Goal: Task Accomplishment & Management: Manage account settings

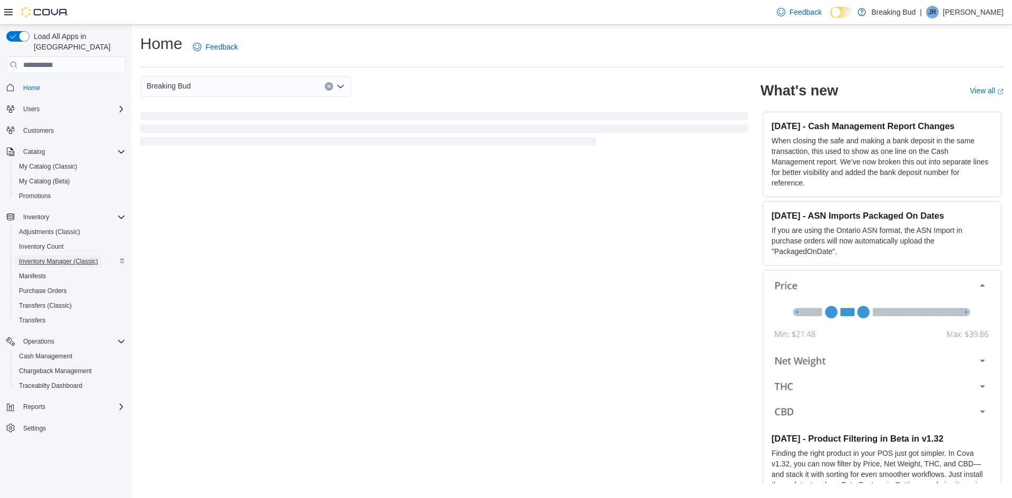
click at [66, 255] on span "Inventory Manager (Classic)" at bounding box center [58, 261] width 79 height 13
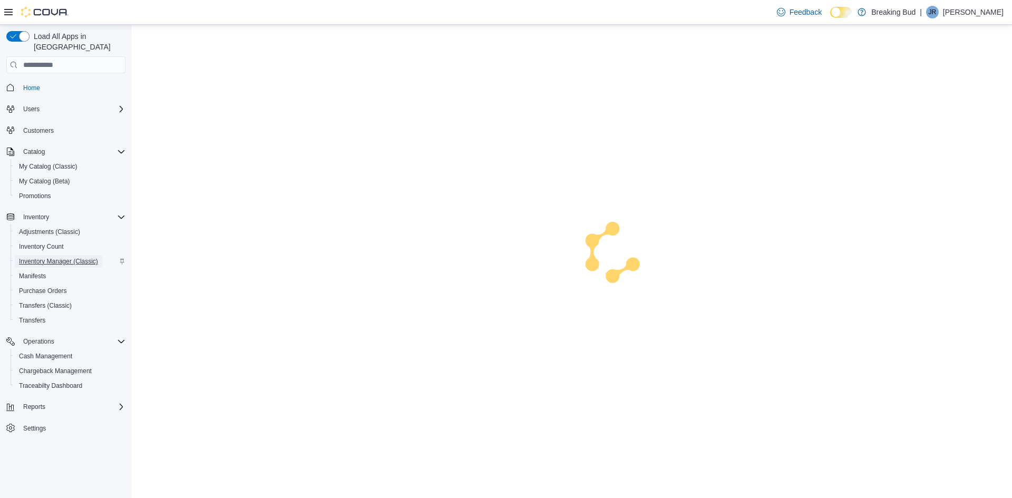
click at [66, 255] on span "Inventory Manager (Classic)" at bounding box center [58, 261] width 79 height 13
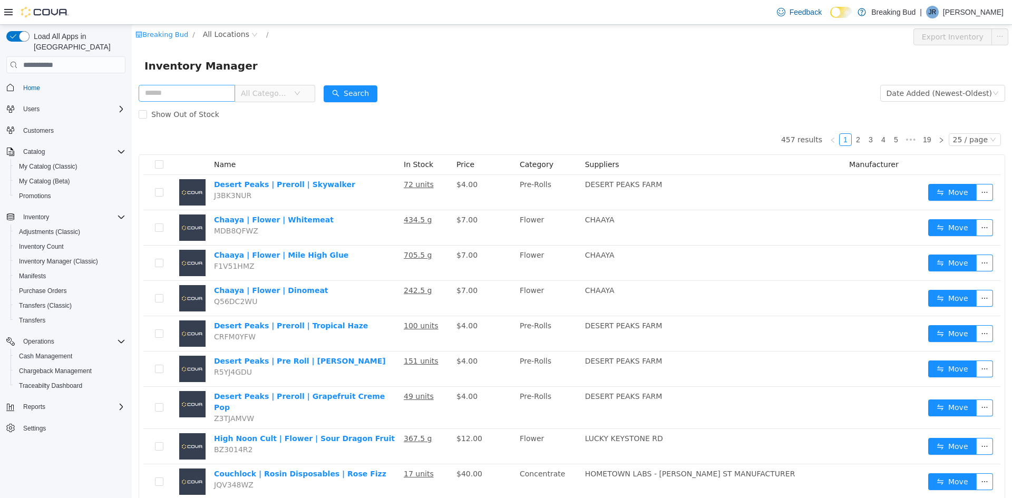
click at [189, 89] on input "text" at bounding box center [187, 93] width 96 height 17
type input "**********"
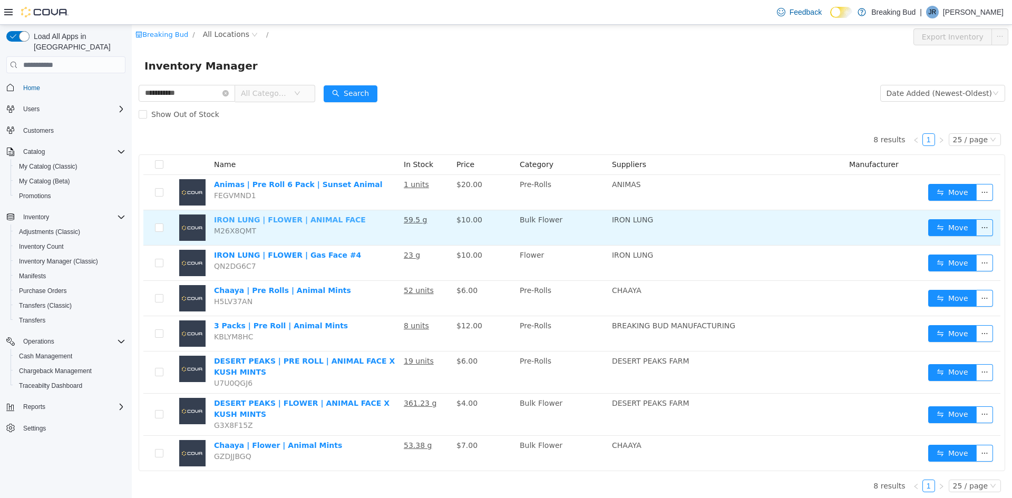
click at [296, 217] on link "IRON LUNG | FLOWER | ANIMAL FACE" at bounding box center [290, 220] width 152 height 8
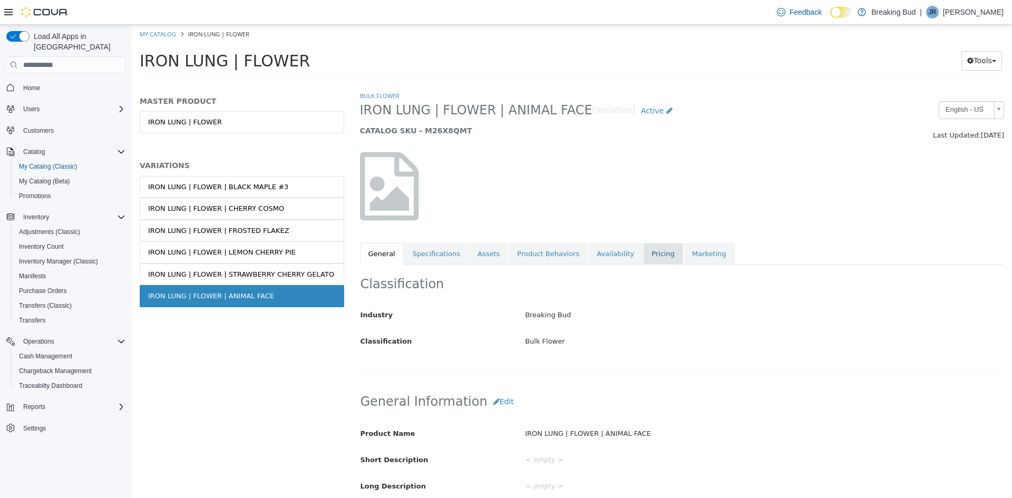
click at [643, 256] on link "Pricing" at bounding box center [663, 254] width 40 height 22
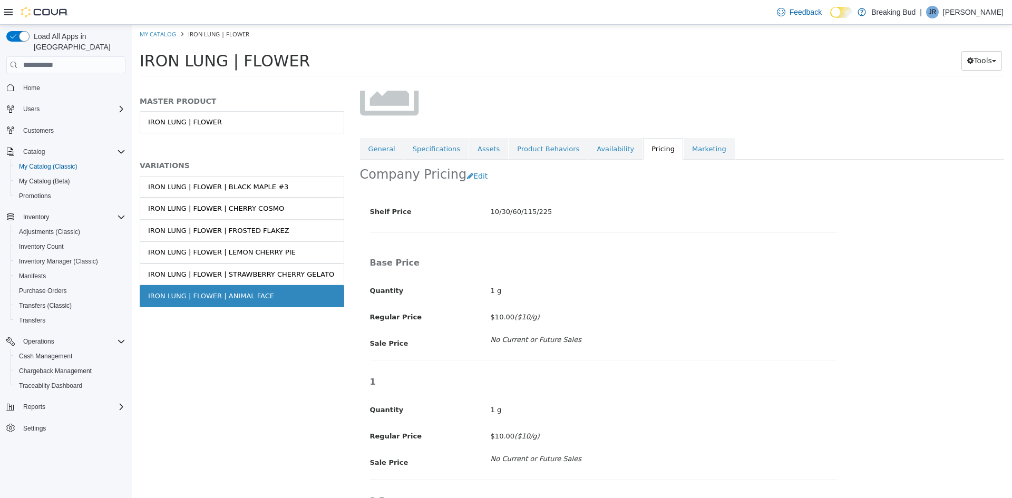
scroll to position [105, 0]
click at [467, 176] on button "Edit" at bounding box center [480, 176] width 27 height 20
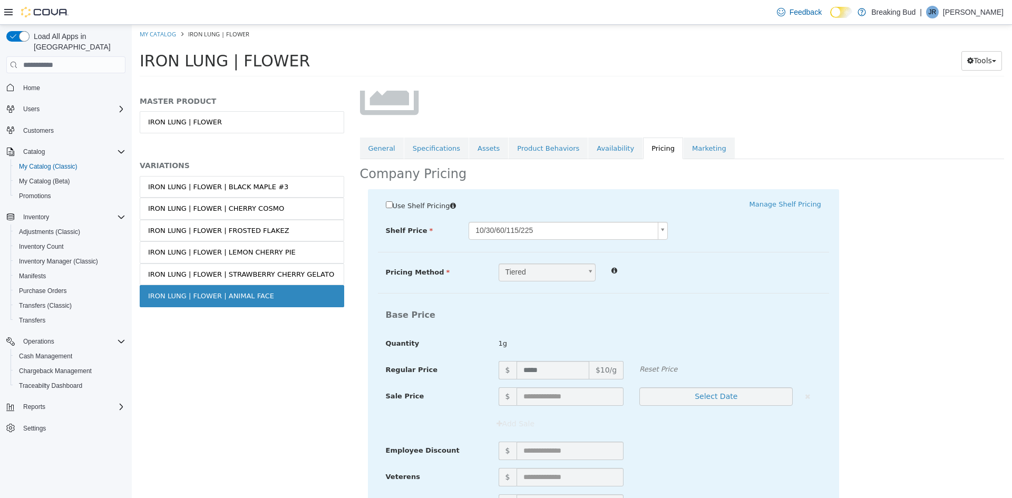
click at [549, 83] on body "Saving Bulk Changes... × My Catalog IRON LUNG | FLOWER IRON LUNG | FLOWER Tools…" at bounding box center [572, 54] width 880 height 59
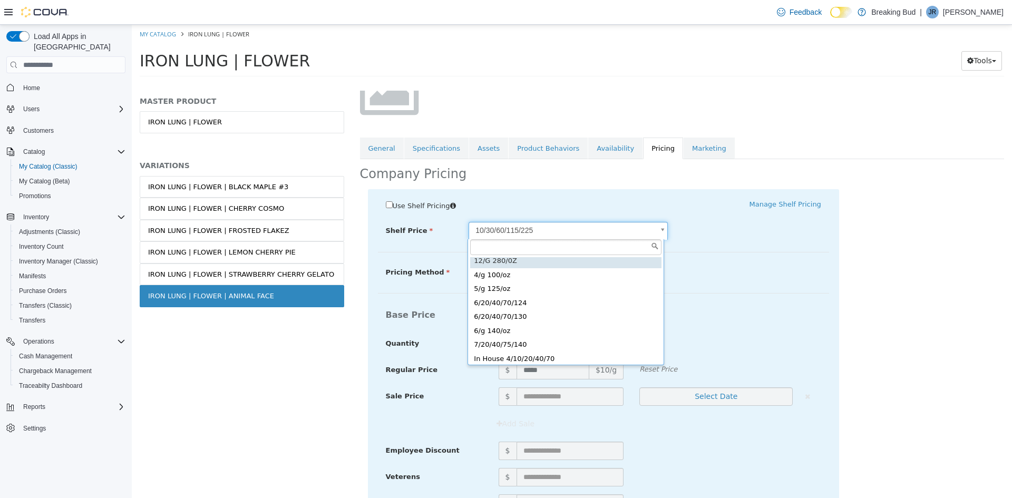
scroll to position [76, 0]
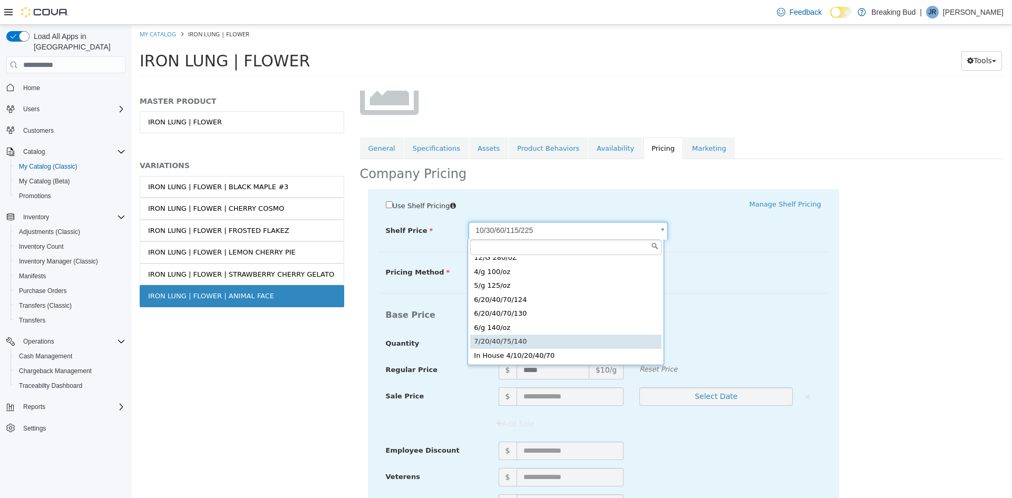
type input "*****"
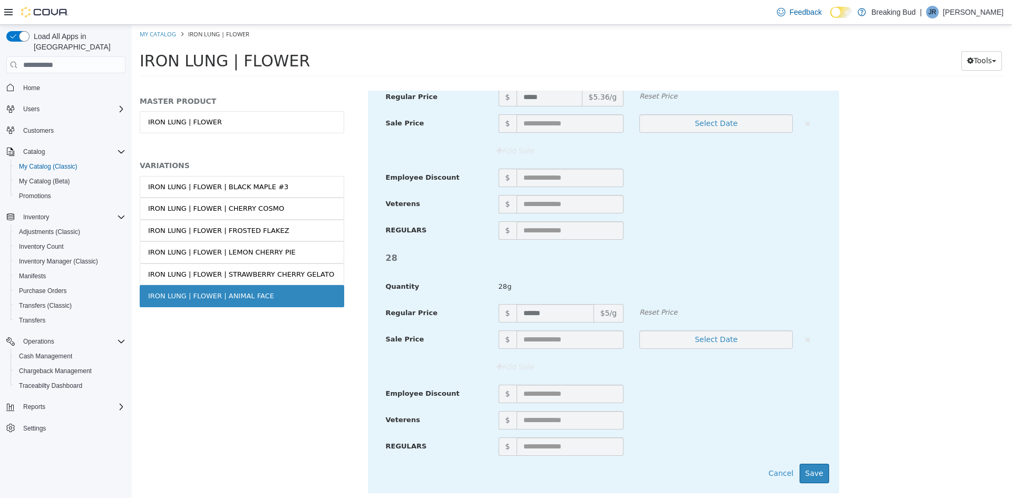
scroll to position [1266, 0]
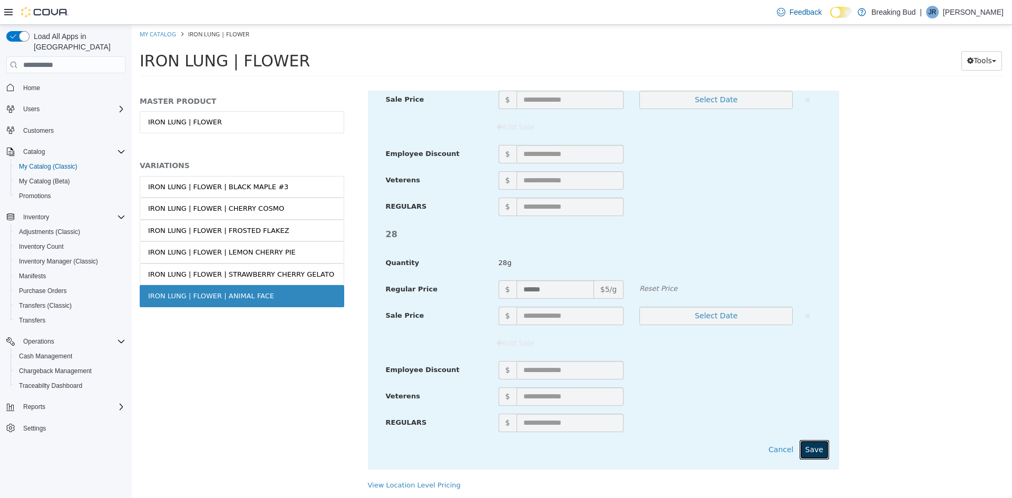
drag, startPoint x: 801, startPoint y: 448, endPoint x: 794, endPoint y: 434, distance: 15.1
click at [803, 448] on button "Save" at bounding box center [815, 450] width 30 height 20
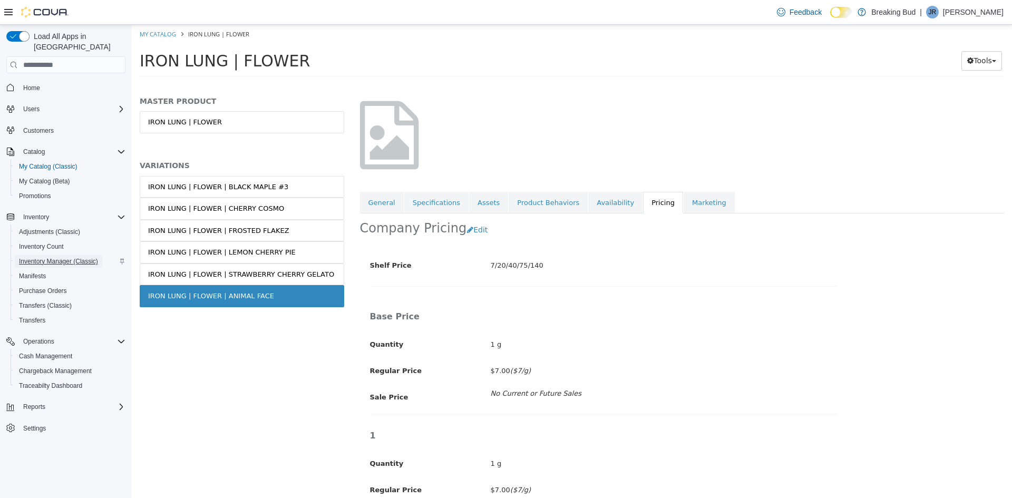
click at [52, 255] on span "Inventory Manager (Classic)" at bounding box center [58, 261] width 79 height 13
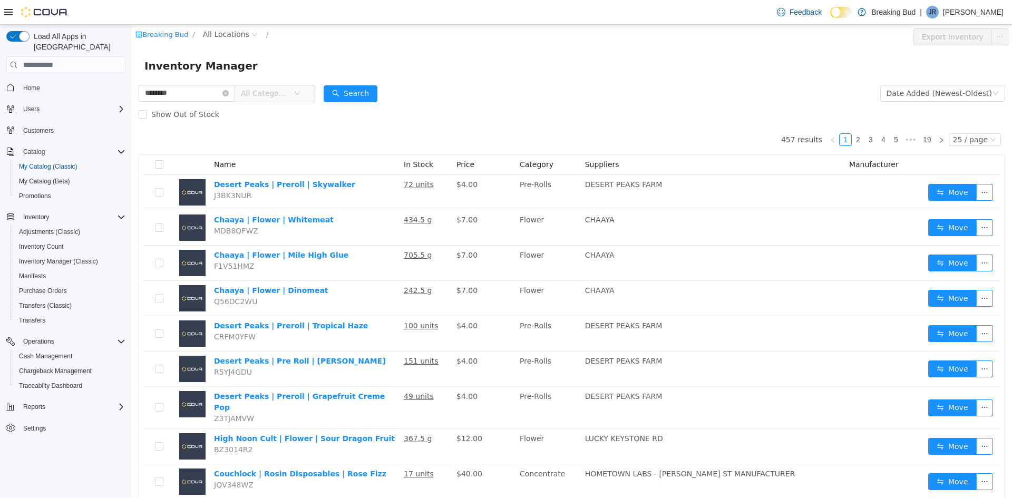
type input "********"
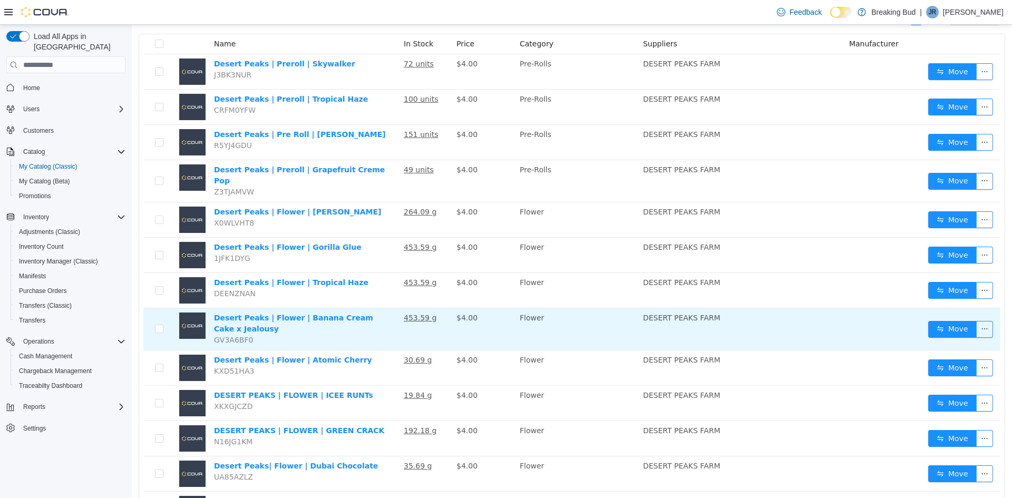
scroll to position [158, 0]
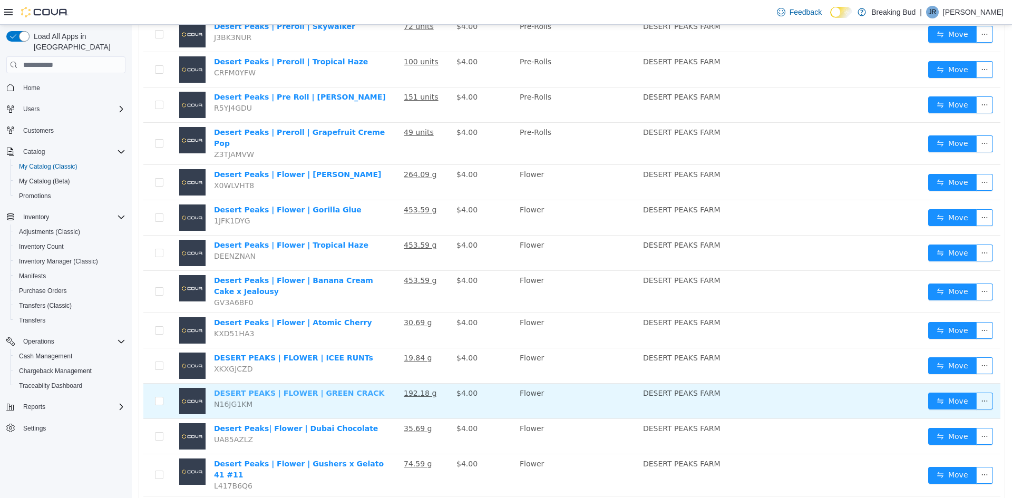
click at [331, 389] on link "DESERT PEAKS | FLOWER | GREEN CRACK" at bounding box center [299, 393] width 170 height 8
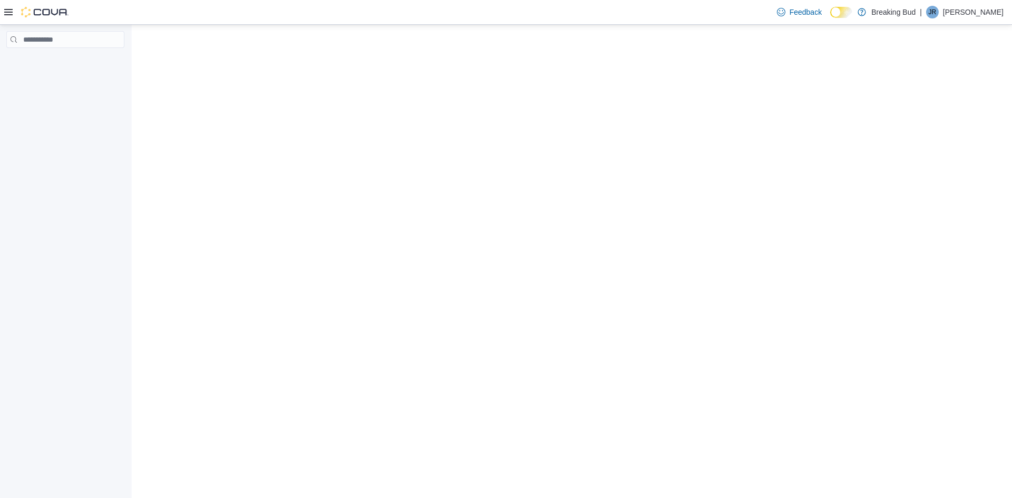
drag, startPoint x: 132, startPoint y: 25, endPoint x: 249, endPoint y: 85, distance: 132.0
click at [249, 25] on html "×" at bounding box center [572, 25] width 880 height 0
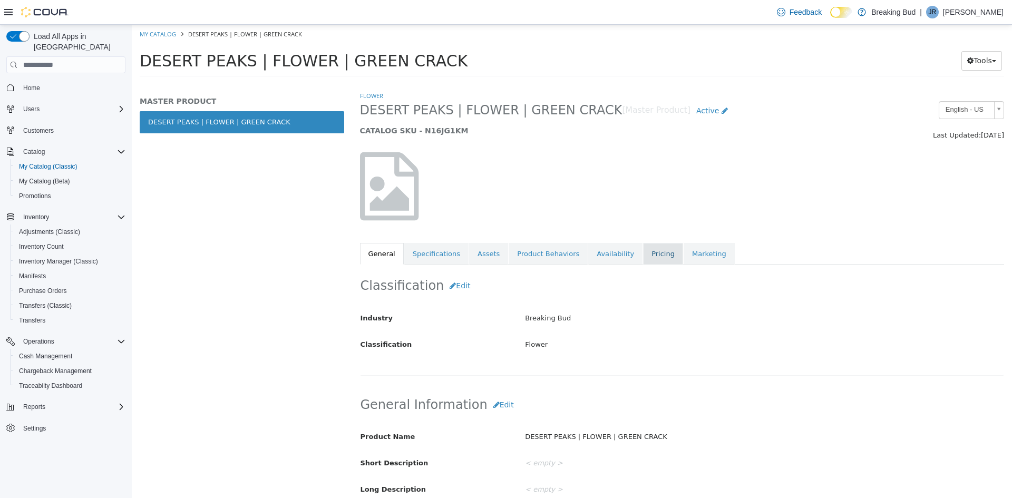
click at [643, 251] on link "Pricing" at bounding box center [663, 254] width 40 height 22
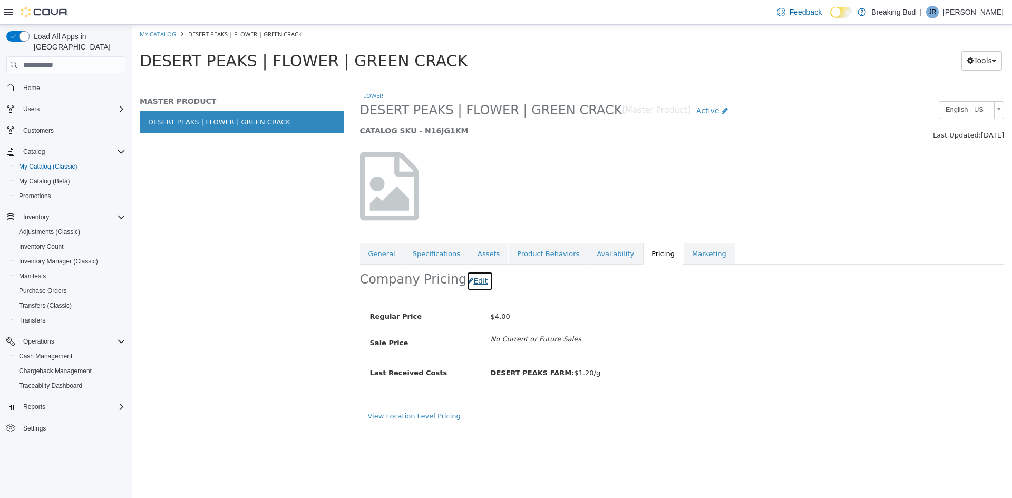
click at [481, 279] on button "Edit" at bounding box center [480, 282] width 27 height 20
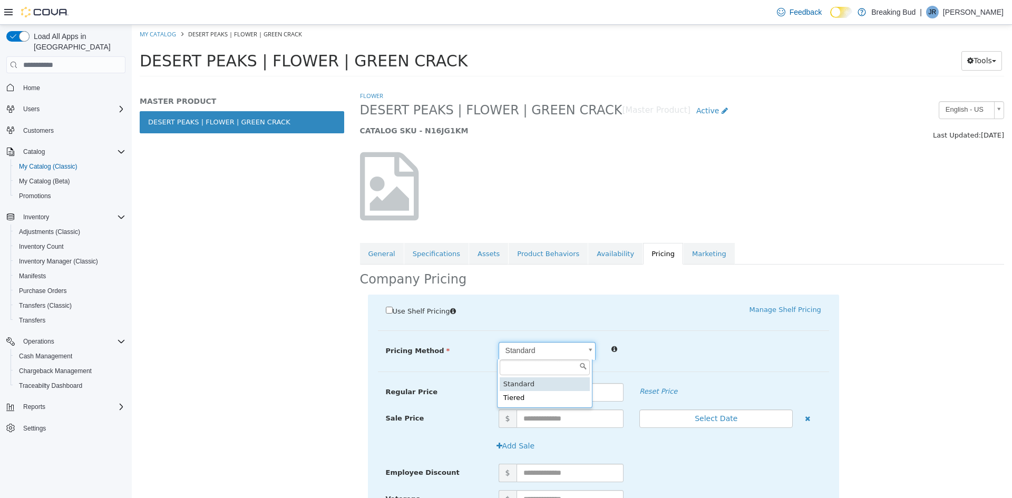
click at [555, 83] on body "Saving Bulk Changes... × My Catalog DESERT PEAKS | FLOWER | GREEN CRACK DESERT …" at bounding box center [572, 54] width 880 height 59
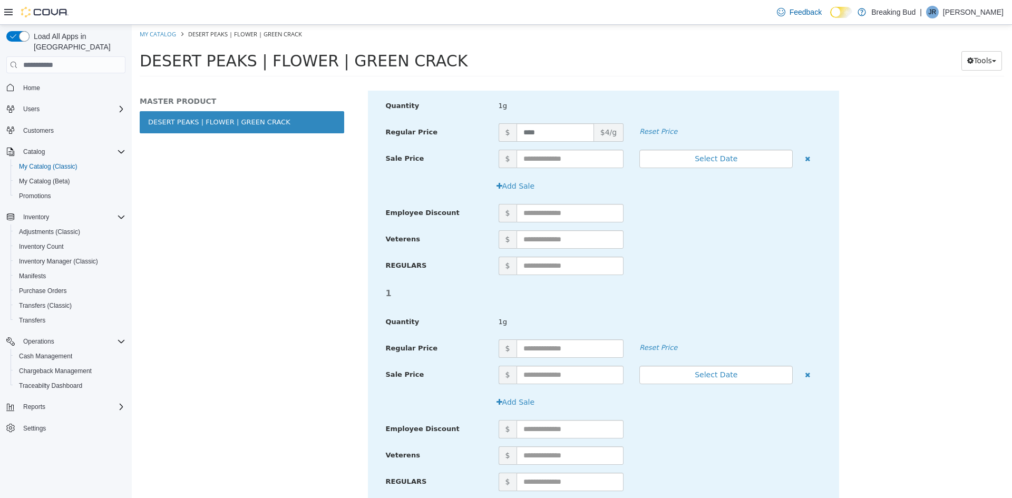
scroll to position [422, 0]
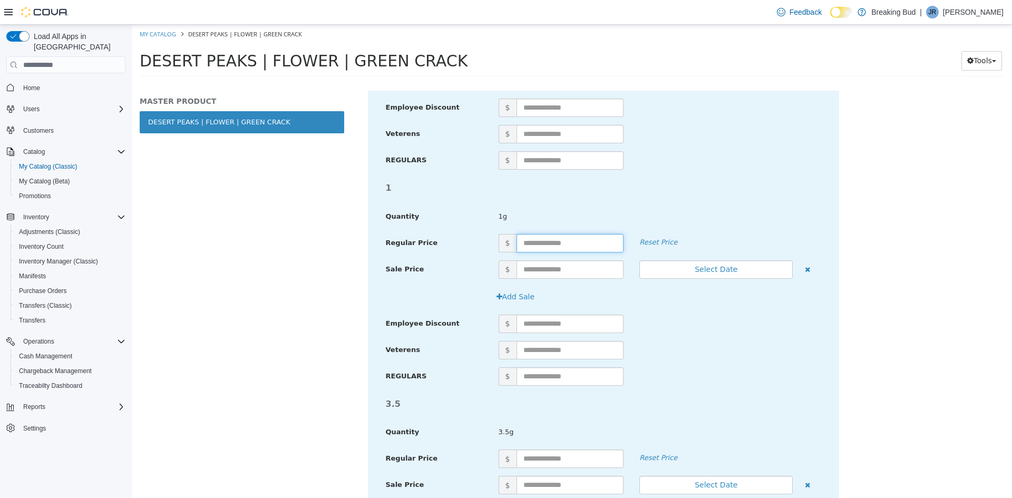
click at [547, 243] on input "text" at bounding box center [571, 243] width 108 height 18
click at [476, 376] on label "REGULARS" at bounding box center [434, 374] width 113 height 14
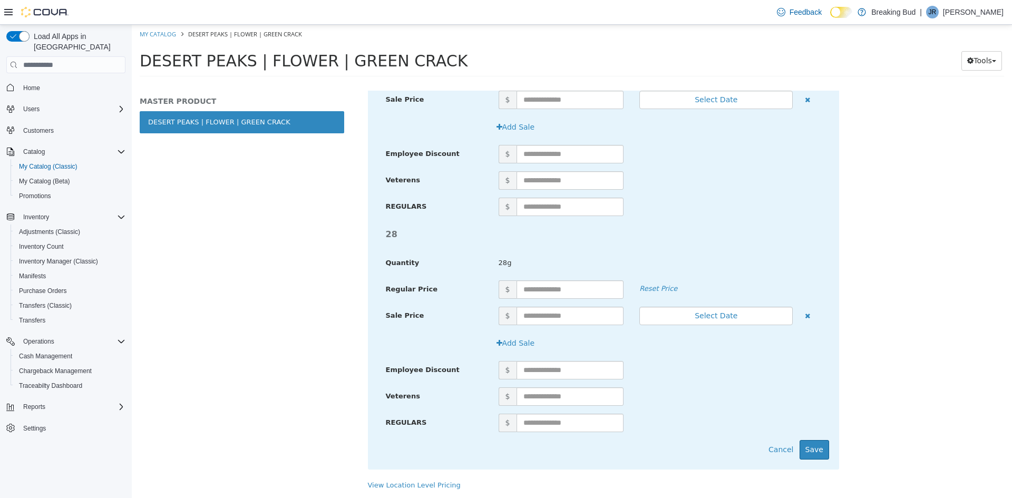
scroll to position [1081, 0]
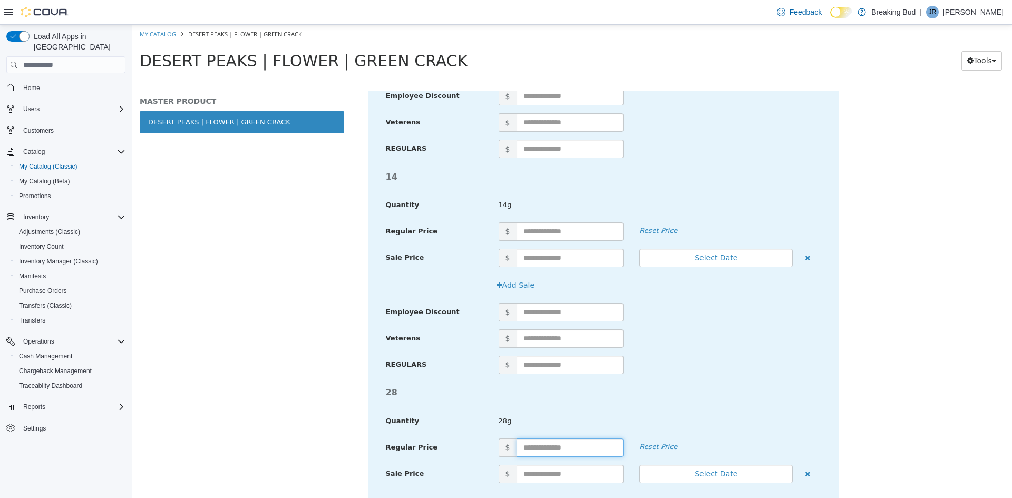
click at [539, 448] on input "text" at bounding box center [571, 448] width 108 height 18
type input "***"
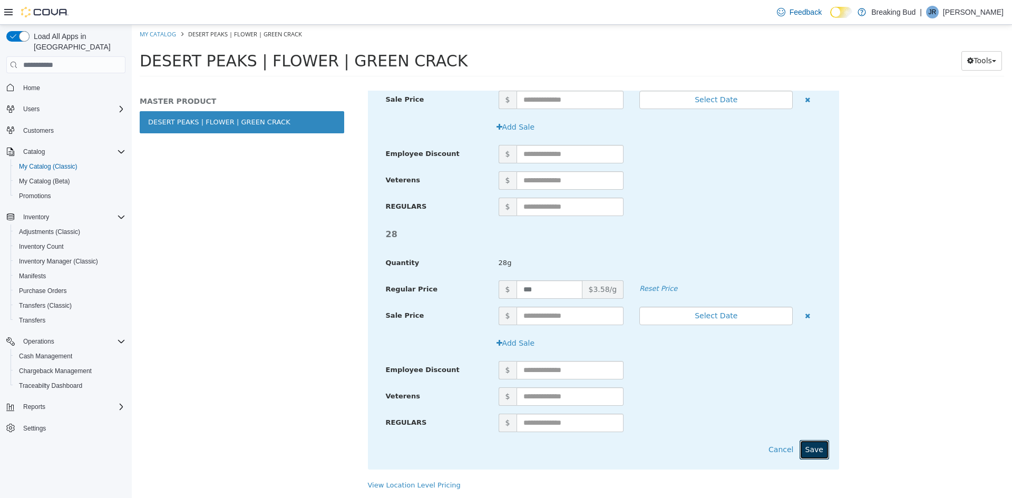
click at [802, 444] on button "Save" at bounding box center [815, 450] width 30 height 20
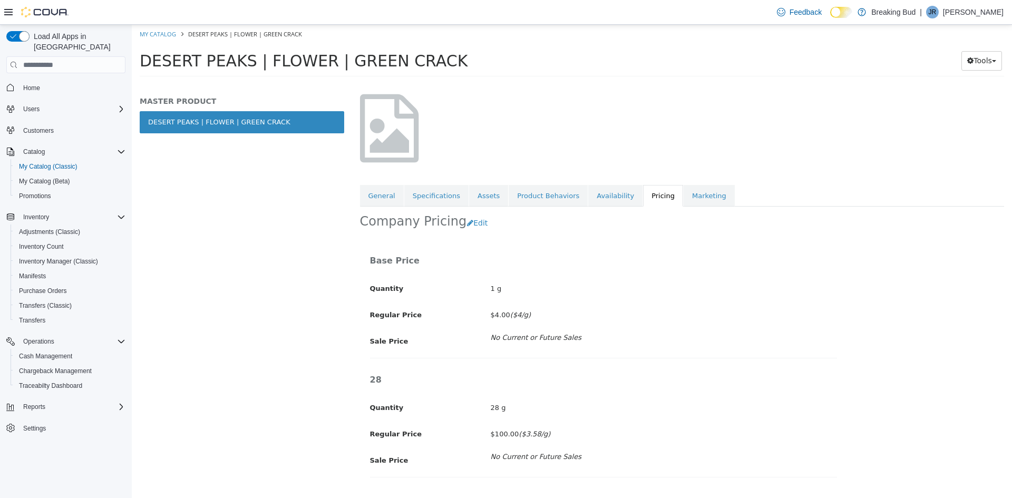
scroll to position [0, 0]
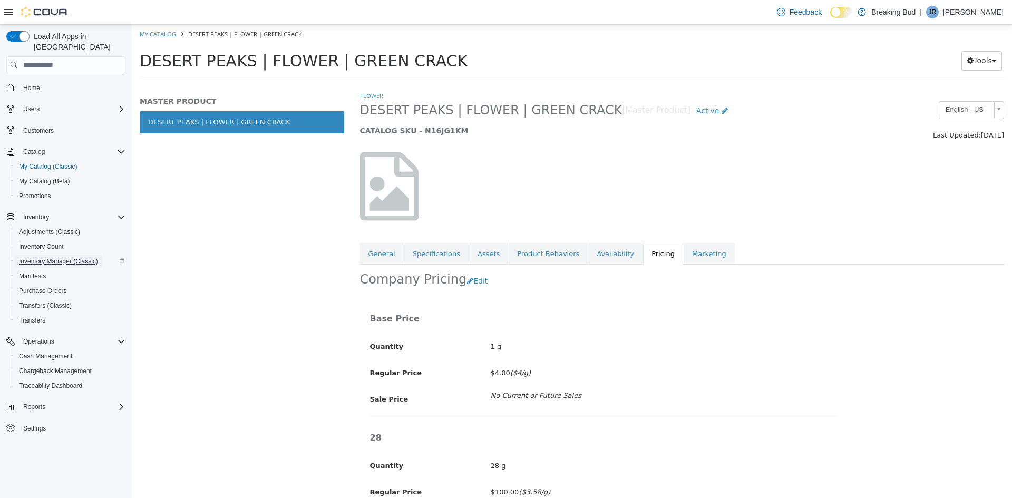
click at [75, 257] on span "Inventory Manager (Classic)" at bounding box center [58, 261] width 79 height 8
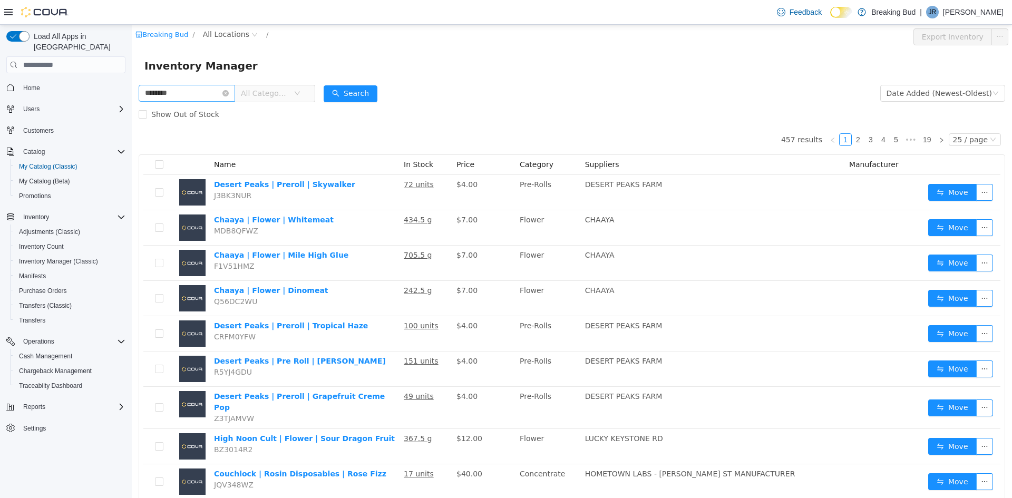
type input "********"
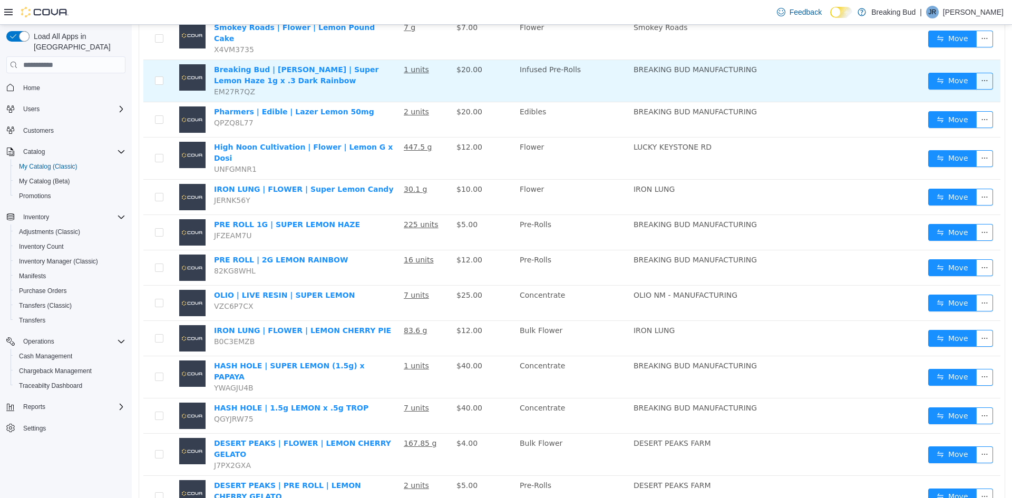
scroll to position [264, 0]
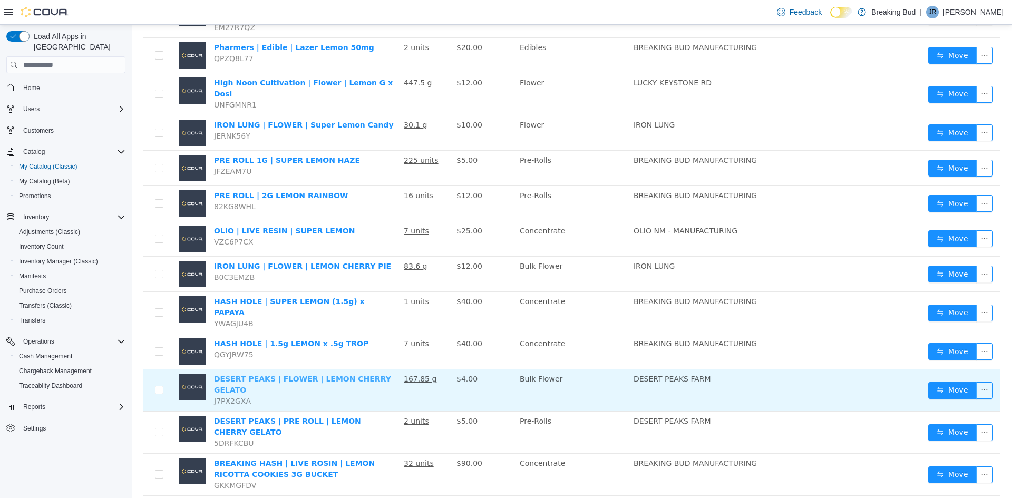
click at [343, 375] on link "DESERT PEAKS | FLOWER | LEMON CHERRY GELATO" at bounding box center [302, 385] width 177 height 20
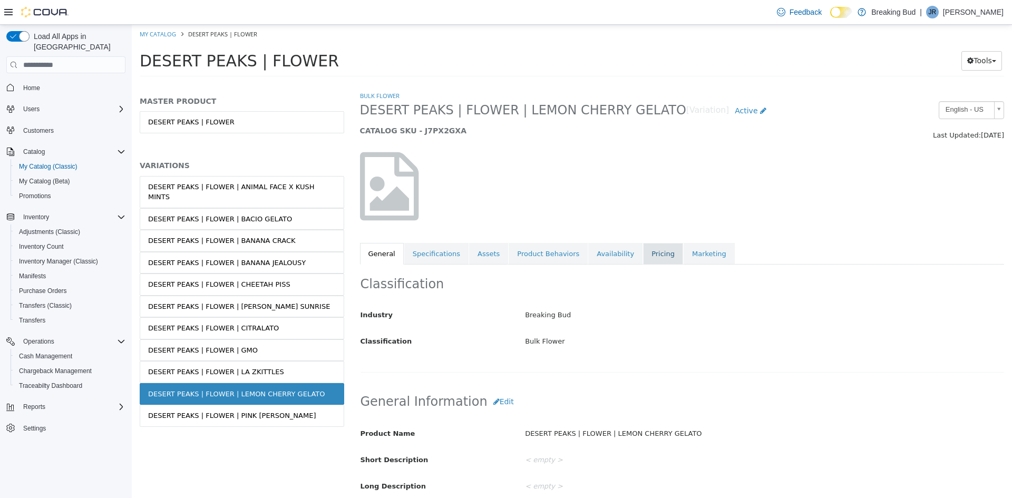
click at [643, 249] on link "Pricing" at bounding box center [663, 254] width 40 height 22
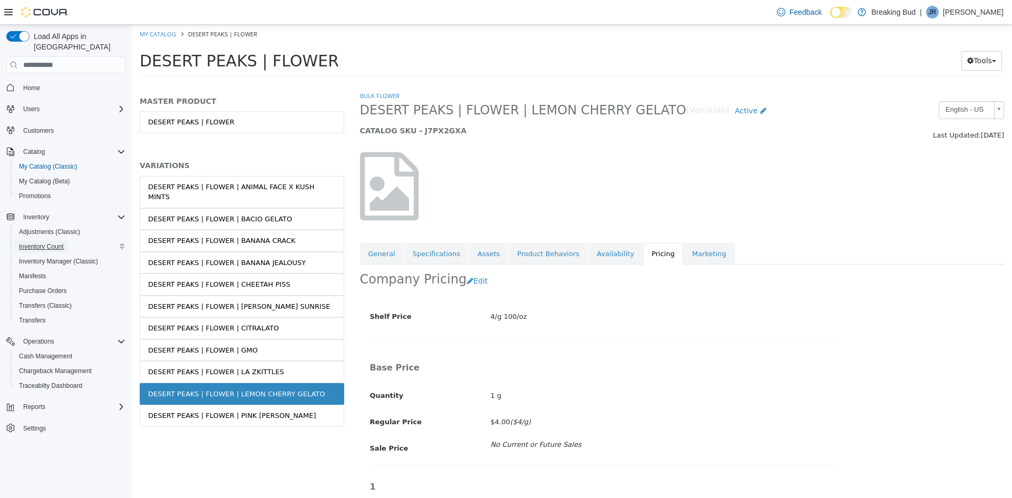
click at [56, 241] on span "Inventory Count" at bounding box center [41, 246] width 45 height 13
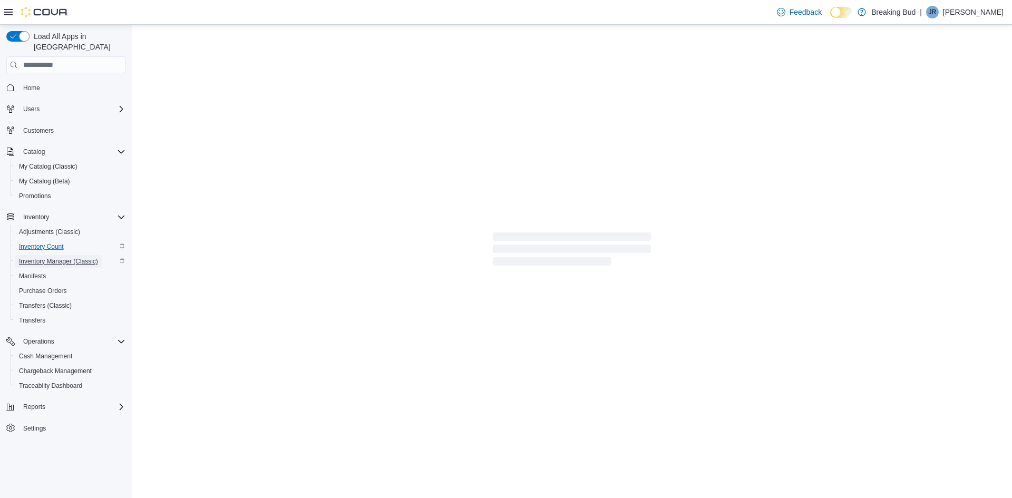
click at [57, 257] on span "Inventory Manager (Classic)" at bounding box center [58, 261] width 79 height 8
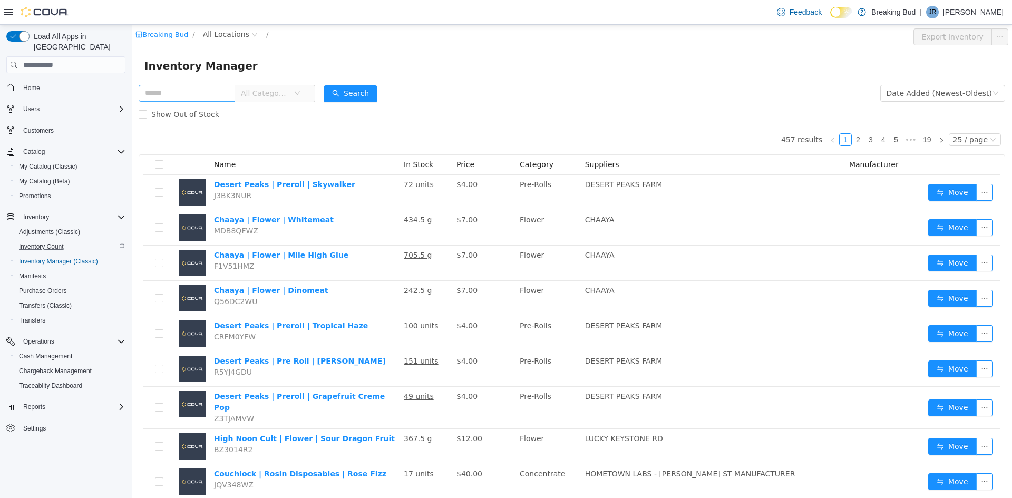
click at [151, 90] on input "text" at bounding box center [187, 93] width 96 height 17
type input "******"
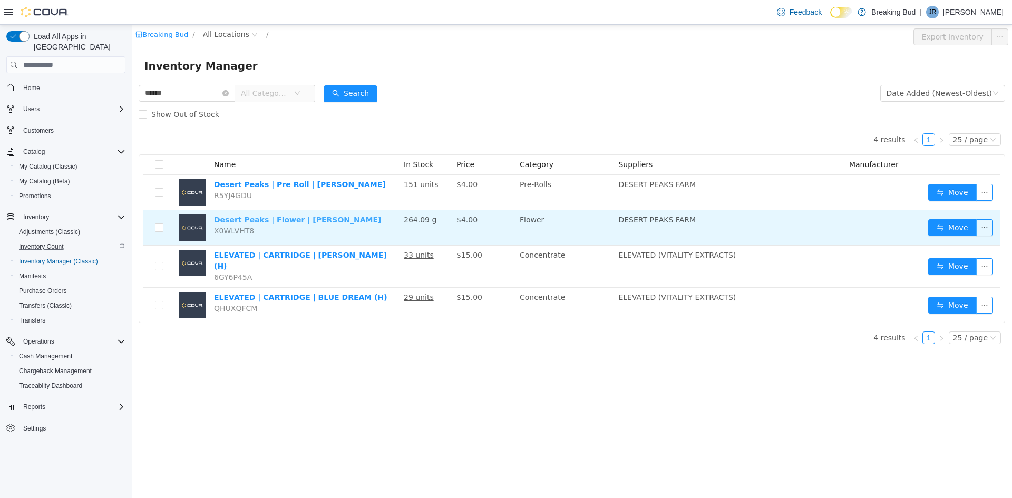
click at [317, 216] on link "Desert Peaks | Flower | [PERSON_NAME]" at bounding box center [297, 220] width 167 height 8
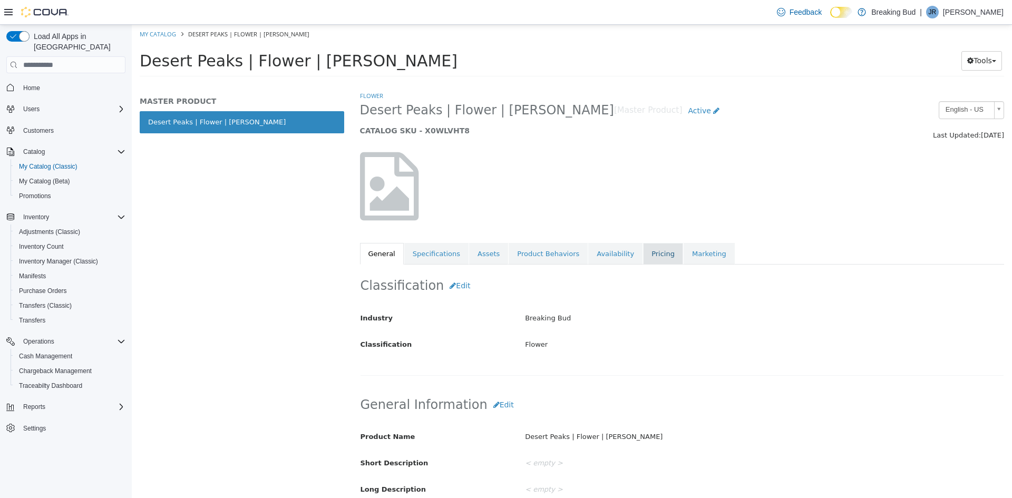
click at [643, 257] on link "Pricing" at bounding box center [663, 254] width 40 height 22
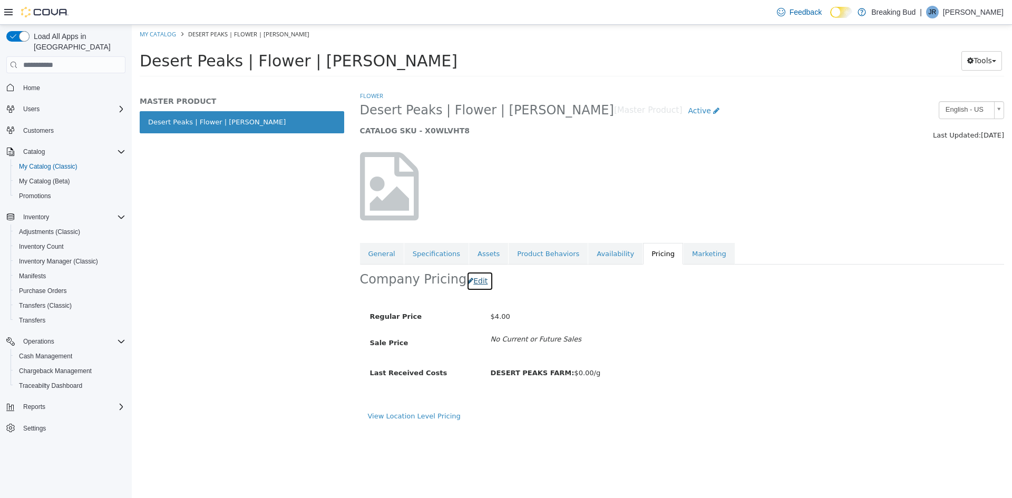
click at [472, 280] on button "Edit" at bounding box center [480, 282] width 27 height 20
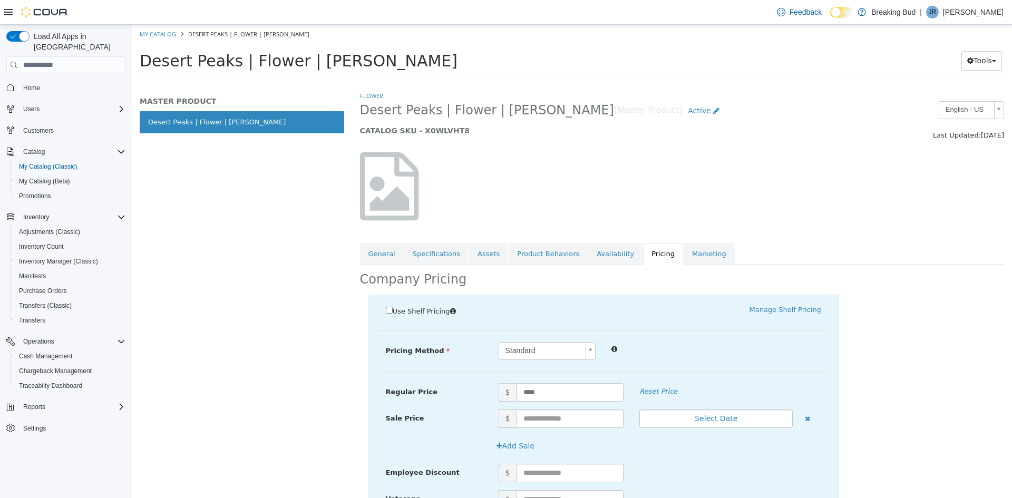
click at [541, 83] on body "Saving Bulk Changes... × My Catalog Desert Peaks | Flower | [PERSON_NAME] Deser…" at bounding box center [572, 54] width 880 height 59
click at [535, 83] on body "Saving Bulk Changes... × My Catalog Desert Peaks | Flower | [PERSON_NAME] Deser…" at bounding box center [572, 54] width 880 height 59
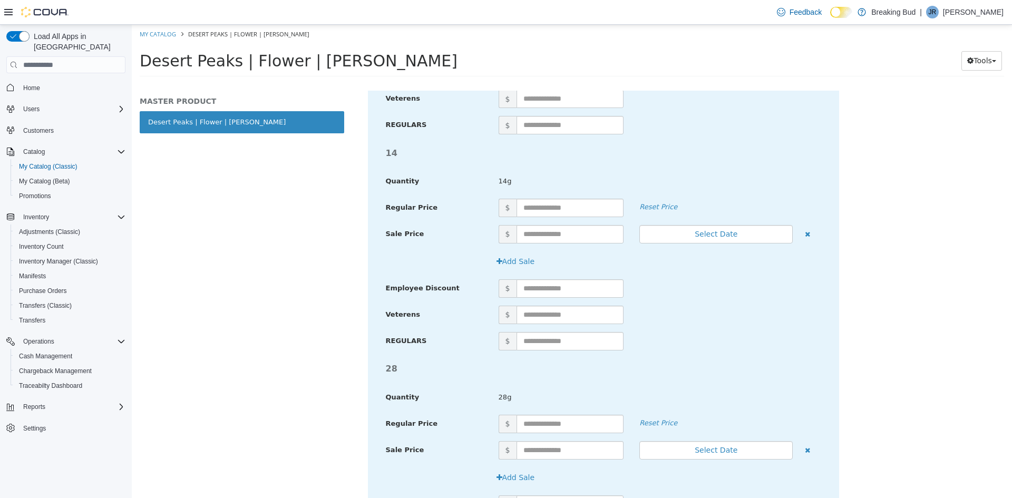
scroll to position [1134, 0]
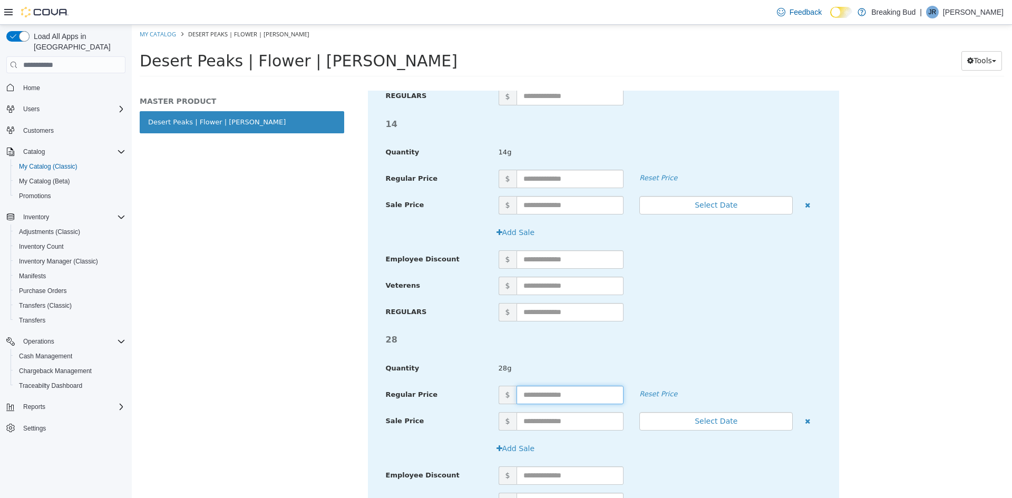
click at [532, 388] on input "text" at bounding box center [571, 395] width 108 height 18
type input "***"
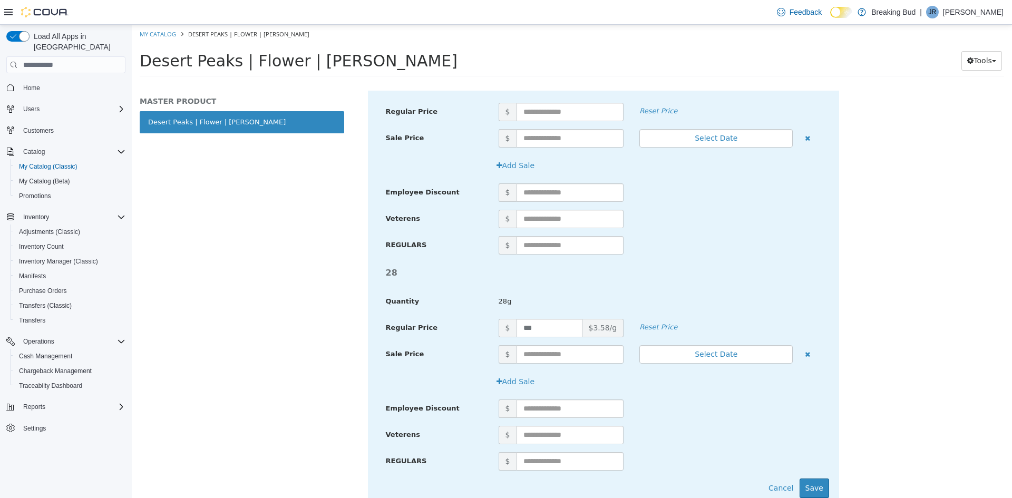
scroll to position [1239, 0]
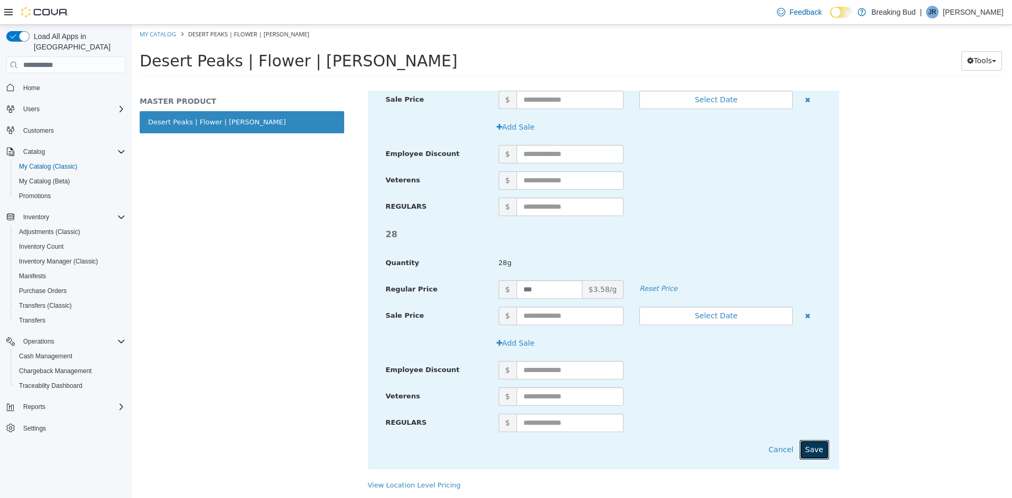
click at [816, 448] on button "Save" at bounding box center [815, 450] width 30 height 20
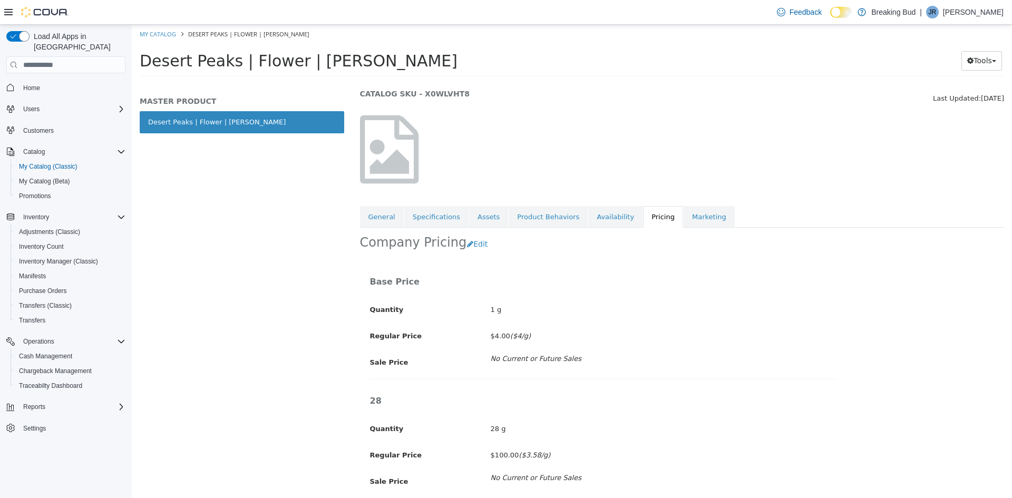
scroll to position [0, 0]
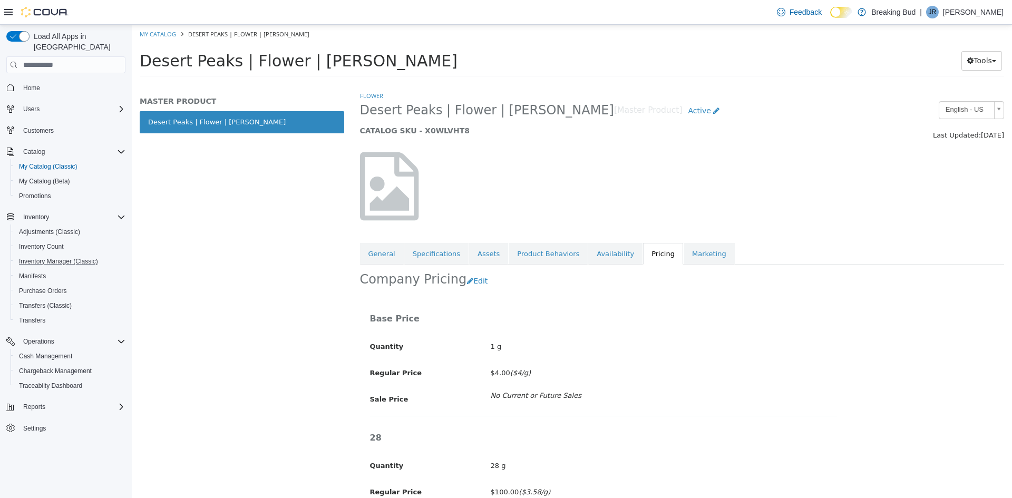
click at [56, 254] on button "Inventory Manager (Classic)" at bounding box center [70, 261] width 119 height 15
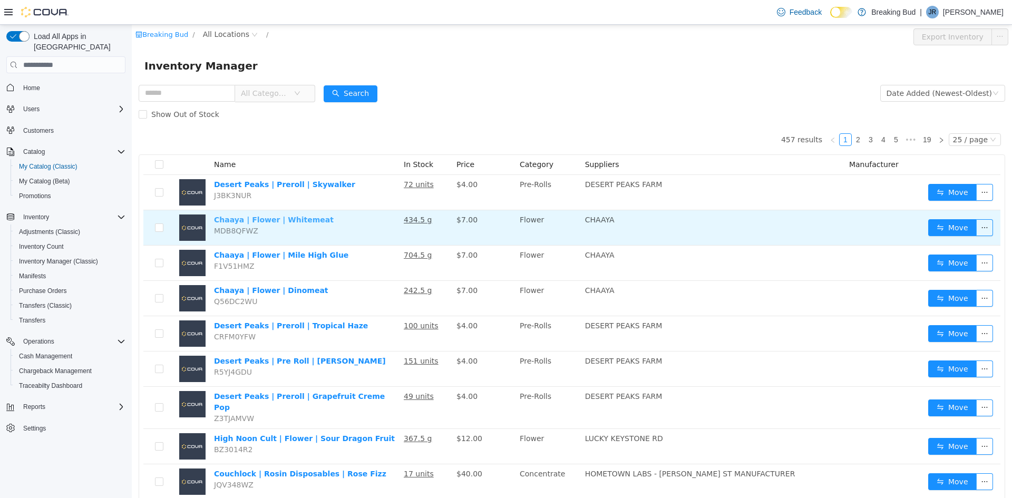
click at [269, 219] on link "Chaaya | Flower | Whitemeat" at bounding box center [274, 220] width 120 height 8
click at [288, 220] on link "Chaaya | Flower | Whitemeat" at bounding box center [274, 220] width 120 height 8
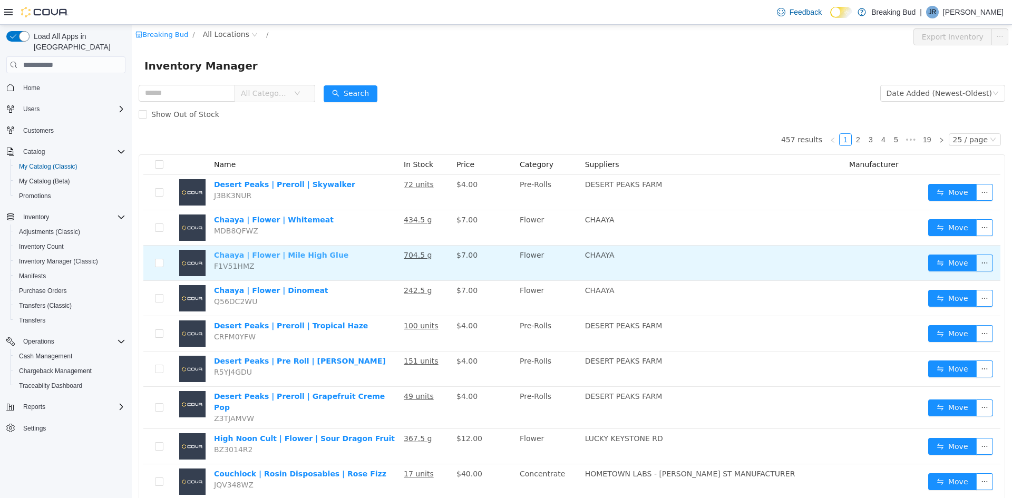
click at [302, 257] on link "Chaaya | Flower | Mile High Glue" at bounding box center [281, 255] width 134 height 8
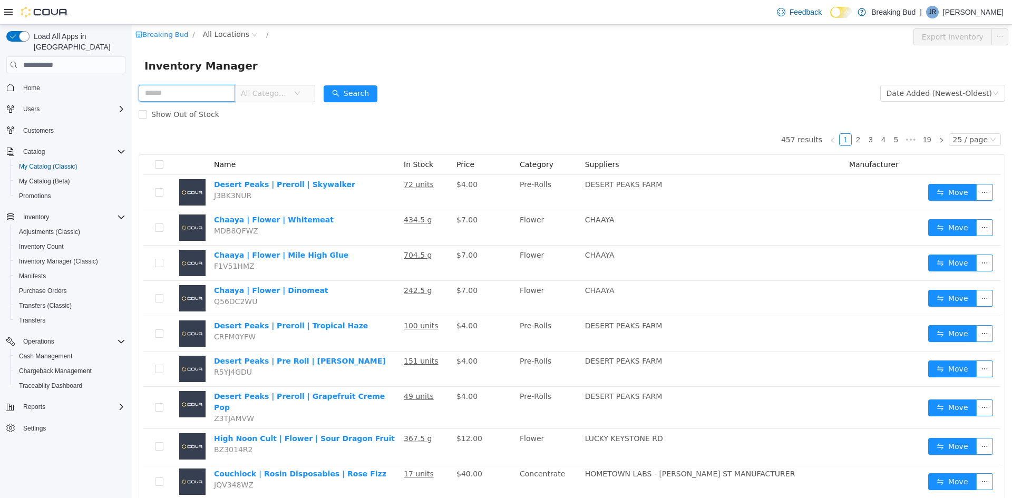
click at [170, 97] on input "text" at bounding box center [187, 93] width 96 height 17
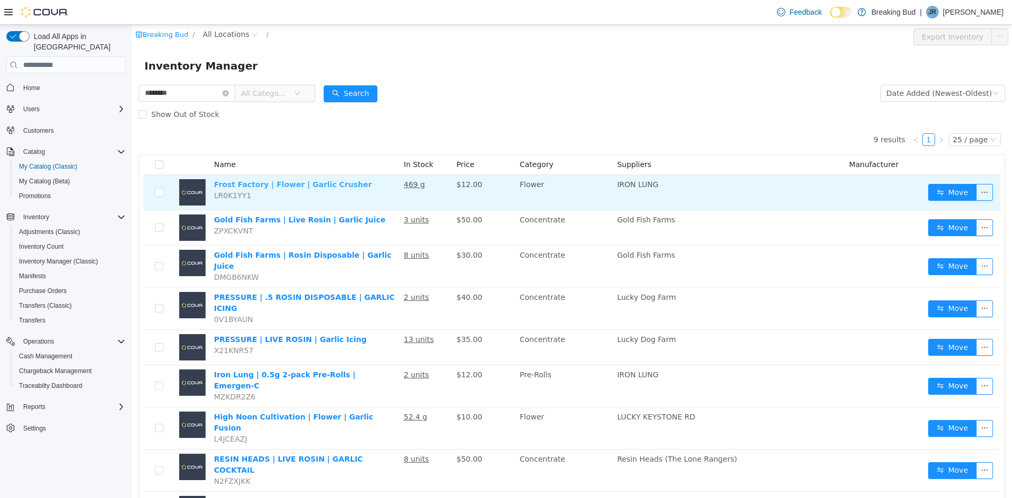
click at [306, 186] on link "Frost Factory | Flower | Garlic Crusher" at bounding box center [293, 184] width 158 height 8
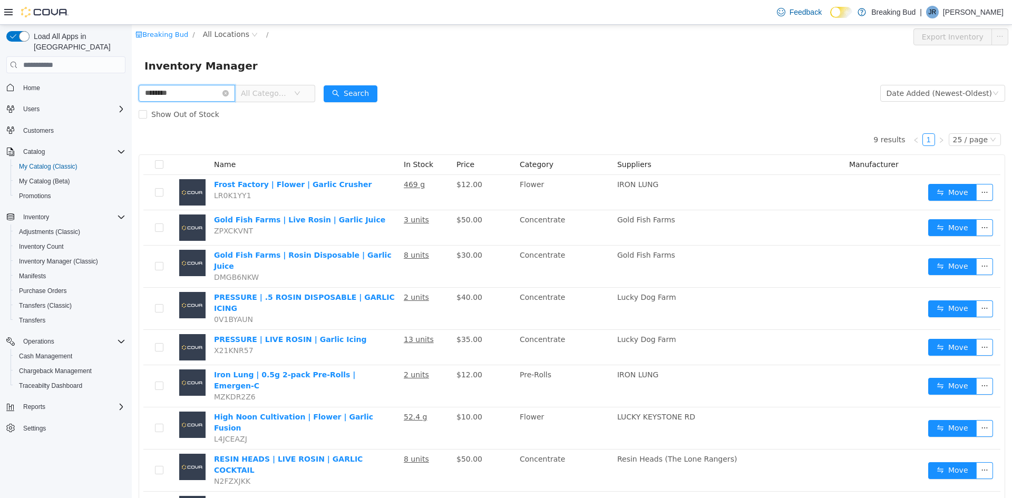
click at [191, 91] on input "********" at bounding box center [187, 93] width 96 height 17
click at [191, 90] on input "********" at bounding box center [187, 93] width 96 height 17
click at [191, 91] on input "********" at bounding box center [187, 93] width 96 height 17
click at [190, 91] on input "********" at bounding box center [187, 93] width 96 height 17
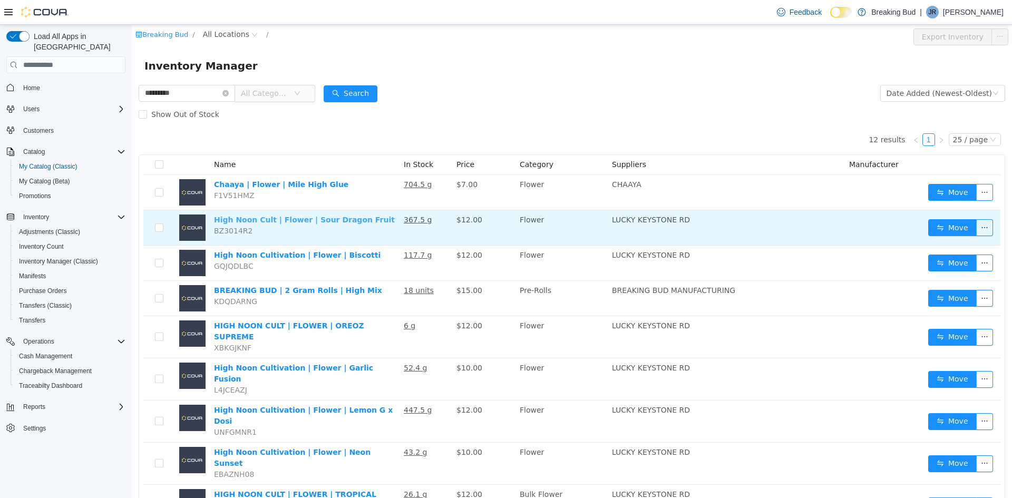
click at [310, 220] on link "High Noon Cult | Flower | Sour Dragon Fruit" at bounding box center [304, 220] width 181 height 8
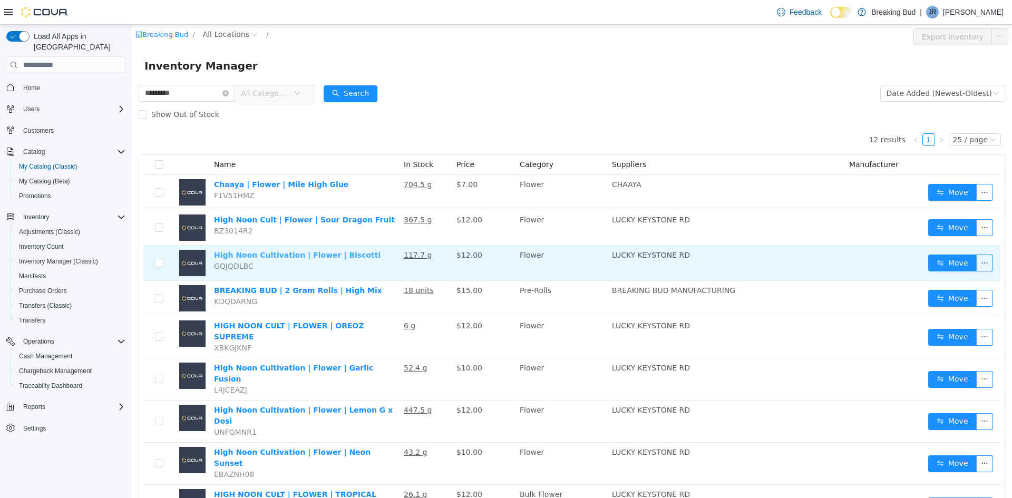
click at [333, 252] on td "High Noon Cultivation | Flower | Biscotti GQJQDLBC" at bounding box center [305, 263] width 190 height 35
click at [333, 253] on link "High Noon Cultivation | Flower | Biscotti" at bounding box center [297, 255] width 167 height 8
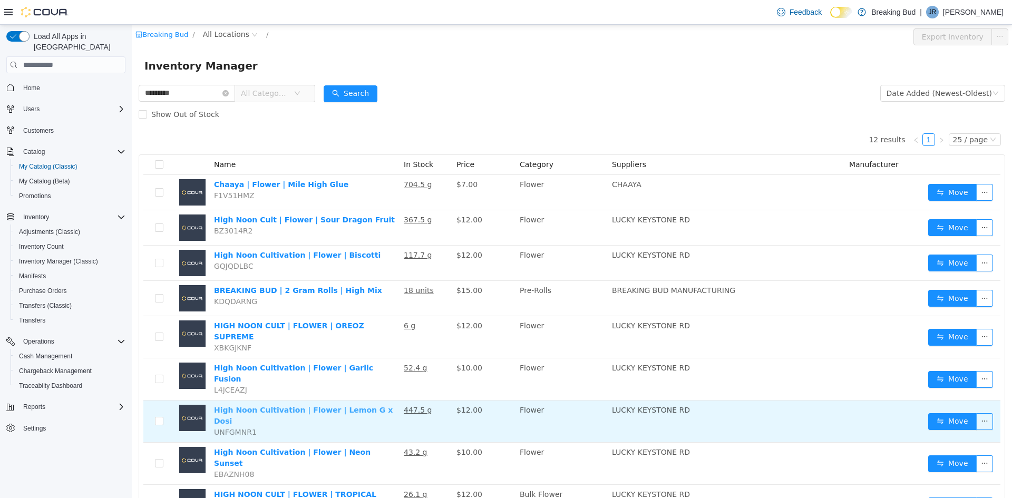
click at [350, 406] on link "High Noon Cultivation | Flower | Lemon G x Dosi" at bounding box center [303, 416] width 179 height 20
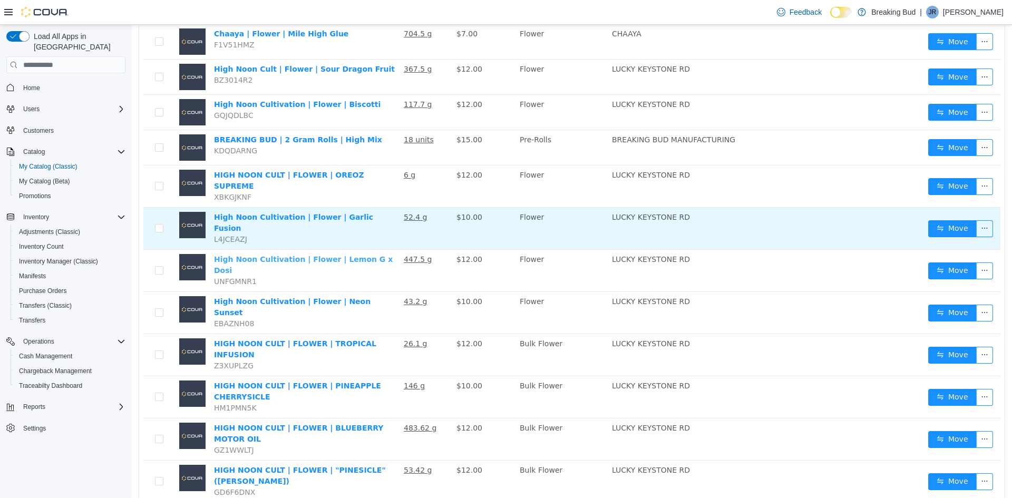
scroll to position [151, 0]
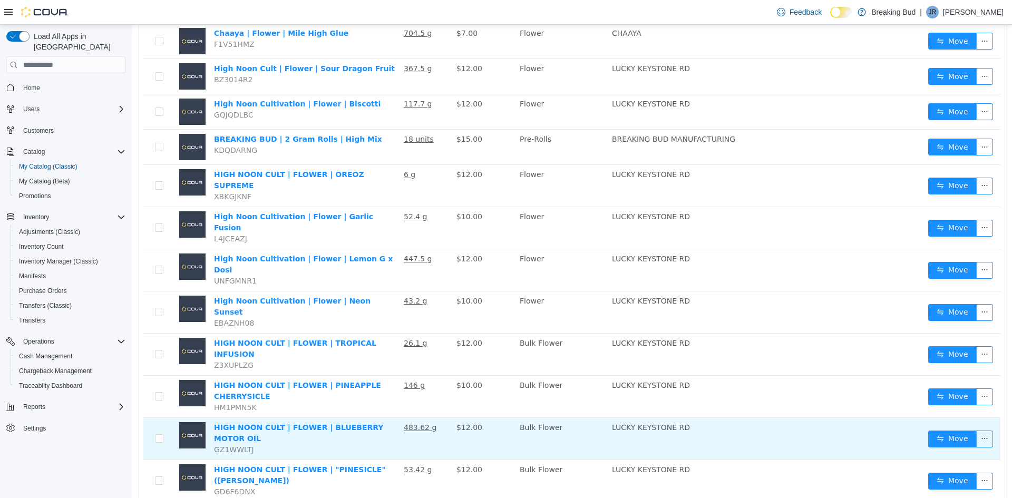
click at [348, 418] on td "HIGH NOON CULT | FLOWER | BLUEBERRY MOTOR OIL GZ1WWLTJ" at bounding box center [305, 439] width 190 height 42
click at [355, 423] on link "HIGH NOON CULT | FLOWER | BLUEBERRY MOTOR OIL" at bounding box center [299, 433] width 170 height 20
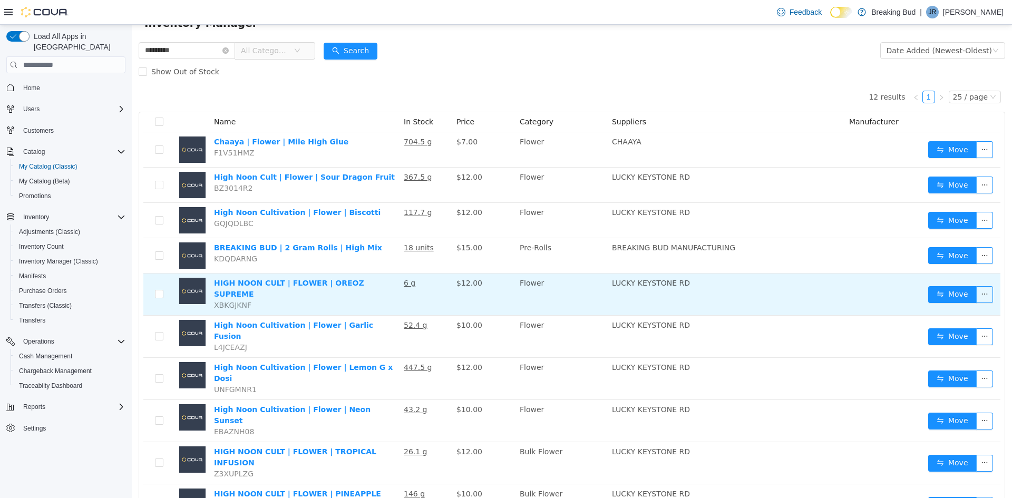
scroll to position [0, 0]
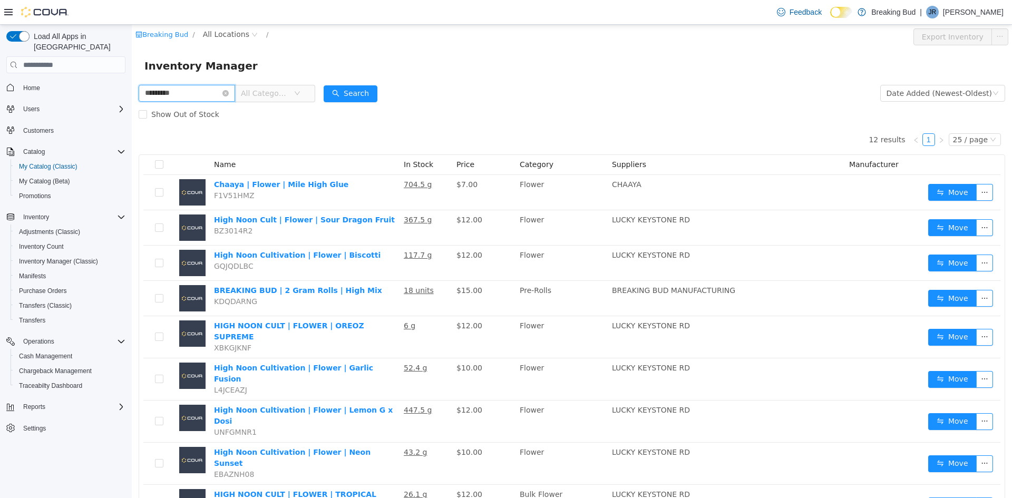
click at [214, 94] on input "*********" at bounding box center [187, 93] width 96 height 17
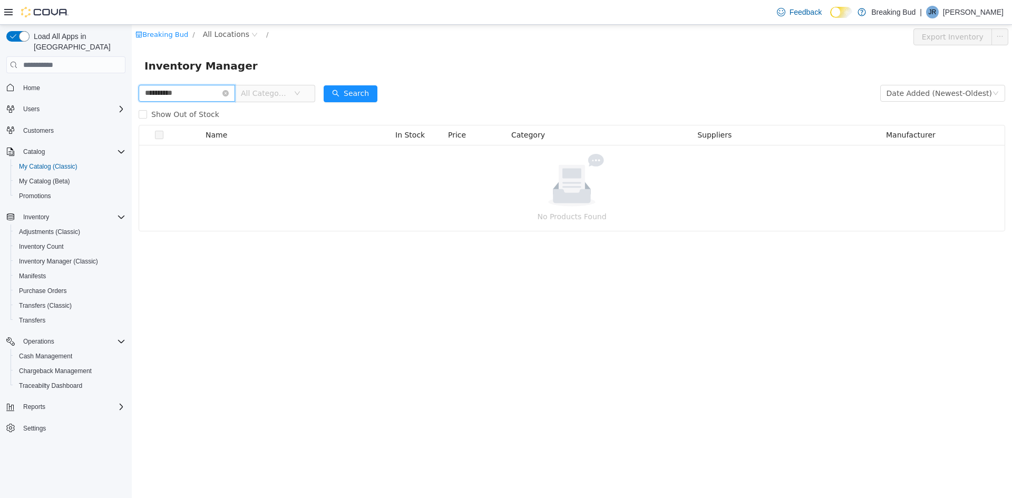
type input "**********"
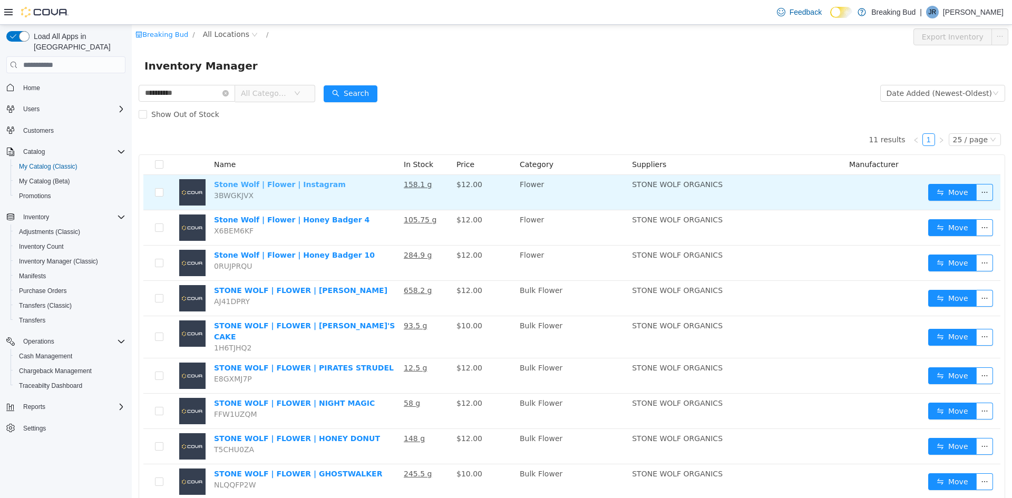
click at [292, 183] on link "Stone Wolf | Flower | Instagram" at bounding box center [280, 184] width 132 height 8
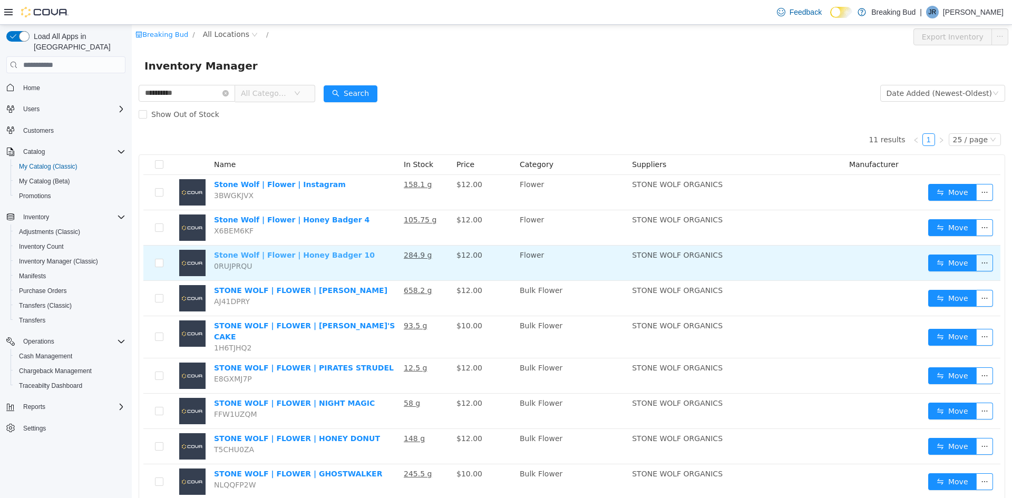
click at [300, 258] on link "Stone Wolf | Flower | Honey Badger 10" at bounding box center [294, 255] width 161 height 8
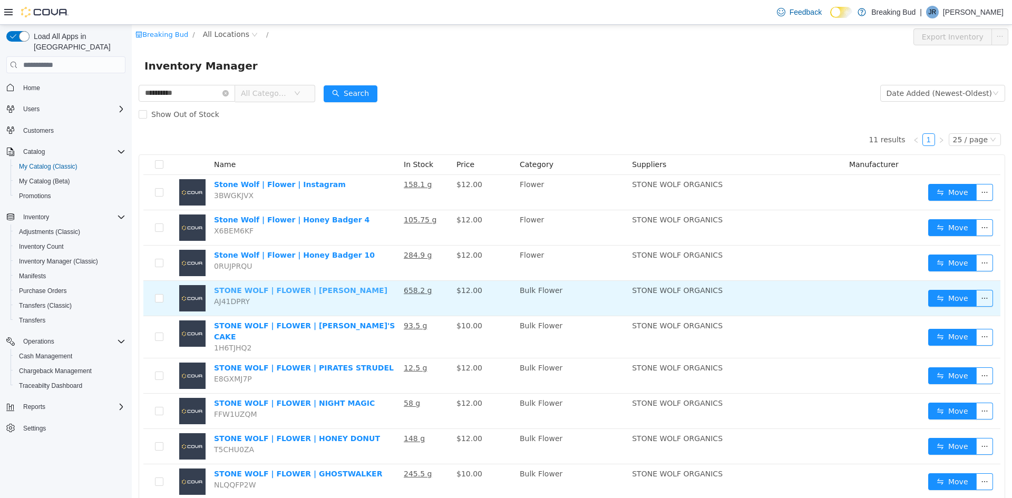
click at [301, 286] on link "STONE WOLF | FLOWER | ZOTTI" at bounding box center [300, 290] width 173 height 8
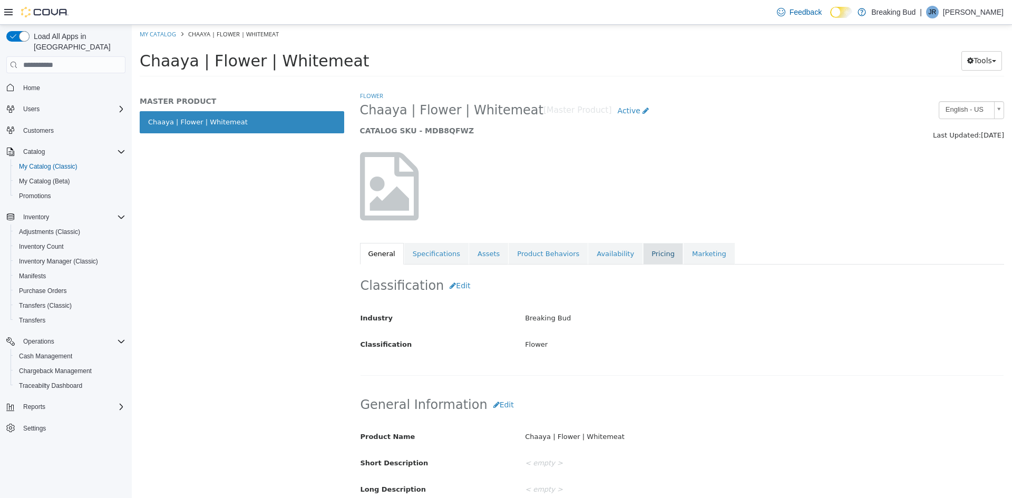
click at [648, 247] on link "Pricing" at bounding box center [663, 254] width 40 height 22
click at [643, 253] on link "Pricing" at bounding box center [663, 254] width 40 height 22
click at [643, 259] on link "Pricing" at bounding box center [663, 254] width 40 height 22
click at [646, 247] on link "Pricing" at bounding box center [663, 254] width 40 height 22
click at [651, 257] on link "Pricing" at bounding box center [663, 254] width 40 height 22
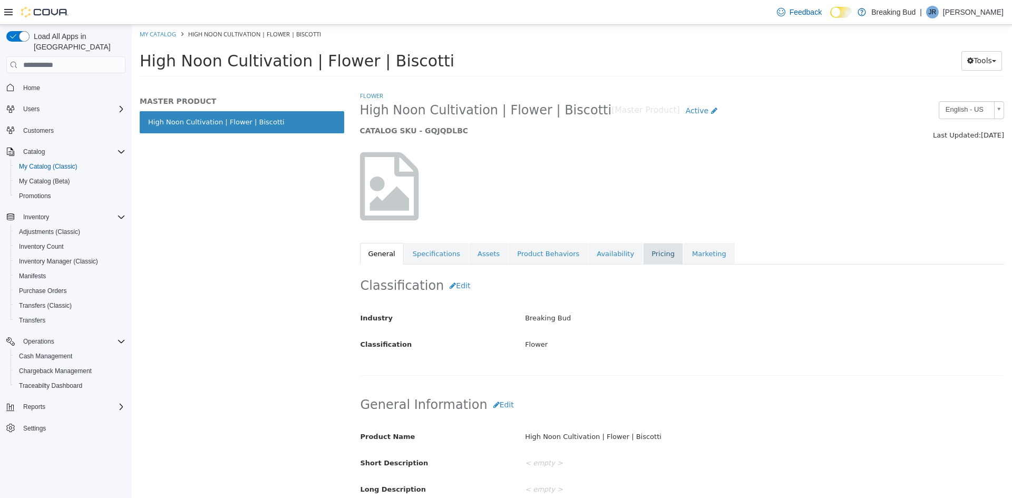
click at [643, 254] on link "Pricing" at bounding box center [663, 254] width 40 height 22
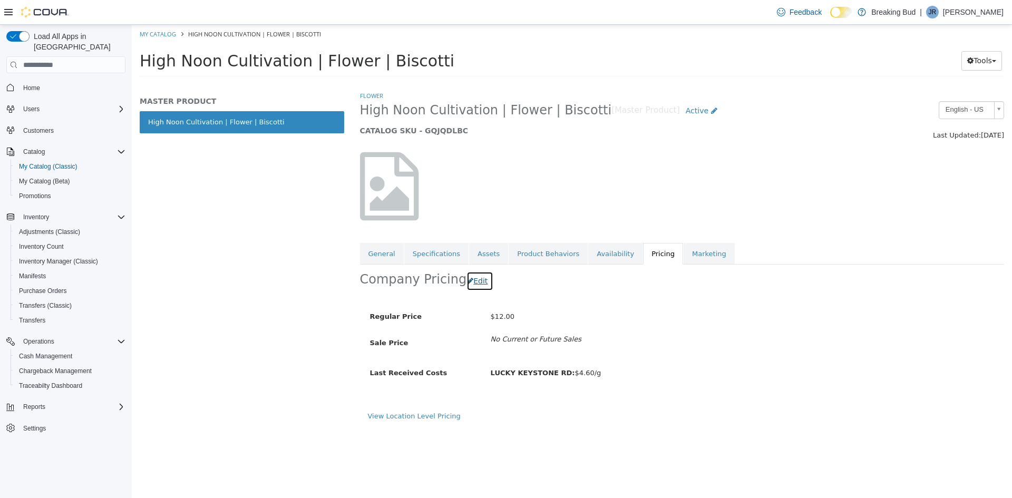
click at [467, 277] on button "Edit" at bounding box center [480, 282] width 27 height 20
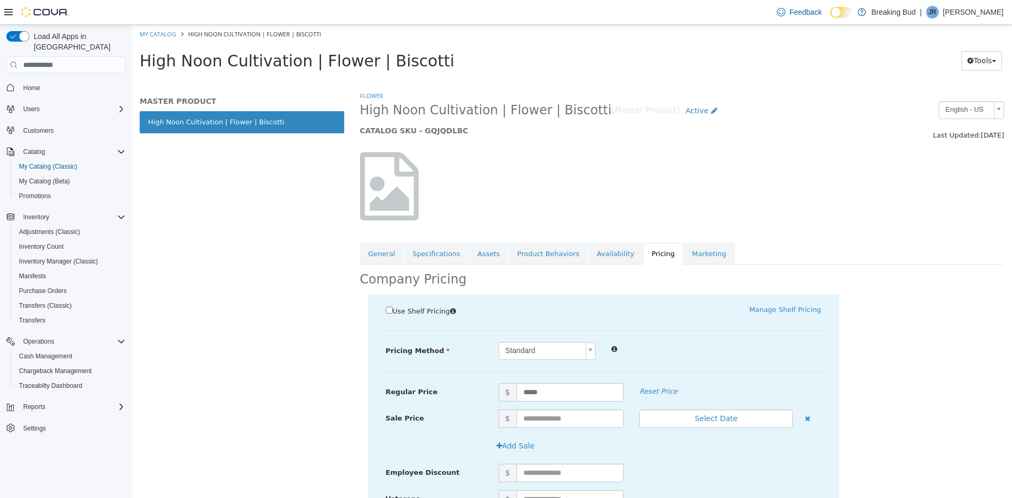
click at [568, 83] on body "Saving Bulk Changes... × My Catalog High Noon Cultivation | Flower | Biscotti H…" at bounding box center [572, 54] width 880 height 59
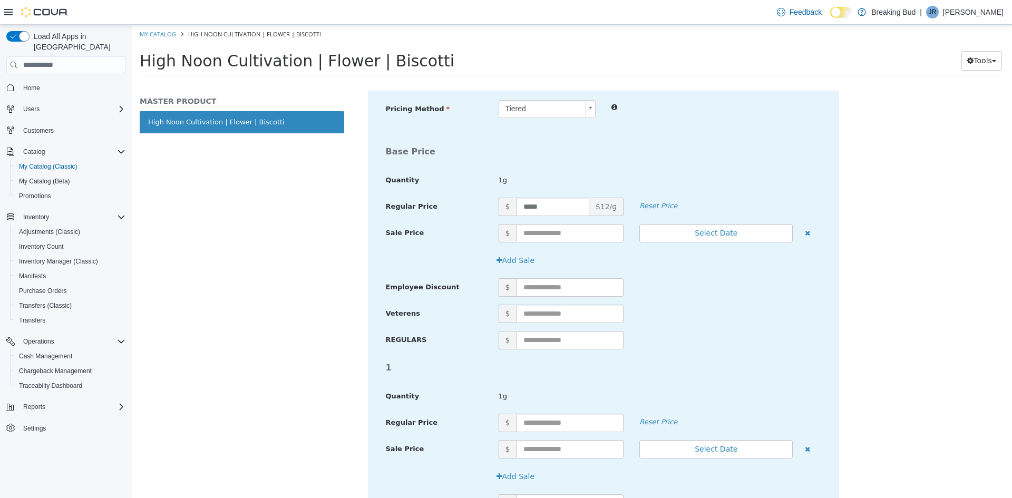
scroll to position [105, 0]
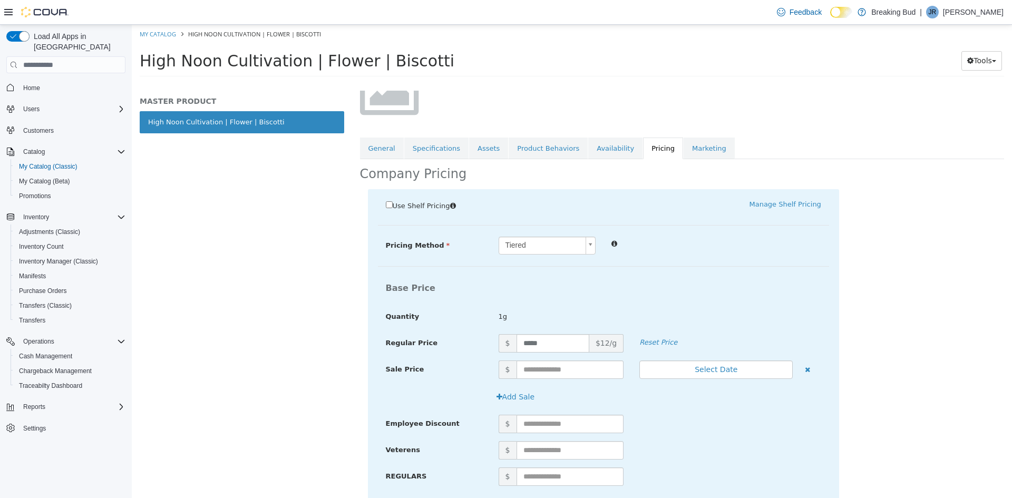
click at [784, 304] on div "Base Price Quantity 1g" at bounding box center [603, 306] width 451 height 56
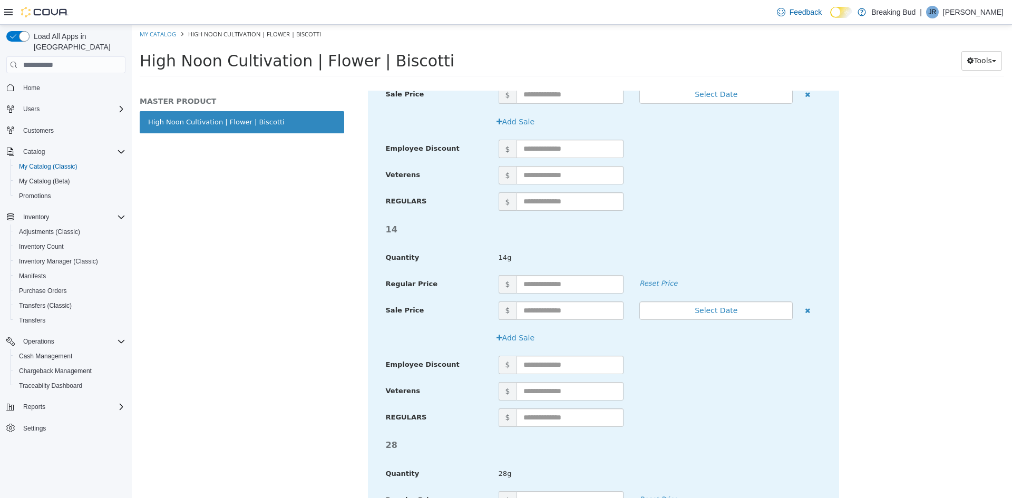
scroll to position [1239, 0]
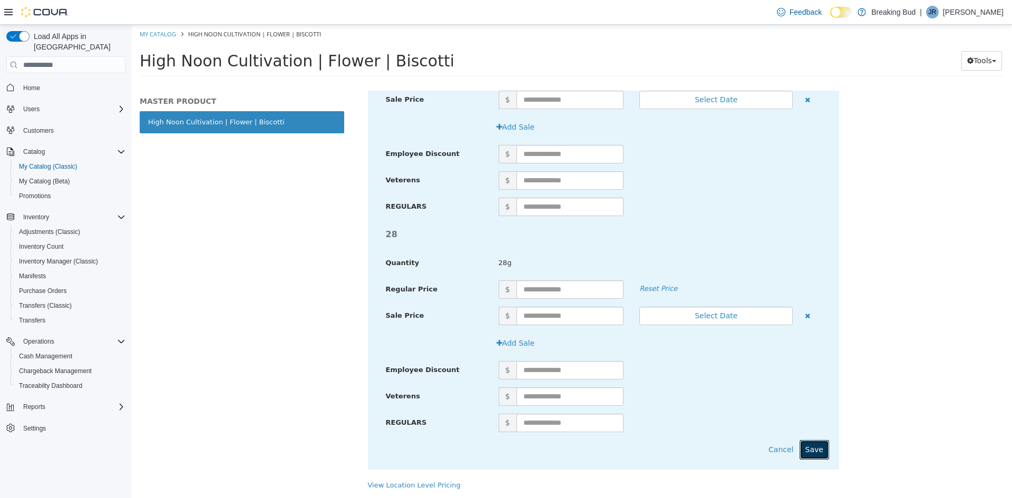
click at [812, 449] on button "Save" at bounding box center [815, 450] width 30 height 20
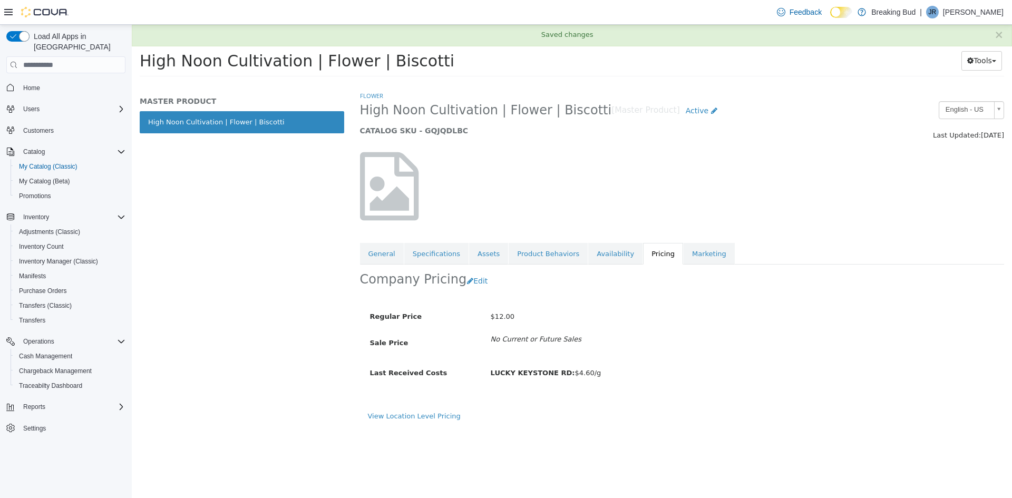
scroll to position [0, 0]
click at [643, 250] on link "Pricing" at bounding box center [663, 254] width 40 height 22
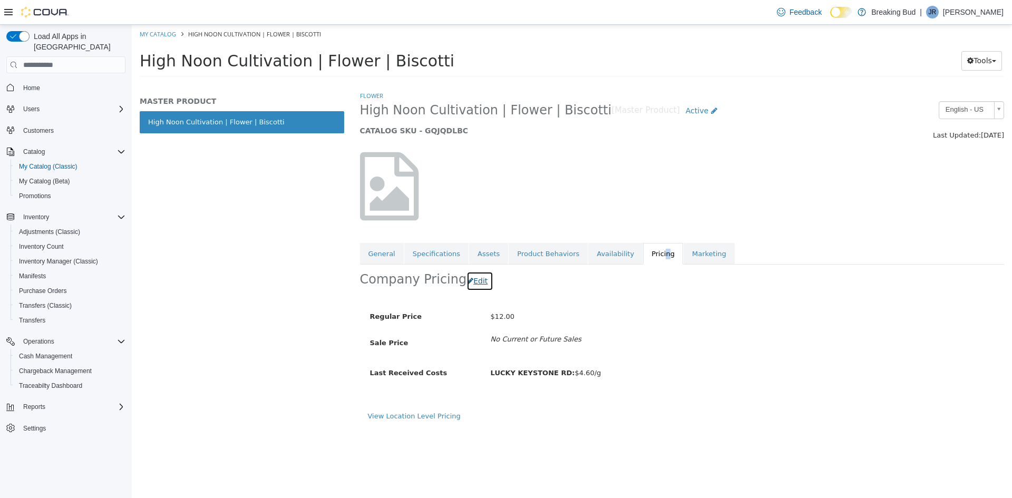
click at [473, 283] on button "Edit" at bounding box center [480, 282] width 27 height 20
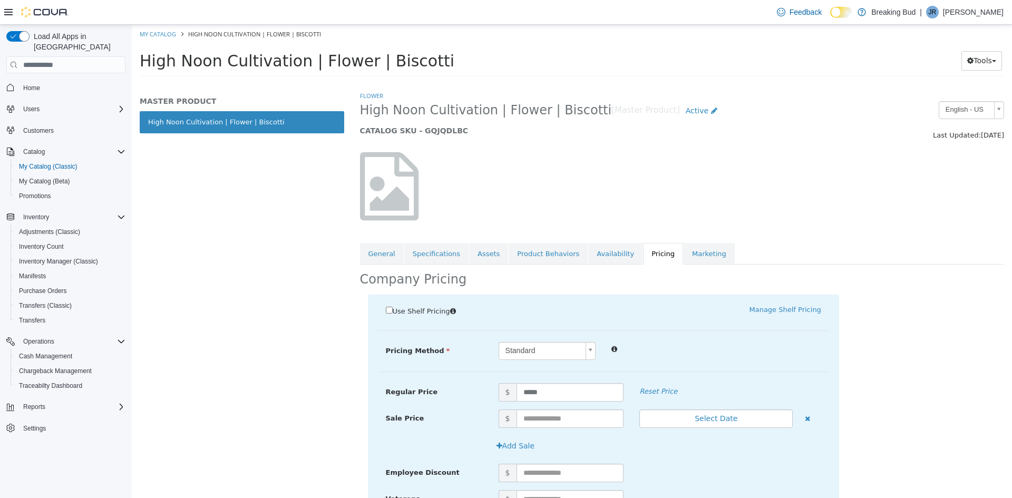
click at [513, 83] on body "Saving Bulk Changes... × Saved changes My Catalog High Noon Cultivation | Flowe…" at bounding box center [572, 54] width 880 height 59
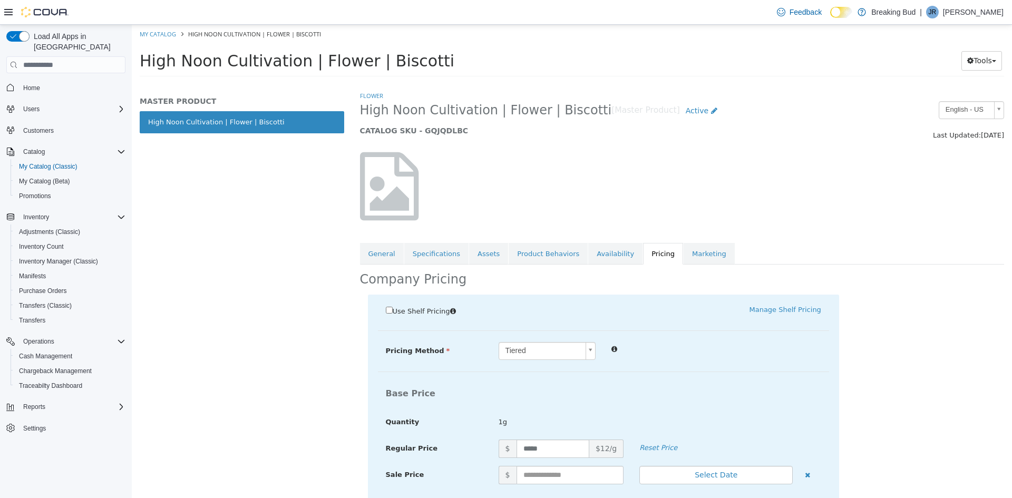
click at [389, 306] on label "Use Shelf Pricing" at bounding box center [424, 311] width 77 height 12
click at [385, 309] on div "Use Shelf Pricing" at bounding box center [491, 312] width 226 height 15
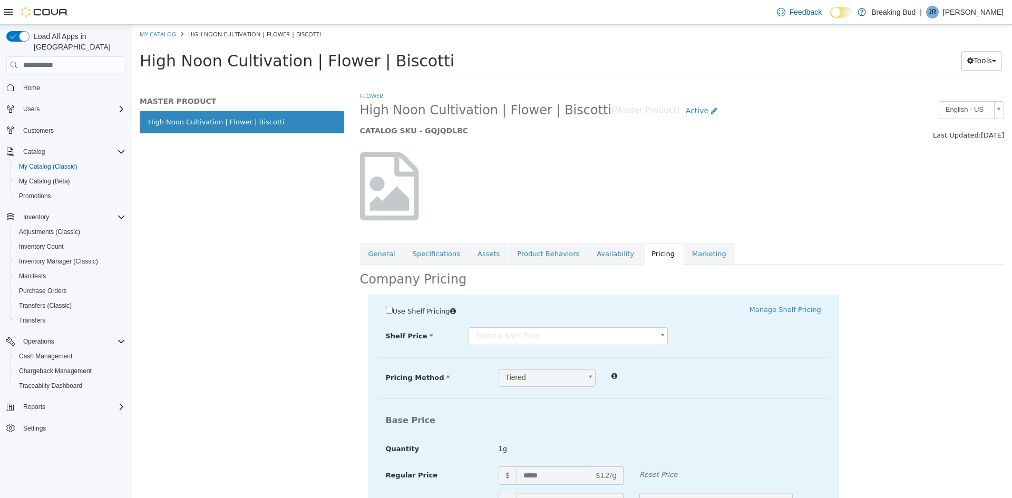
click at [556, 83] on body "Saving Bulk Changes... × Saved changes My Catalog High Noon Cultivation | Flowe…" at bounding box center [572, 54] width 880 height 59
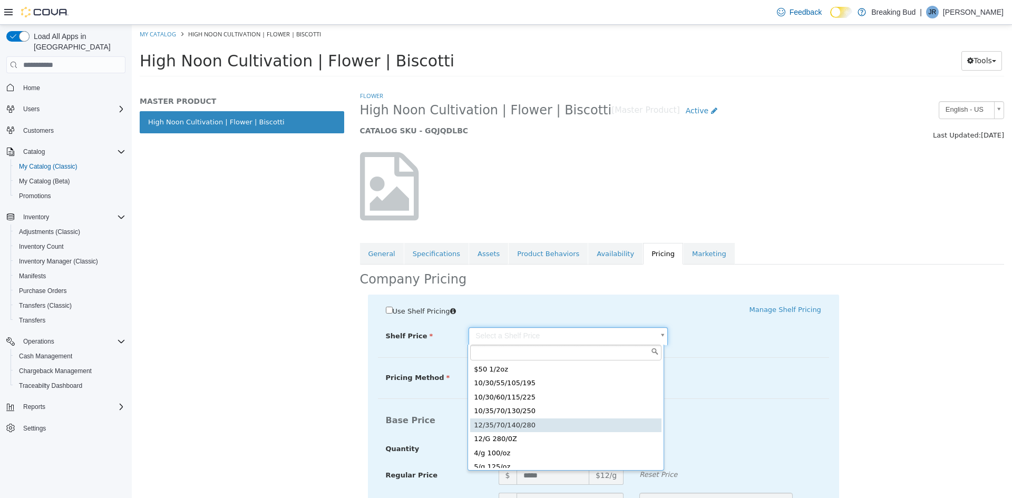
type input "*****"
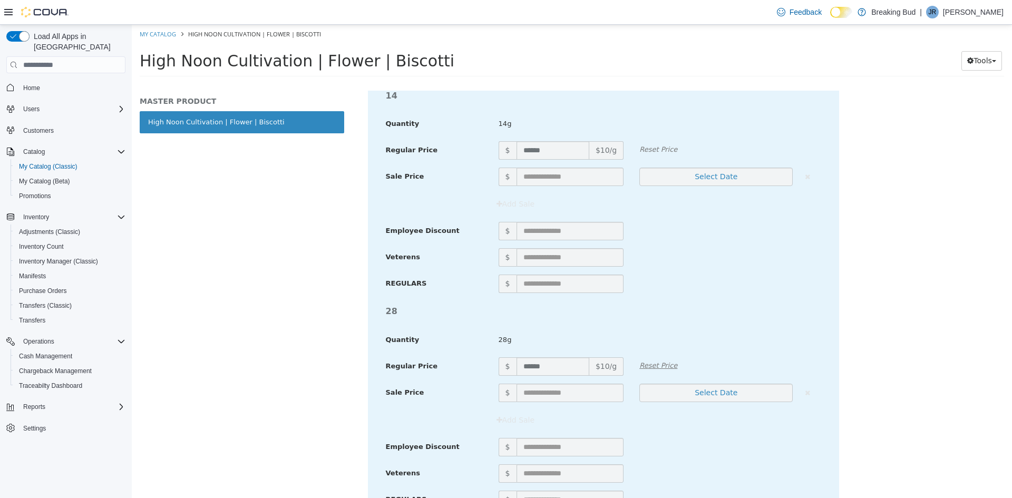
scroll to position [1266, 0]
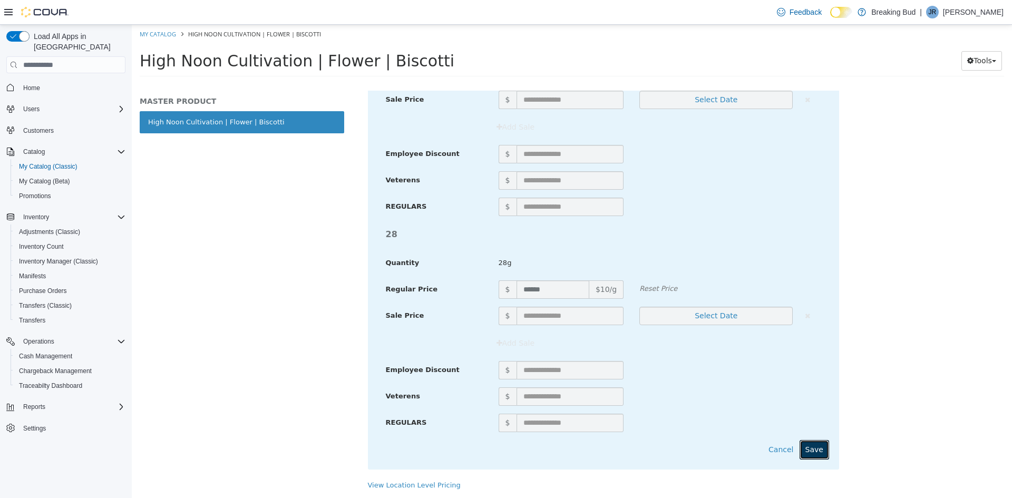
drag, startPoint x: 822, startPoint y: 449, endPoint x: 817, endPoint y: 444, distance: 7.5
click at [817, 444] on button "Save" at bounding box center [815, 450] width 30 height 20
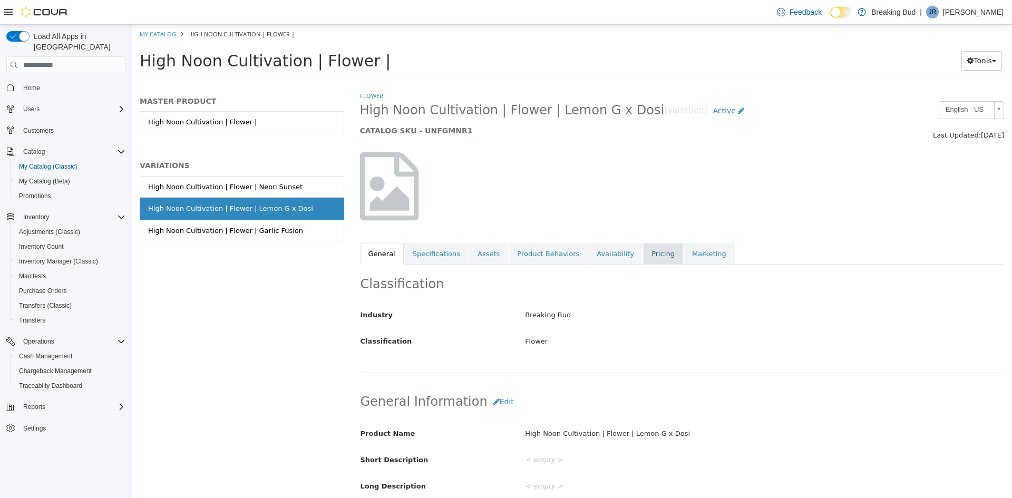
click at [643, 261] on link "Pricing" at bounding box center [663, 254] width 40 height 22
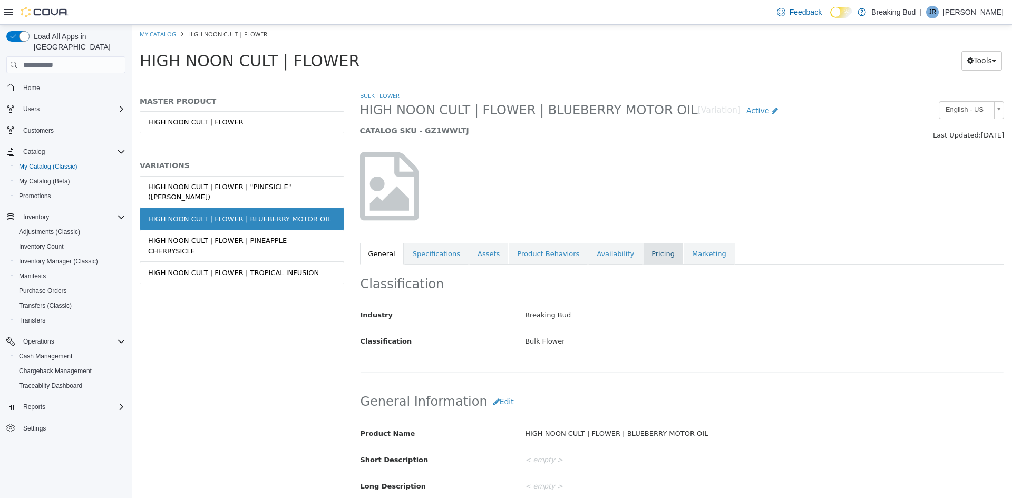
click at [643, 256] on link "Pricing" at bounding box center [663, 254] width 40 height 22
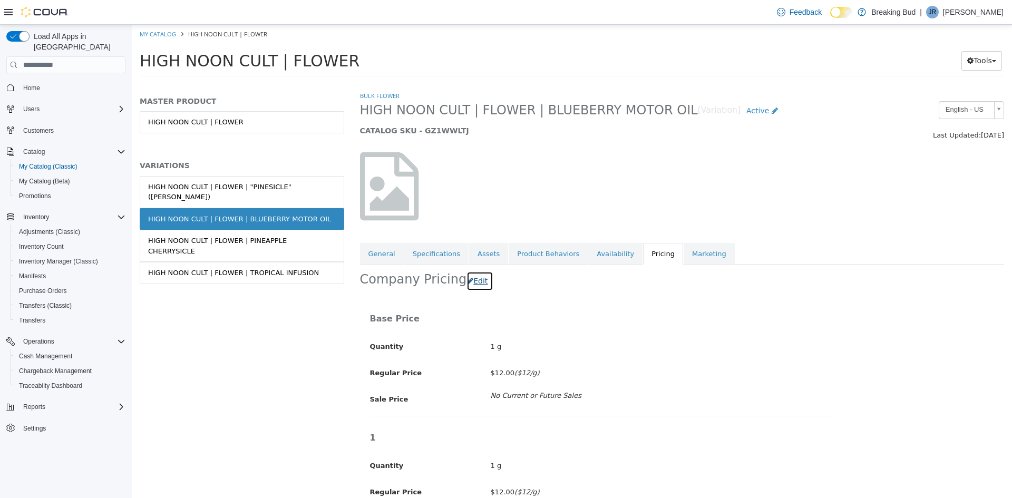
click at [467, 285] on button "Edit" at bounding box center [480, 282] width 27 height 20
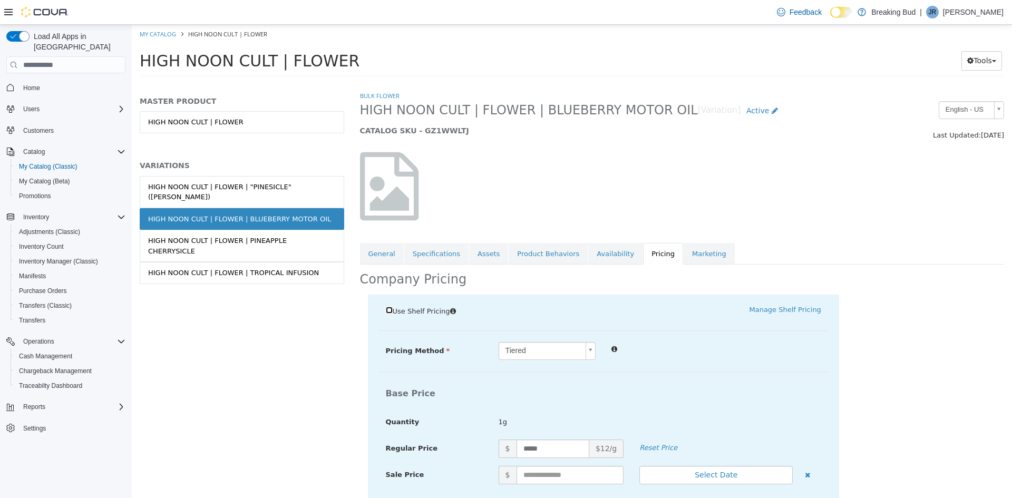
click at [389, 306] on label "Use Shelf Pricing" at bounding box center [424, 311] width 77 height 12
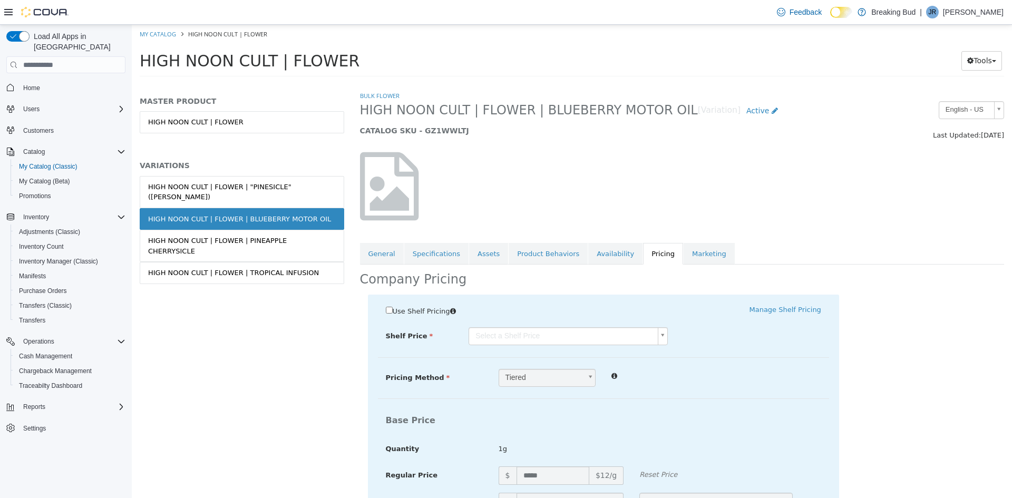
click at [586, 83] on body "Saving Bulk Changes... × My Catalog HIGH NOON CULT | FLOWER HIGH NOON CULT | FL…" at bounding box center [572, 54] width 880 height 59
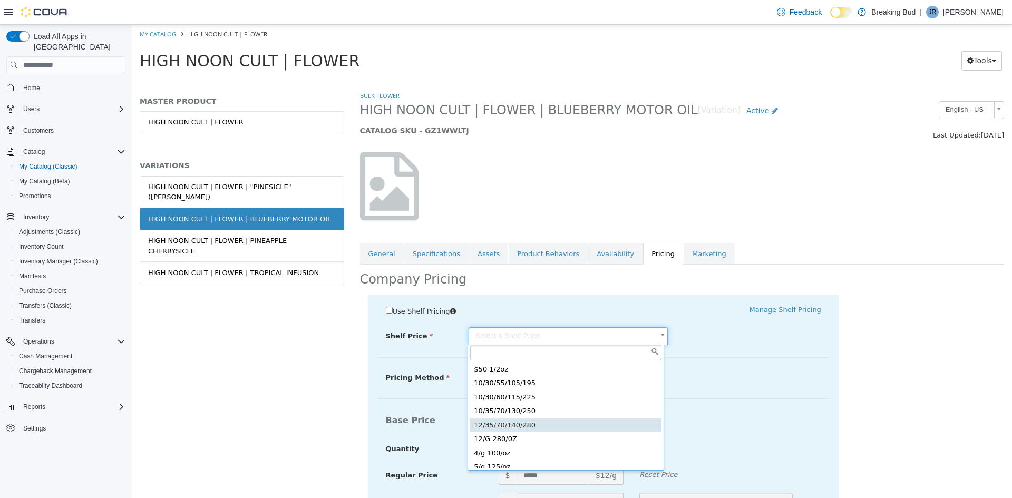
type input "*****"
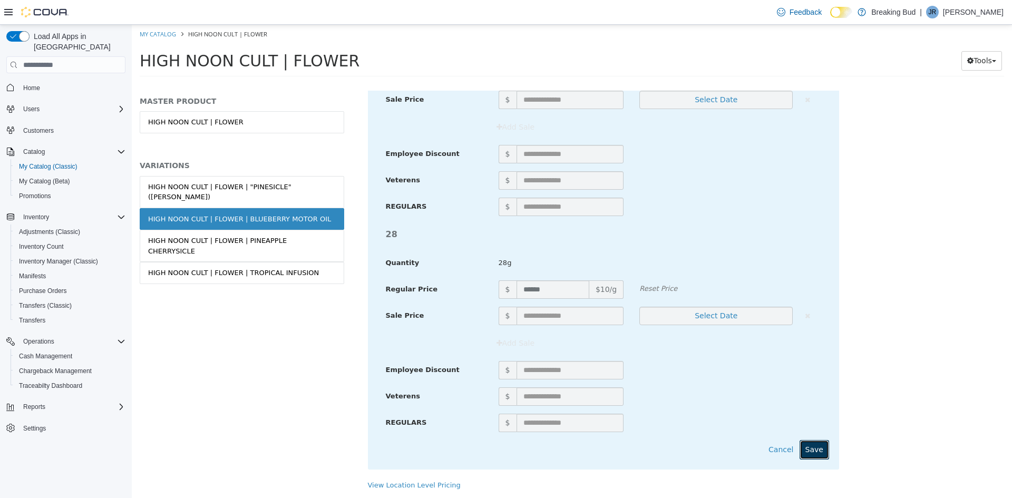
click at [803, 451] on button "Save" at bounding box center [815, 450] width 30 height 20
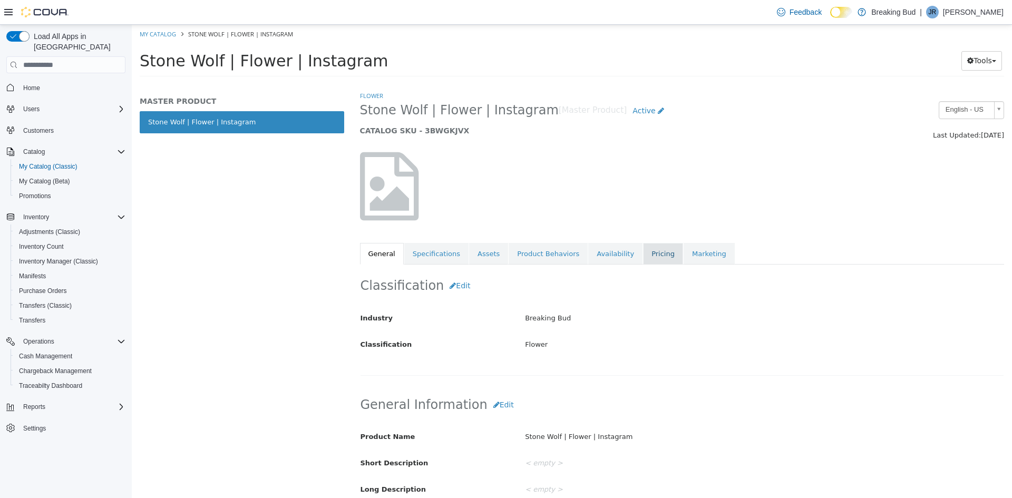
click at [643, 254] on link "Pricing" at bounding box center [663, 254] width 40 height 22
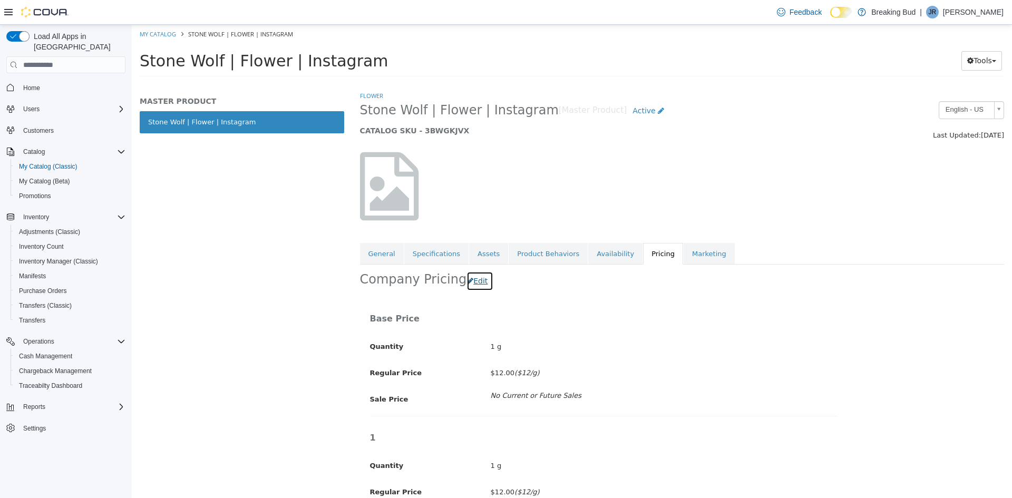
click at [473, 277] on button "Edit" at bounding box center [480, 282] width 27 height 20
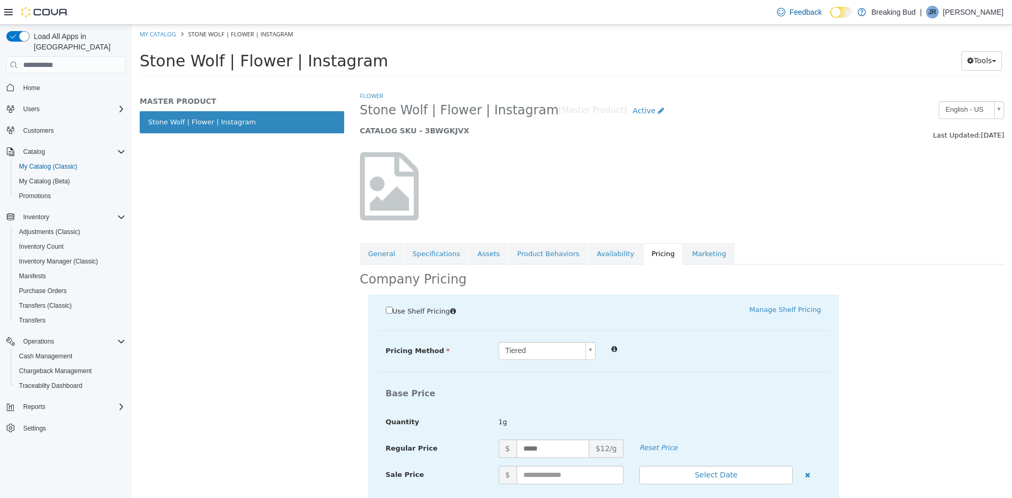
click at [542, 360] on div "Tiered" at bounding box center [547, 351] width 97 height 18
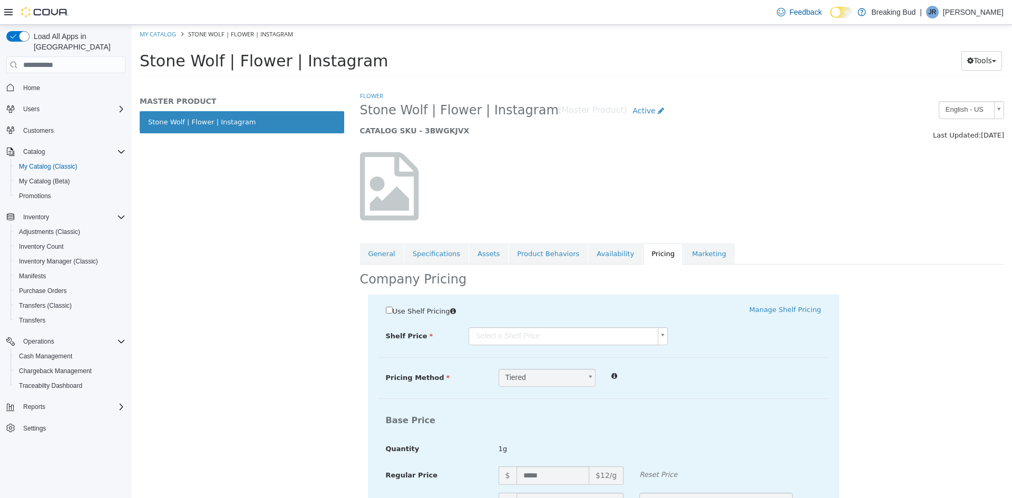
click at [546, 83] on body "Saving Bulk Changes... × My Catalog Stone Wolf | Flower | Instagram Stone Wolf …" at bounding box center [572, 54] width 880 height 59
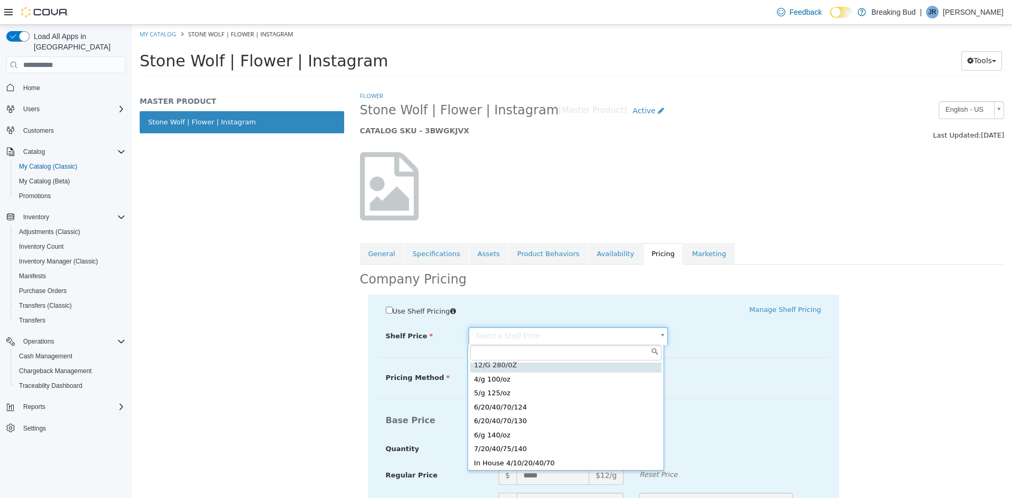
scroll to position [76, 0]
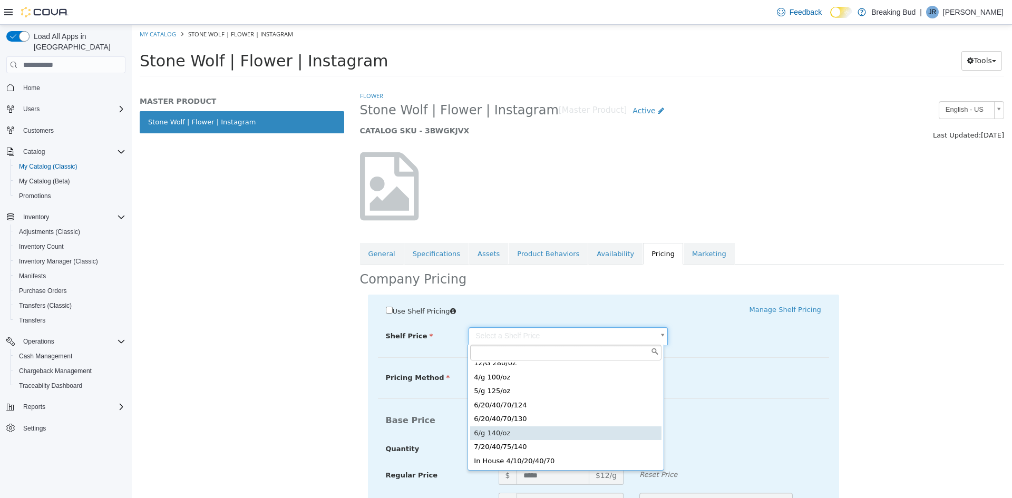
click at [785, 83] on body "Saving Bulk Changes... × My Catalog Stone Wolf | Flower | Instagram Stone Wolf …" at bounding box center [572, 54] width 880 height 59
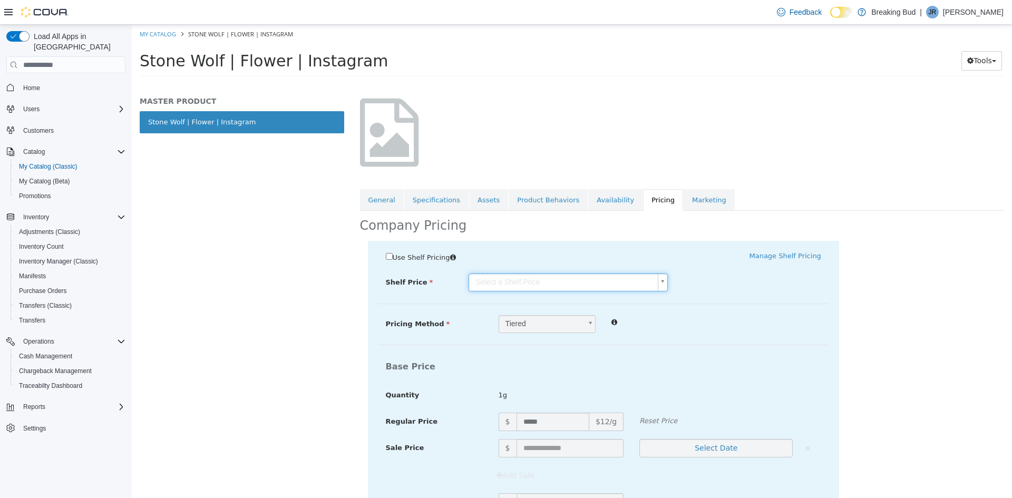
scroll to position [0, 0]
click at [561, 83] on body "Saving Bulk Changes... × My Catalog Stone Wolf | Flower | Instagram Stone Wolf …" at bounding box center [572, 54] width 880 height 59
click at [432, 83] on body "Saving Bulk Changes... × My Catalog Stone Wolf | Flower | Instagram Stone Wolf …" at bounding box center [572, 54] width 880 height 59
click at [539, 317] on span "Tiered" at bounding box center [540, 324] width 82 height 17
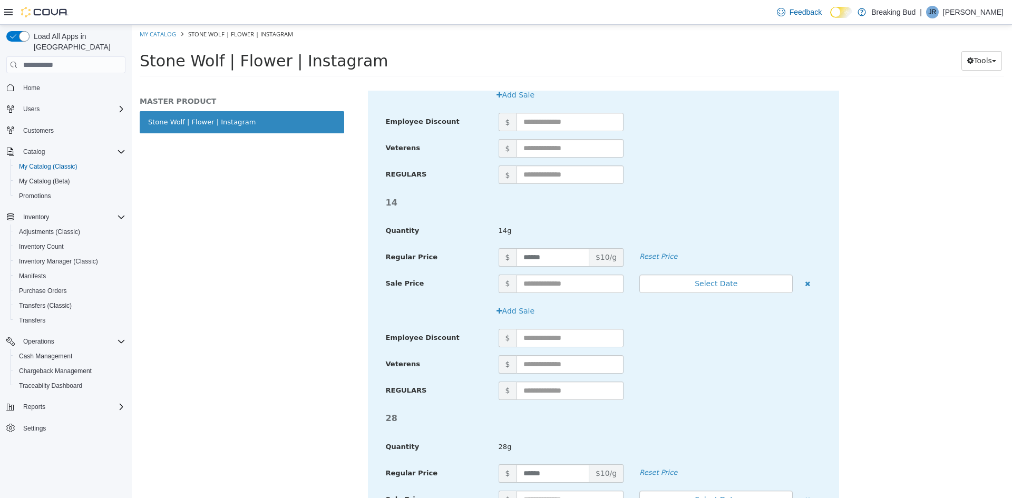
scroll to position [1239, 0]
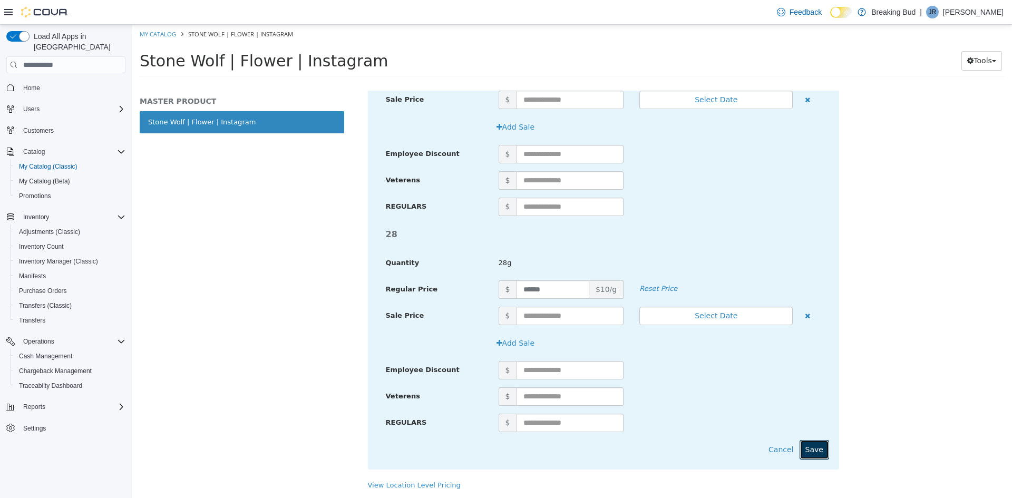
click at [807, 447] on button "Save" at bounding box center [815, 450] width 30 height 20
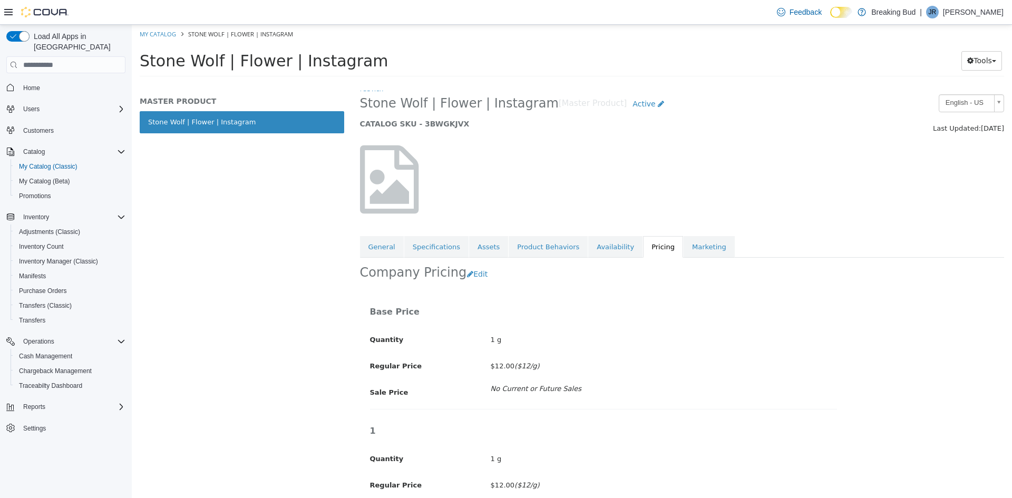
scroll to position [0, 0]
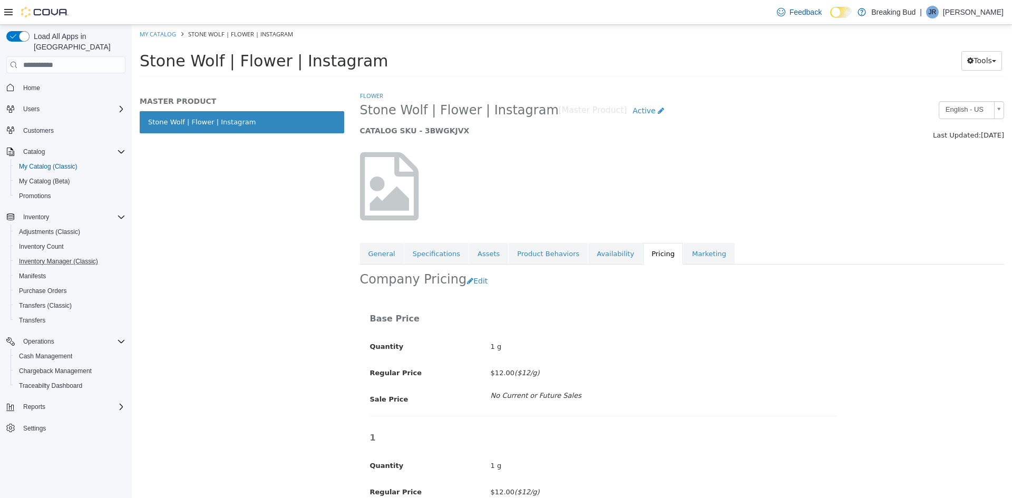
click at [62, 254] on button "Inventory Manager (Classic)" at bounding box center [70, 261] width 119 height 15
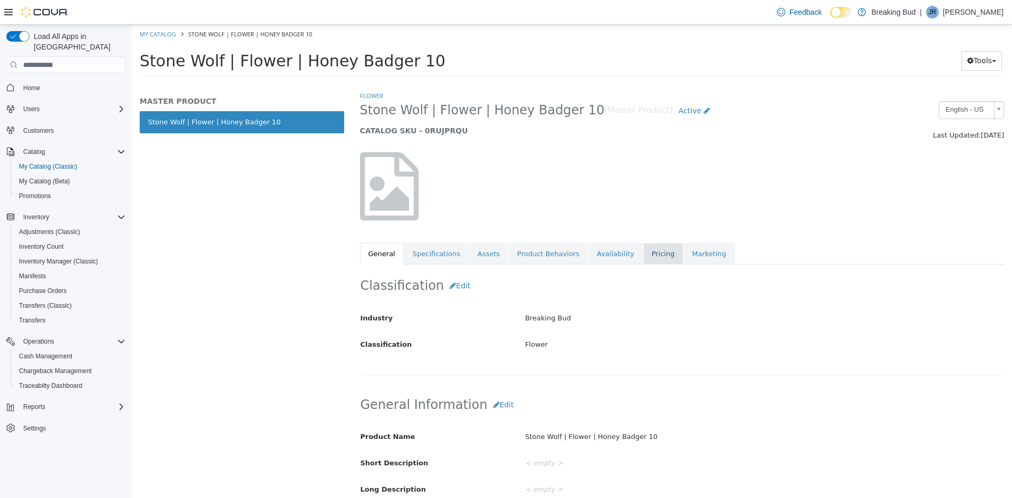
drag, startPoint x: 637, startPoint y: 251, endPoint x: 632, endPoint y: 254, distance: 5.9
click at [643, 251] on link "Pricing" at bounding box center [663, 254] width 40 height 22
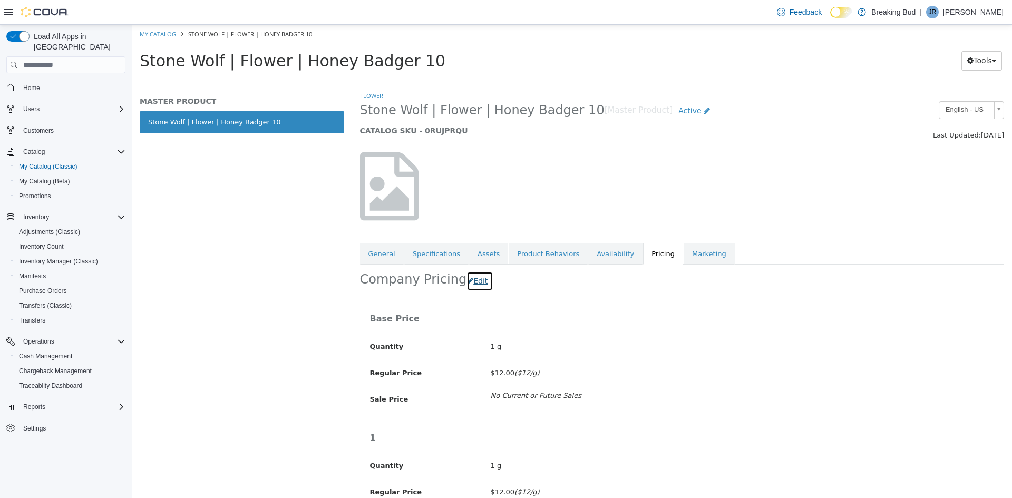
click at [467, 284] on button "Edit" at bounding box center [480, 282] width 27 height 20
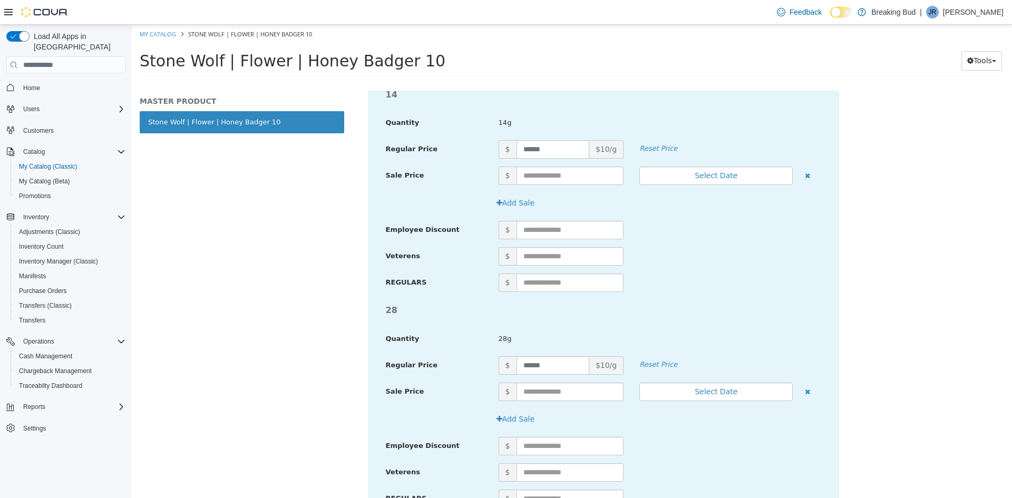
scroll to position [1239, 0]
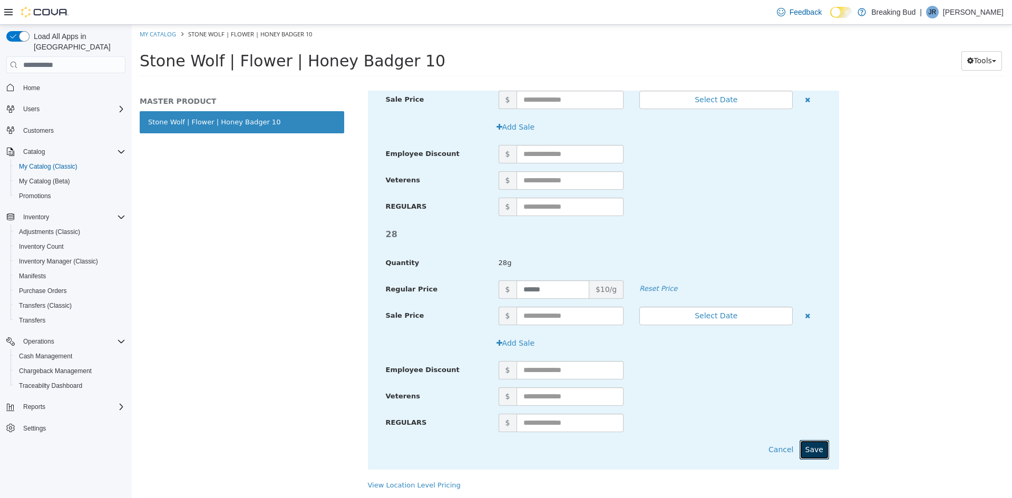
click at [818, 454] on button "Save" at bounding box center [815, 450] width 30 height 20
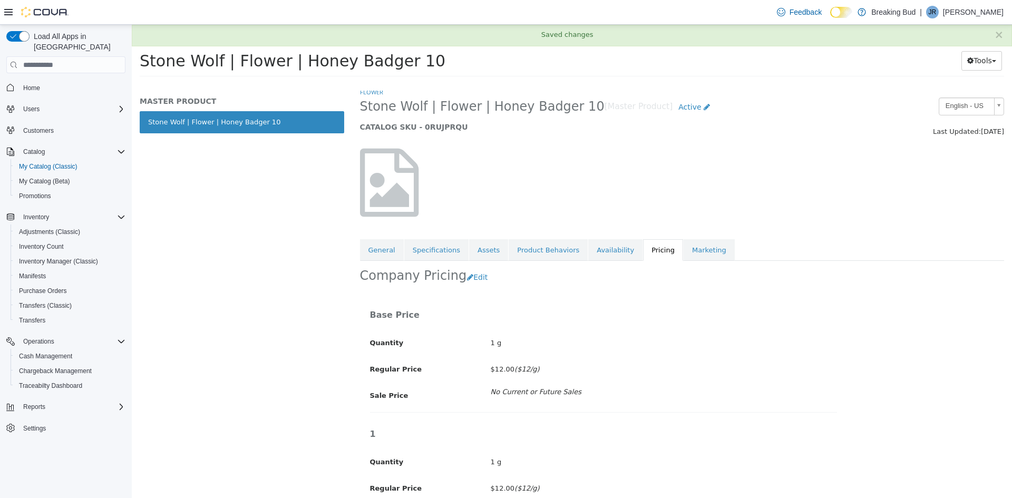
scroll to position [0, 0]
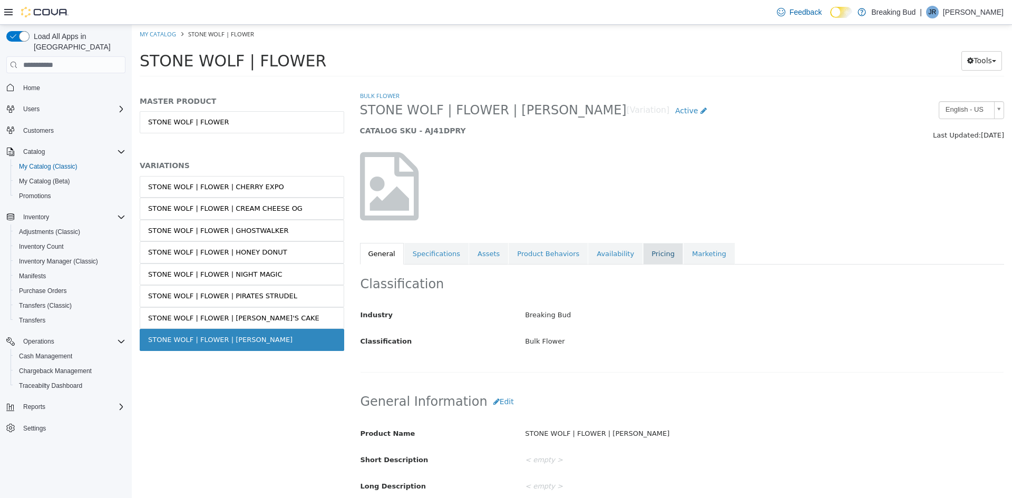
click at [643, 251] on link "Pricing" at bounding box center [663, 254] width 40 height 22
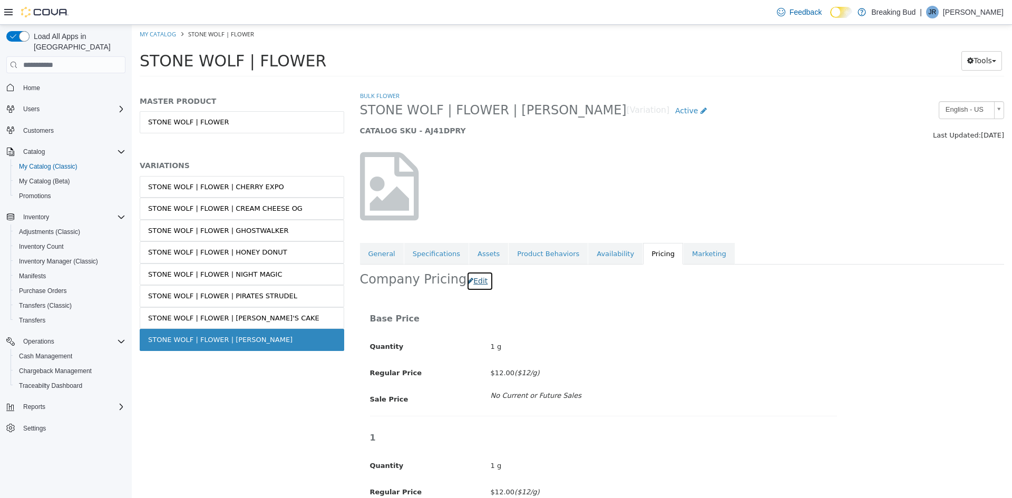
click at [468, 279] on button "Edit" at bounding box center [480, 282] width 27 height 20
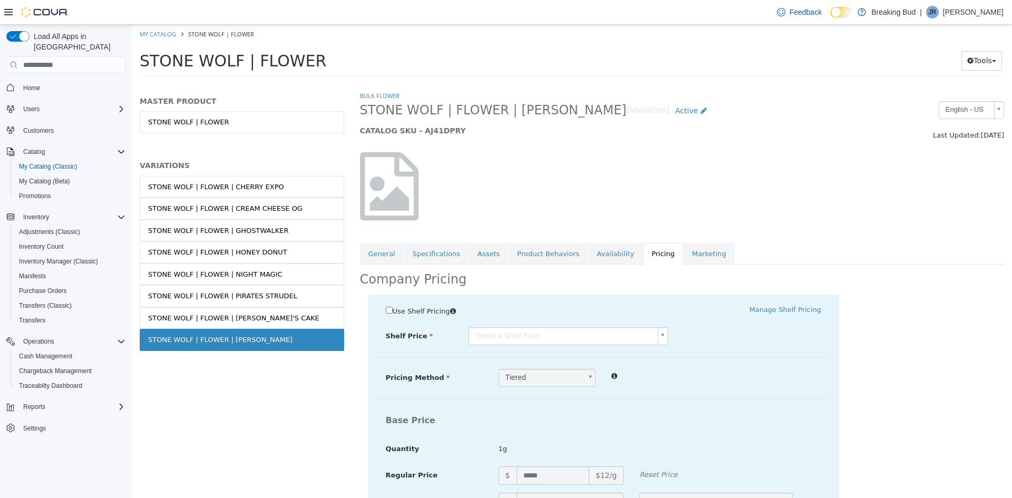
click at [540, 83] on body "Saving Bulk Changes... × My Catalog STONE WOLF | FLOWER STONE WOLF | FLOWER Too…" at bounding box center [572, 54] width 880 height 59
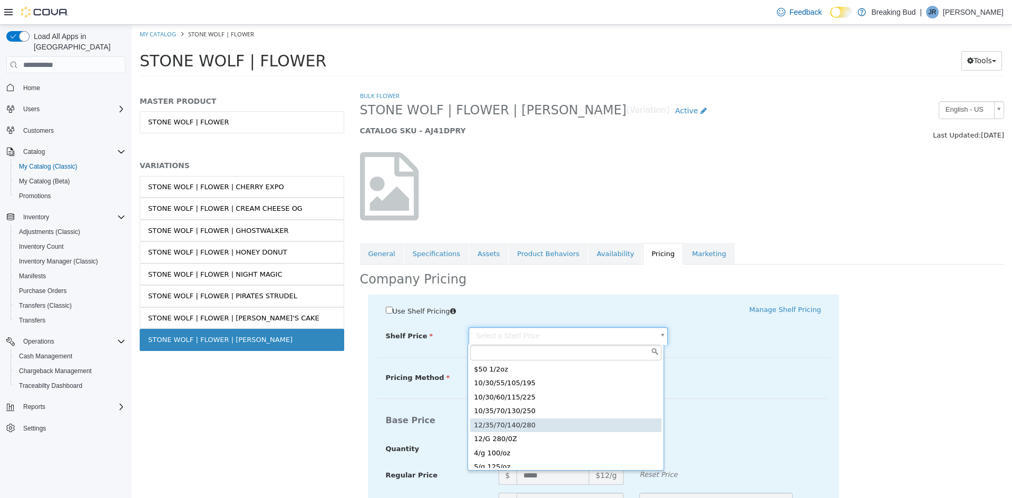
type input "*****"
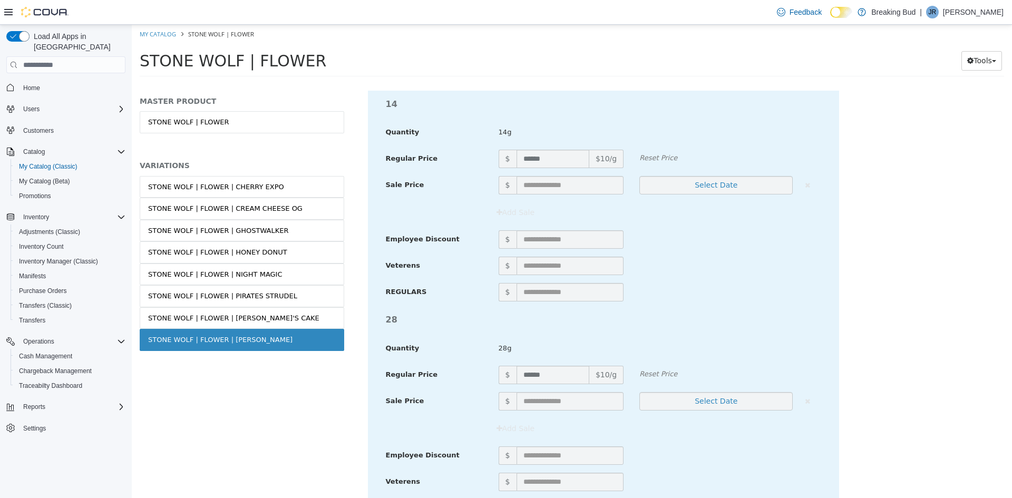
scroll to position [1266, 0]
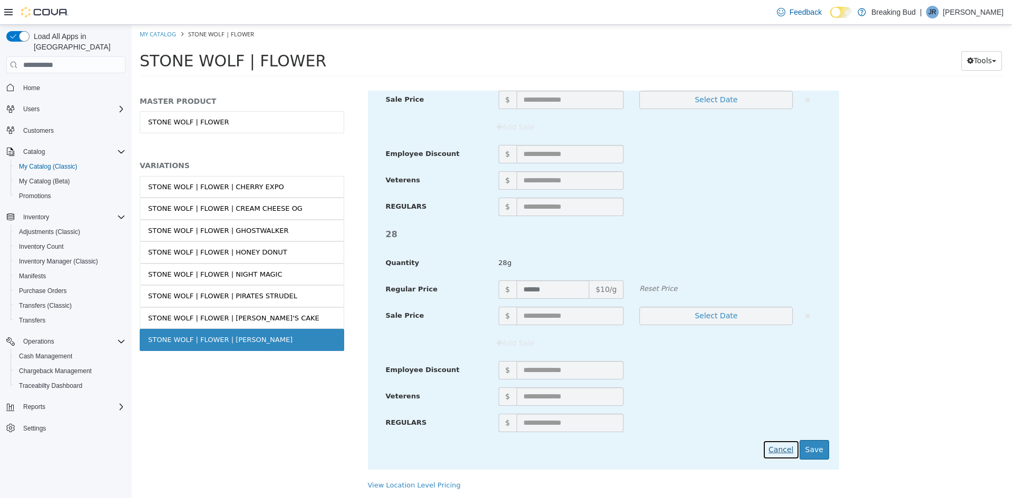
click at [796, 447] on button "Cancel" at bounding box center [781, 450] width 36 height 20
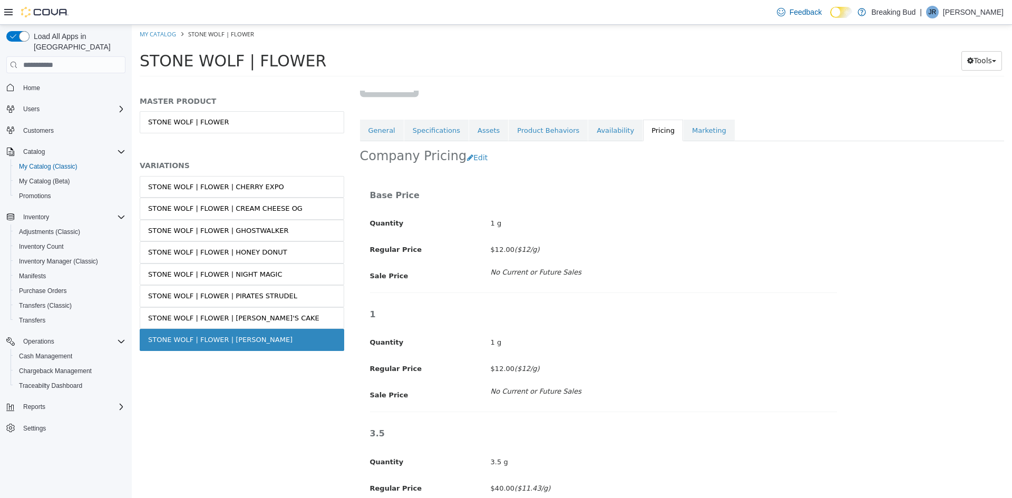
scroll to position [0, 0]
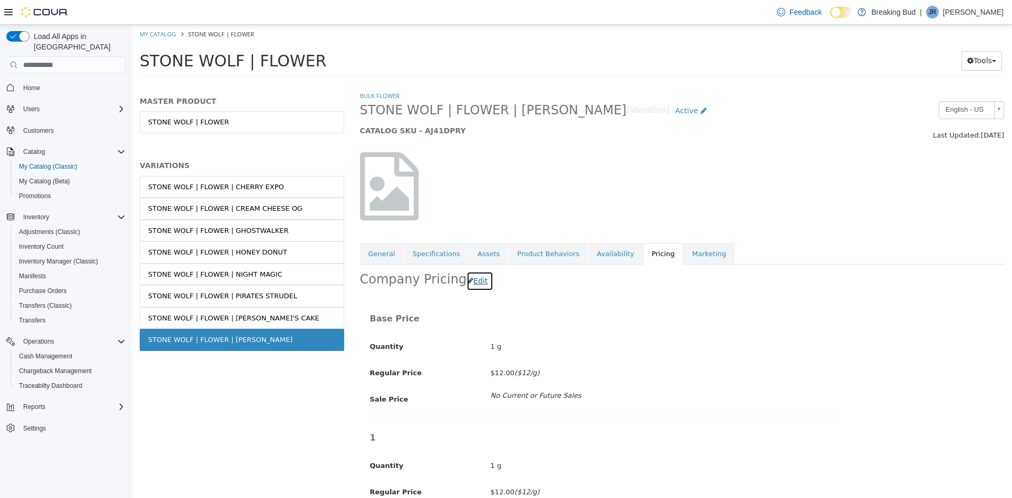
click at [468, 283] on button "Edit" at bounding box center [480, 282] width 27 height 20
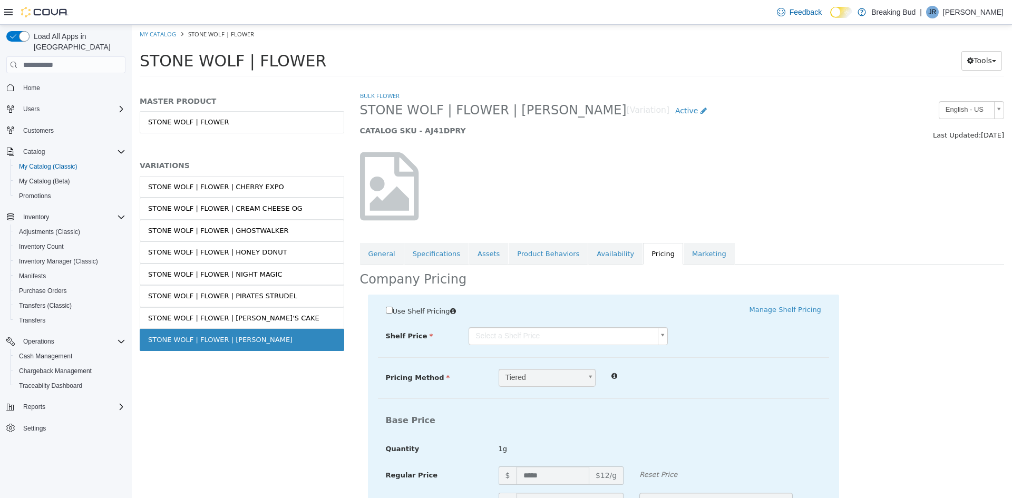
click at [518, 83] on body "Saving Bulk Changes... × My Catalog STONE WOLF | FLOWER STONE WOLF | FLOWER Too…" at bounding box center [572, 54] width 880 height 59
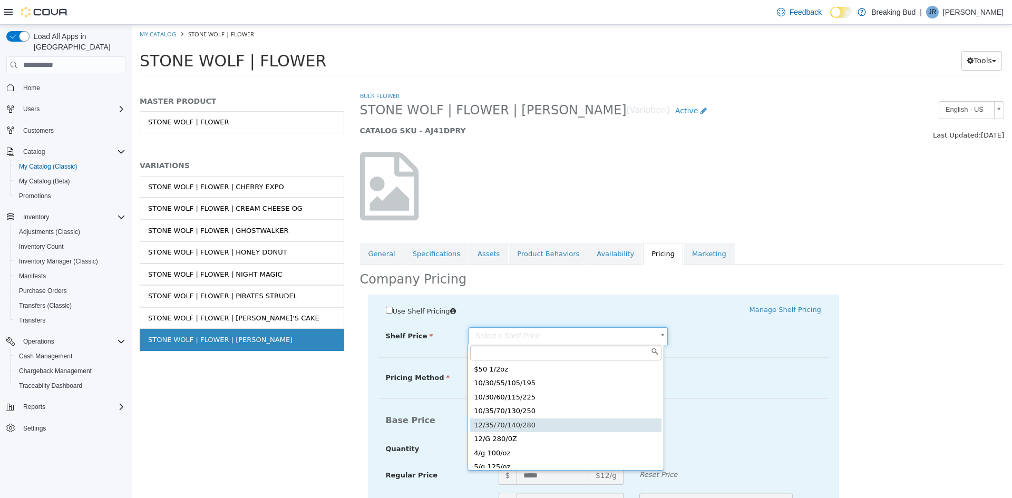
type input "*****"
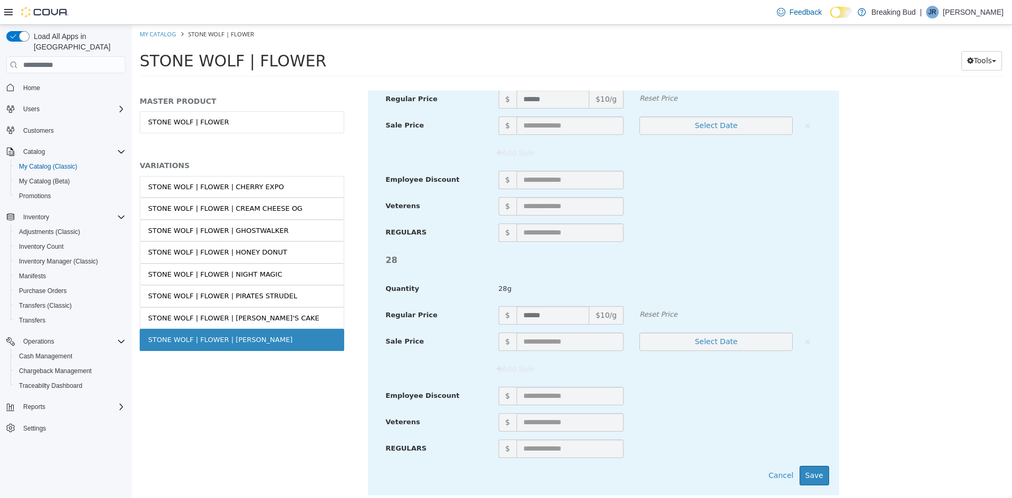
scroll to position [1266, 0]
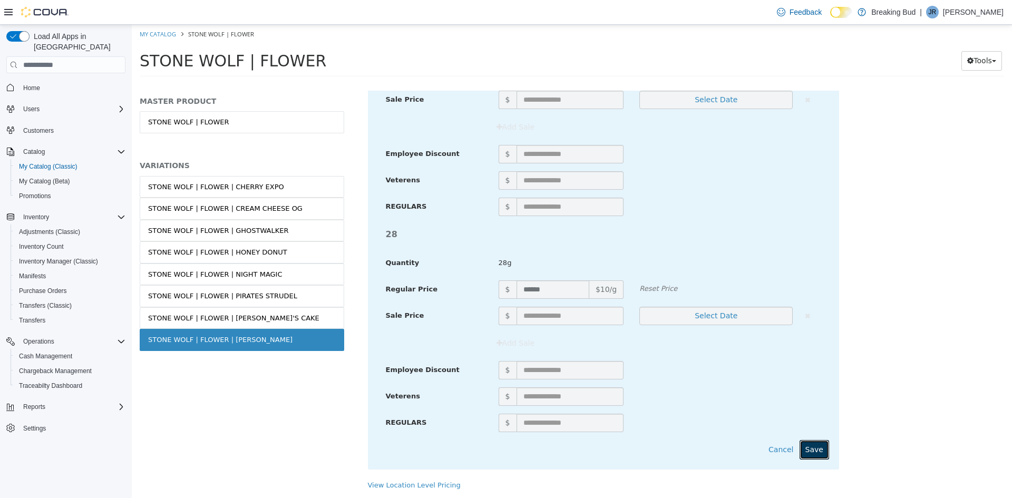
click at [807, 452] on button "Save" at bounding box center [815, 450] width 30 height 20
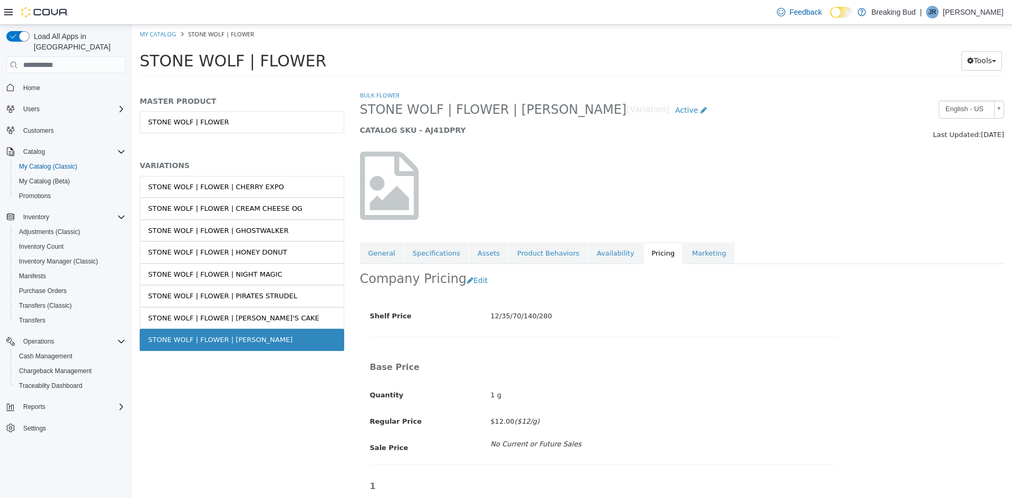
scroll to position [0, 0]
click at [277, 272] on link "STONE WOLF | FLOWER | NIGHT MAGIC" at bounding box center [242, 275] width 205 height 22
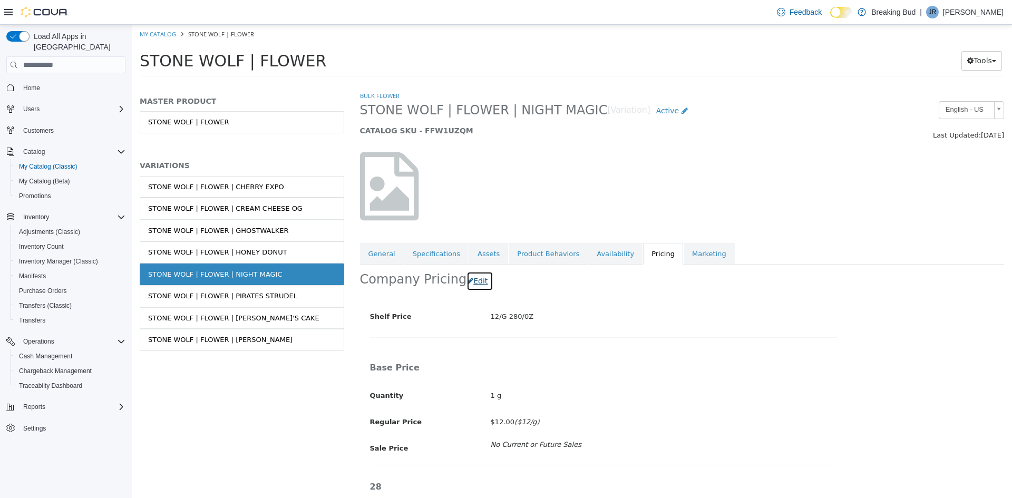
click at [475, 280] on button "Edit" at bounding box center [480, 282] width 27 height 20
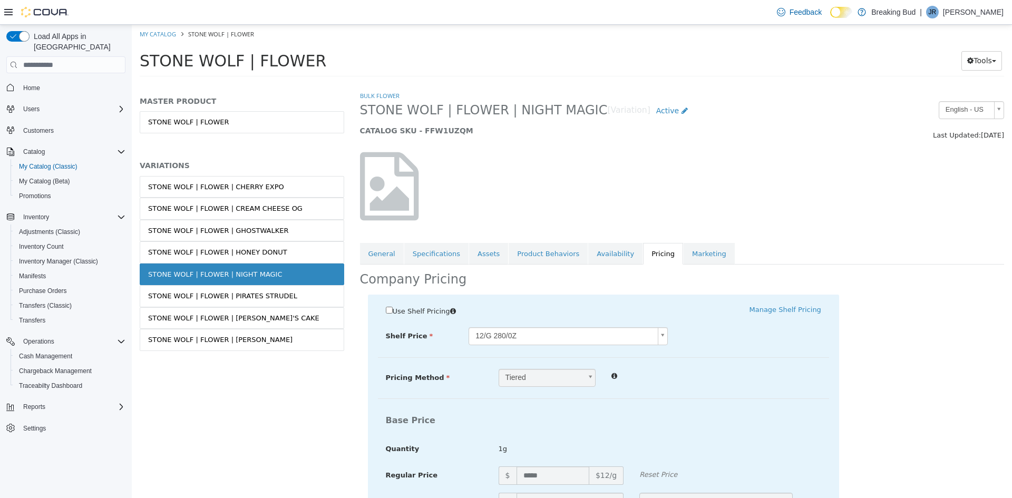
click at [499, 83] on body "Saving Bulk Changes... × Saved changes My Catalog STONE WOLF | FLOWER STONE WOL…" at bounding box center [572, 54] width 880 height 59
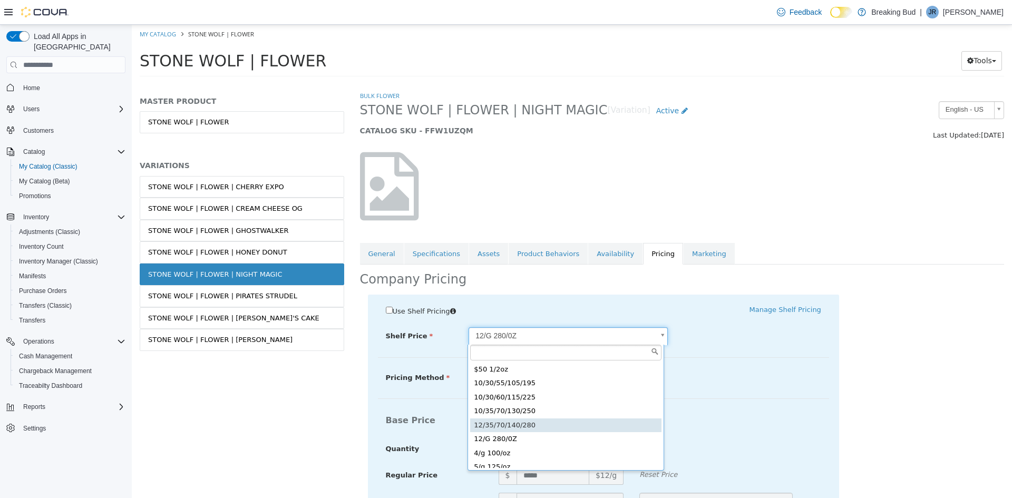
type input "*****"
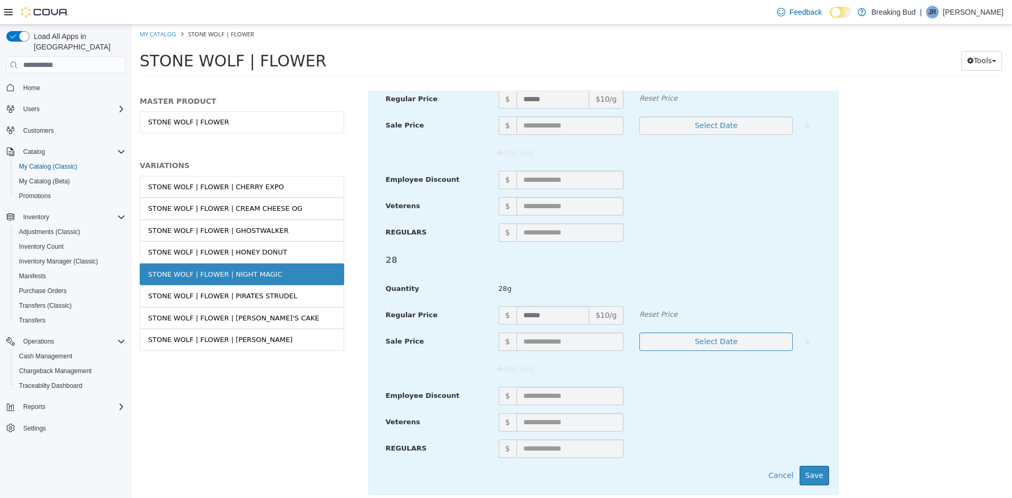
scroll to position [1266, 0]
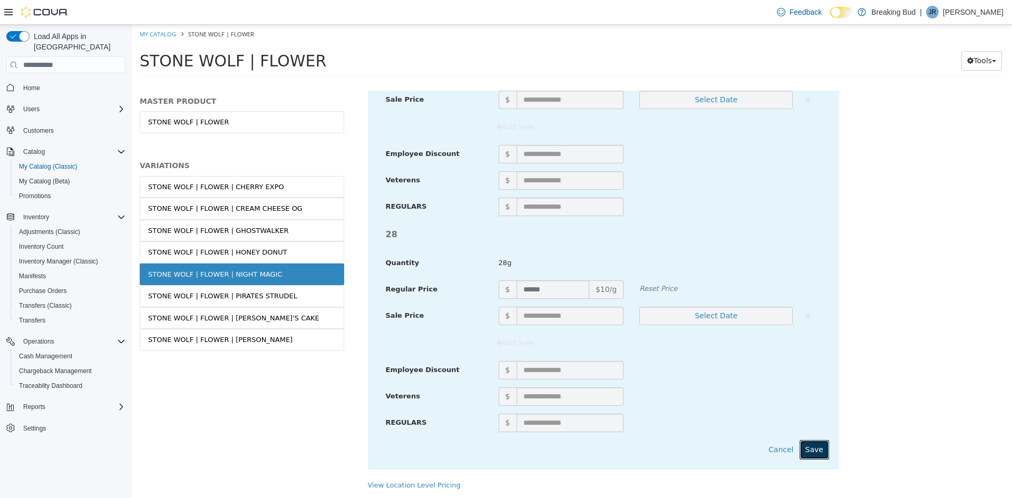
click at [811, 454] on button "Save" at bounding box center [815, 450] width 30 height 20
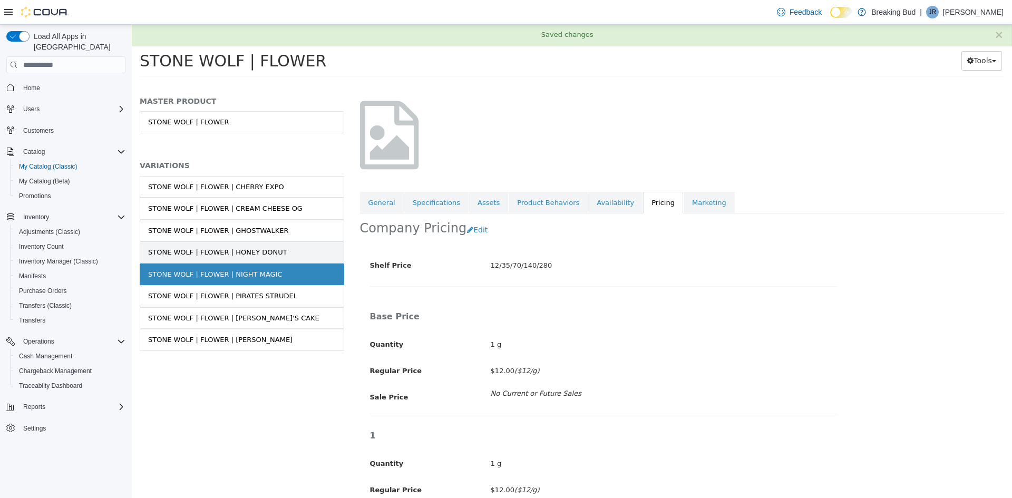
click at [277, 245] on link "STONE WOLF | FLOWER | HONEY DONUT" at bounding box center [242, 252] width 205 height 22
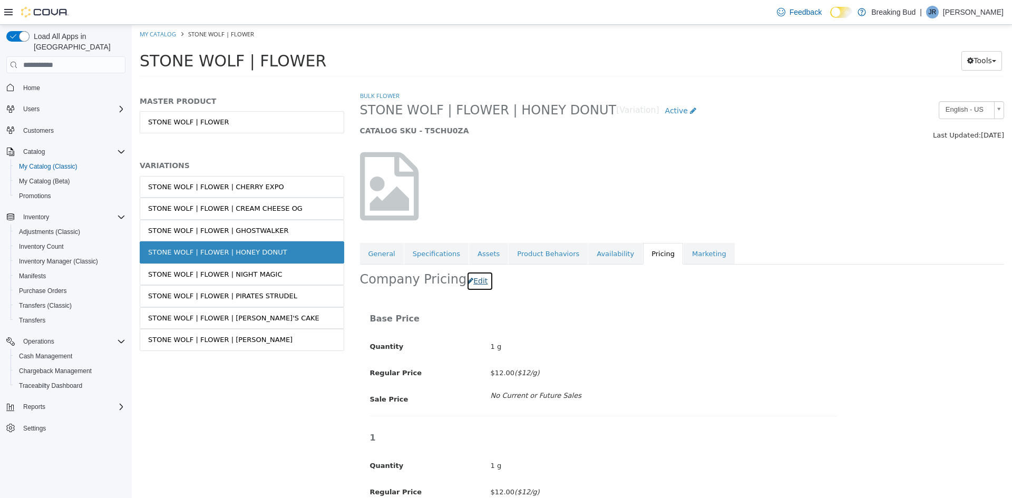
click at [477, 279] on button "Edit" at bounding box center [480, 282] width 27 height 20
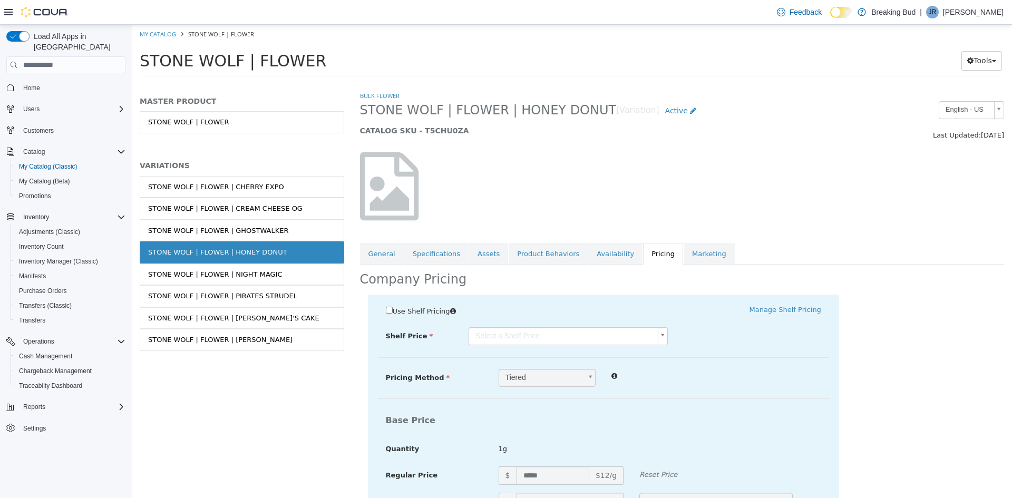
click at [552, 83] on body "Saving Bulk Changes... × Saved changes My Catalog STONE WOLF | FLOWER STONE WOL…" at bounding box center [572, 54] width 880 height 59
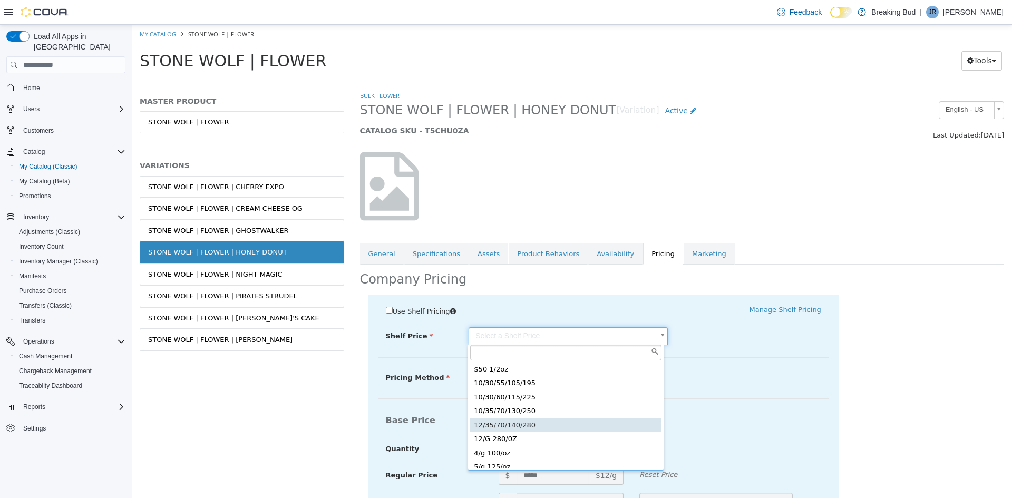
type input "*****"
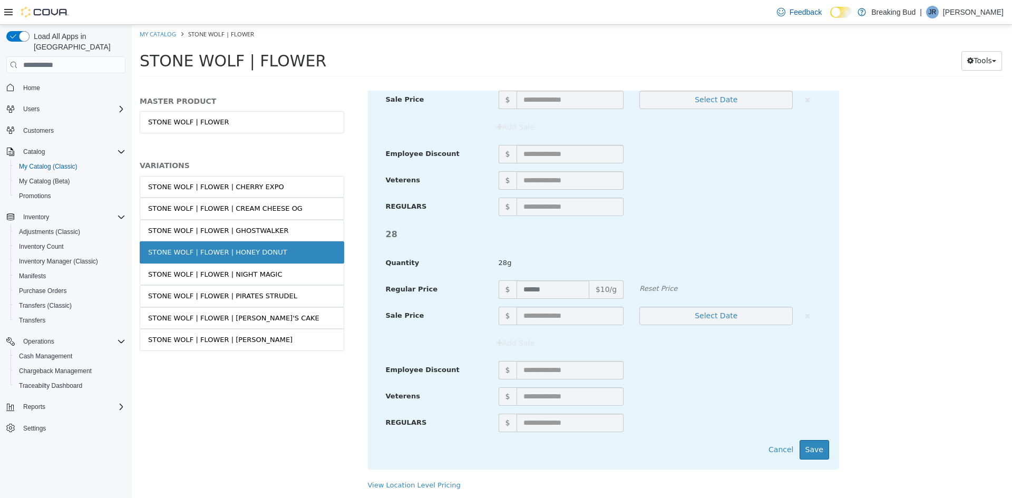
click at [774, 421] on div "$" at bounding box center [660, 423] width 338 height 18
click at [800, 443] on button "Save" at bounding box center [815, 450] width 30 height 20
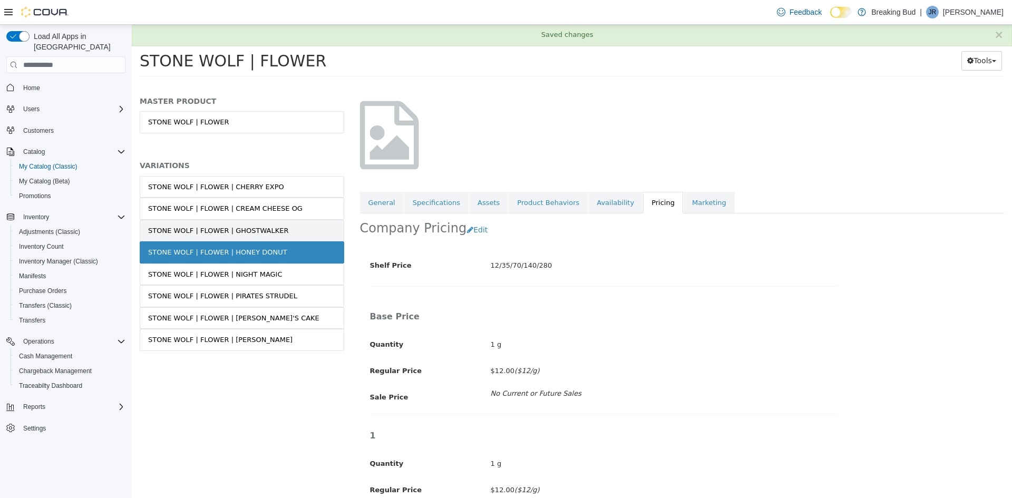
click at [262, 230] on div "STONE WOLF | FLOWER | GHOSTWALKER" at bounding box center [218, 231] width 141 height 11
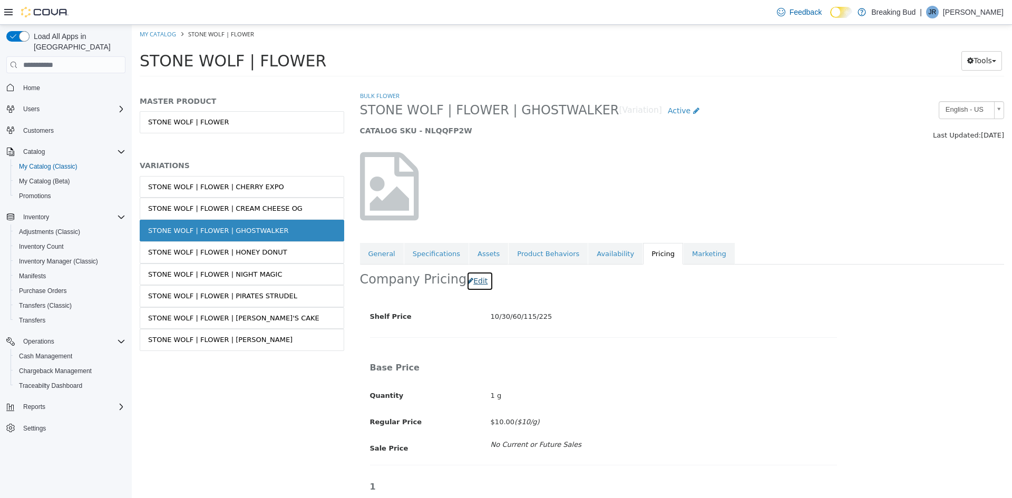
click at [467, 278] on icon "button" at bounding box center [470, 280] width 6 height 7
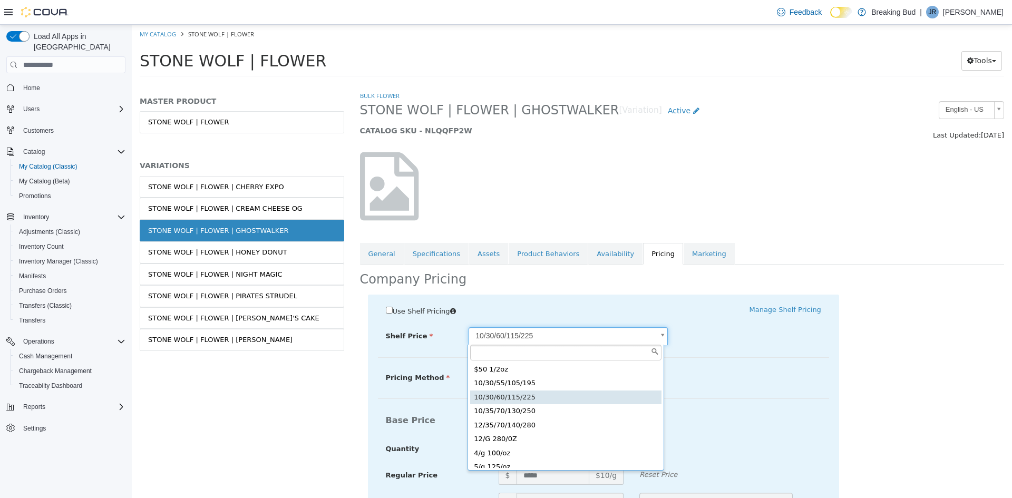
click at [504, 83] on body "Saving Bulk Changes... × Saved changes My Catalog STONE WOLF | FLOWER STONE WOL…" at bounding box center [572, 54] width 880 height 59
type input "*****"
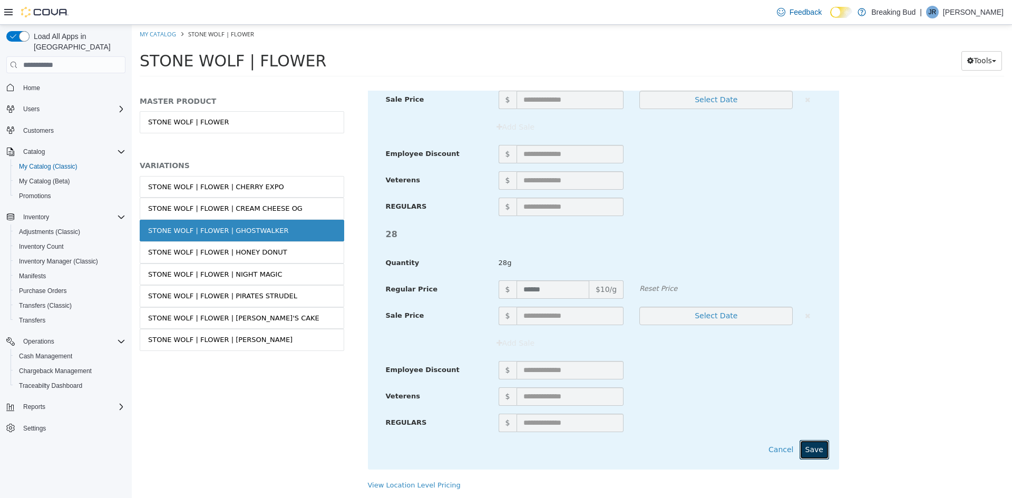
click at [802, 441] on button "Save" at bounding box center [815, 450] width 30 height 20
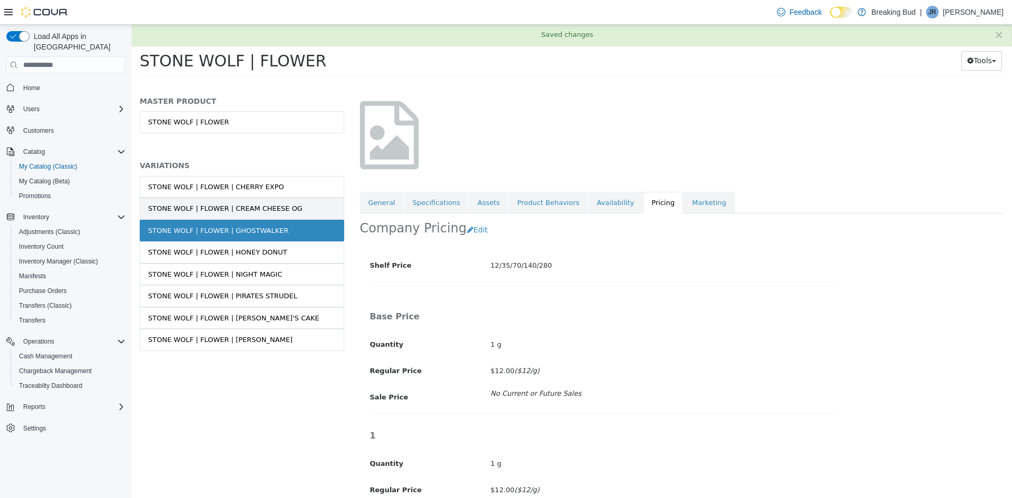
click at [260, 206] on div "STONE WOLF | FLOWER | CREAM CHEESE OG" at bounding box center [225, 208] width 154 height 11
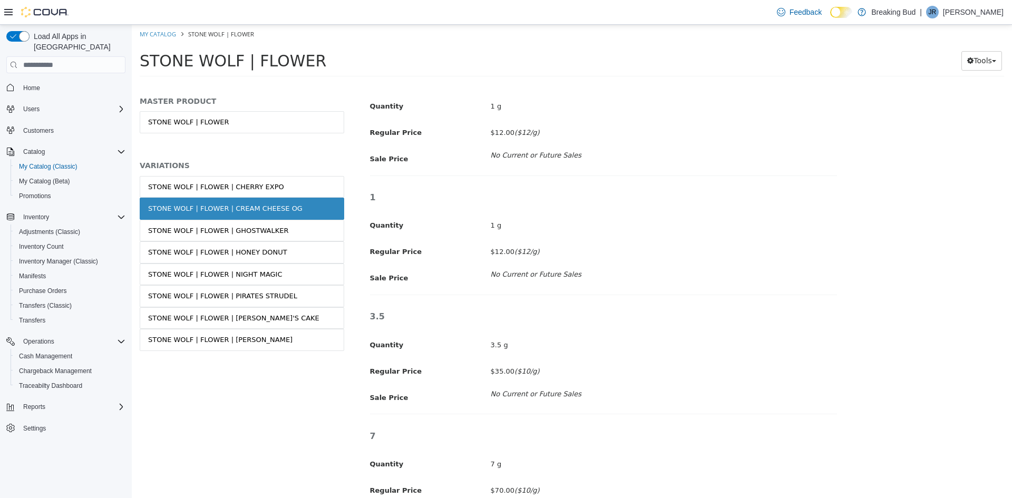
scroll to position [173, 0]
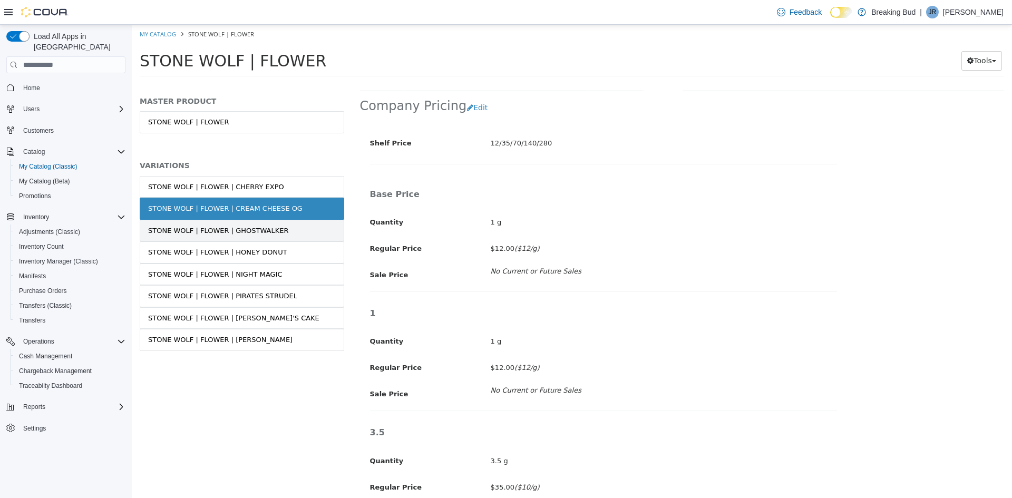
click at [263, 222] on link "STONE WOLF | FLOWER | GHOSTWALKER" at bounding box center [242, 231] width 205 height 22
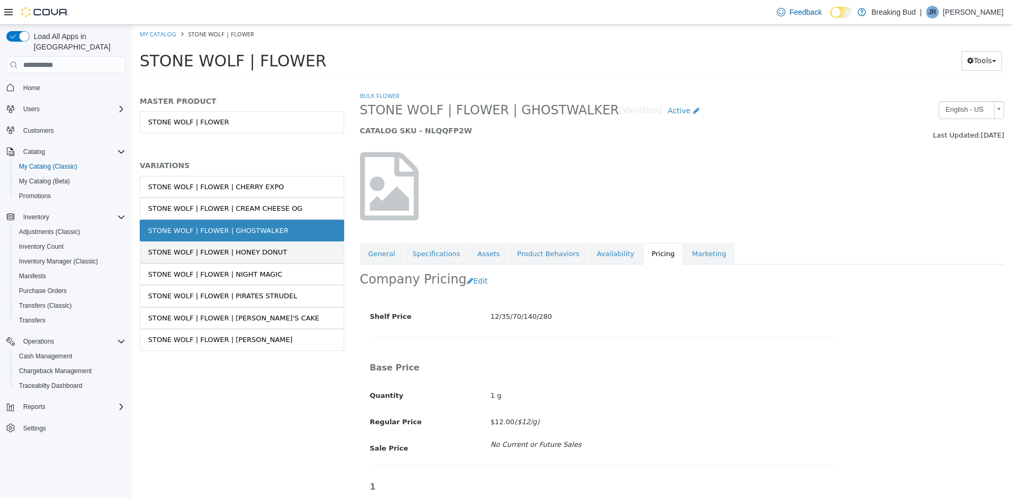
click at [270, 260] on link "STONE WOLF | FLOWER | HONEY DONUT" at bounding box center [242, 252] width 205 height 22
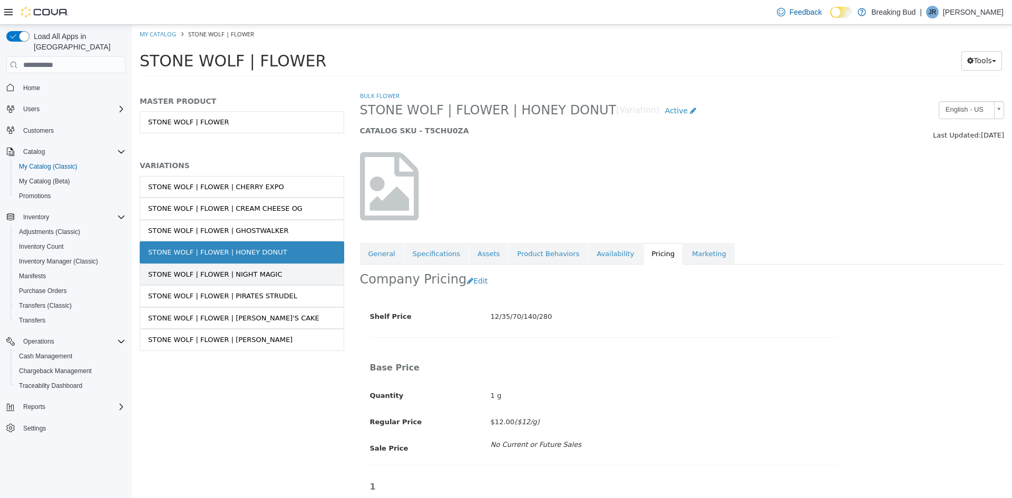
click at [273, 275] on link "STONE WOLF | FLOWER | NIGHT MAGIC" at bounding box center [242, 275] width 205 height 22
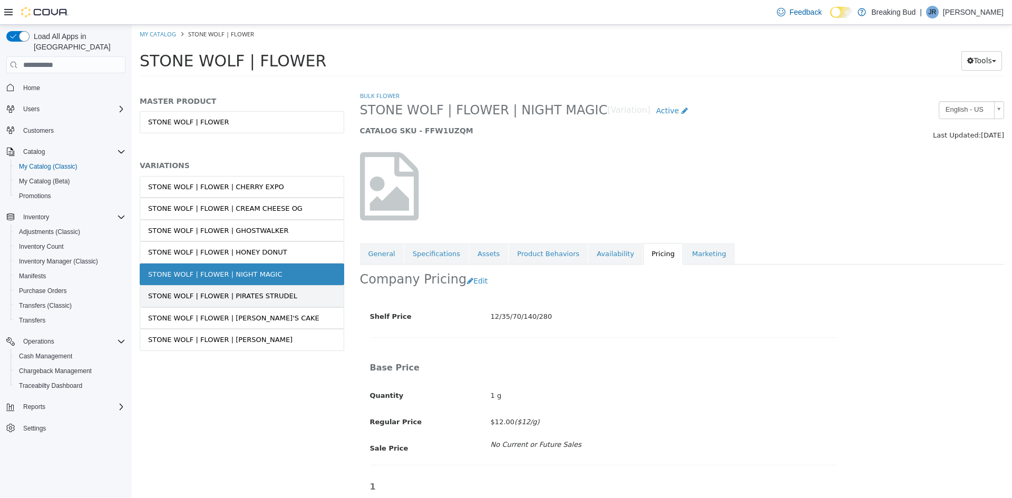
click at [271, 292] on div "STONE WOLF | FLOWER | PIRATES STRUDEL" at bounding box center [222, 296] width 149 height 11
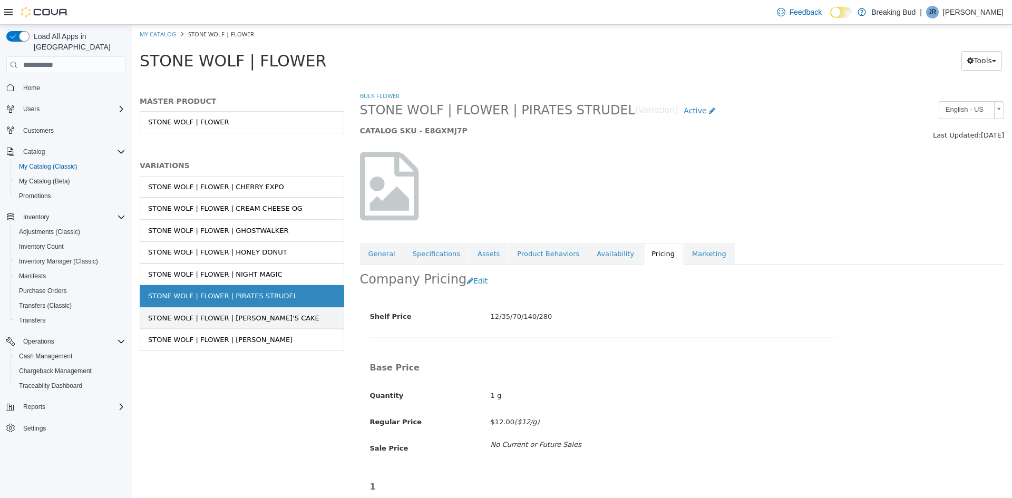
click at [276, 316] on link "STONE WOLF | FLOWER | [PERSON_NAME]'S CAKE" at bounding box center [242, 318] width 205 height 22
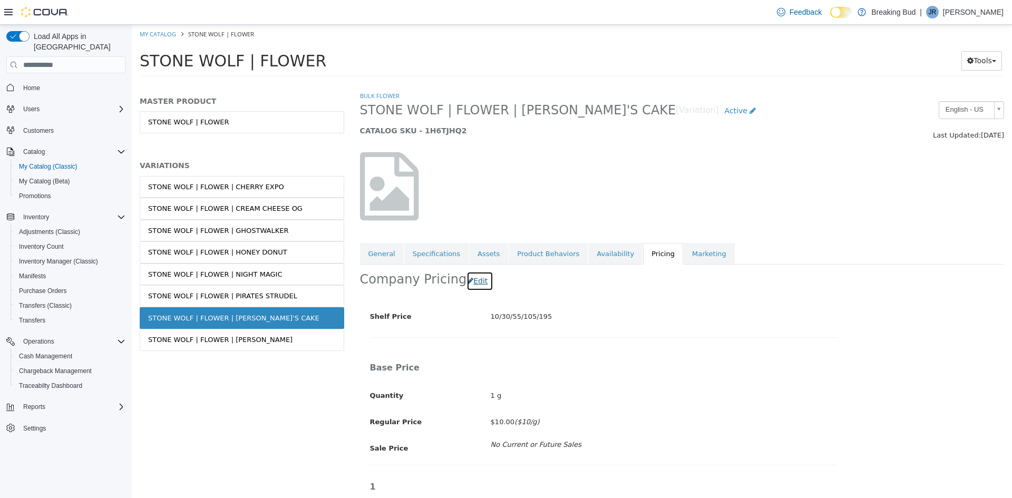
click at [477, 285] on button "Edit" at bounding box center [480, 282] width 27 height 20
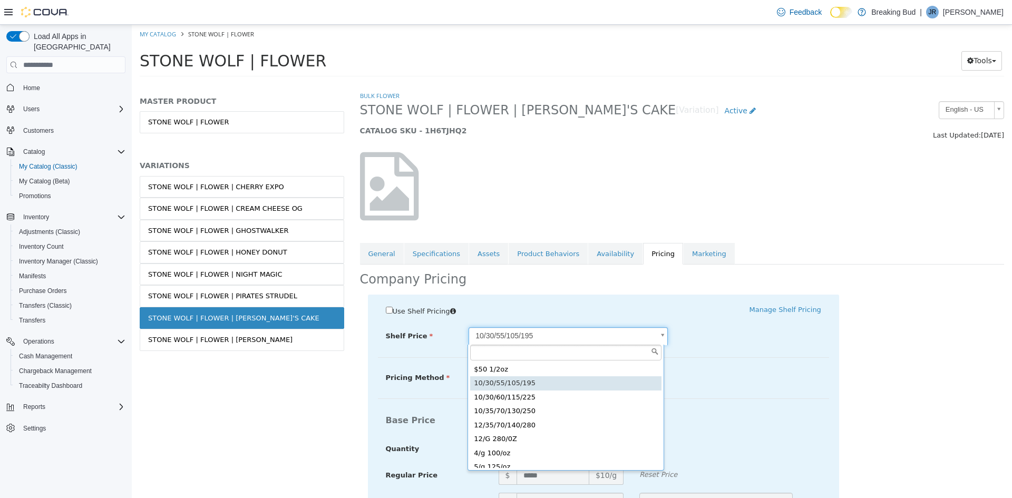
click at [532, 83] on body "Saving Bulk Changes... × Saved changes My Catalog STONE WOLF | FLOWER STONE WOL…" at bounding box center [572, 54] width 880 height 59
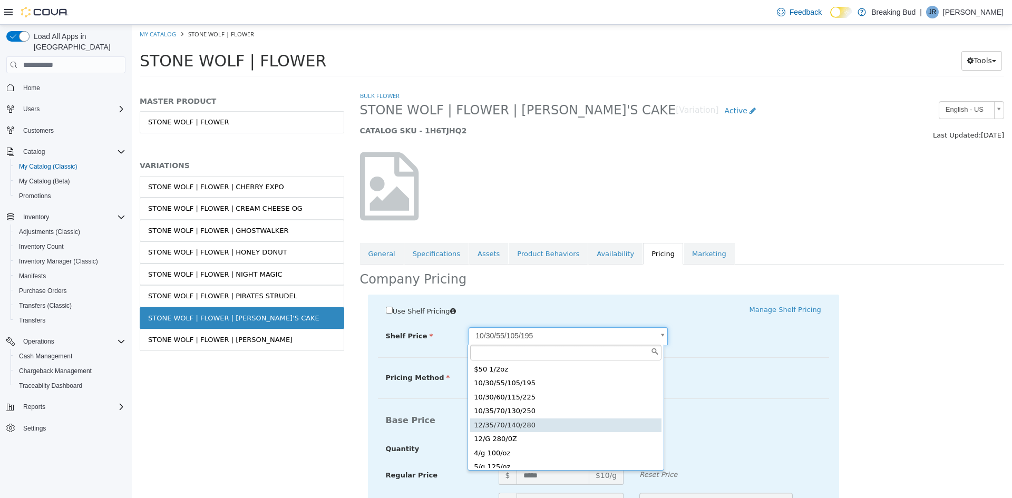
type input "*****"
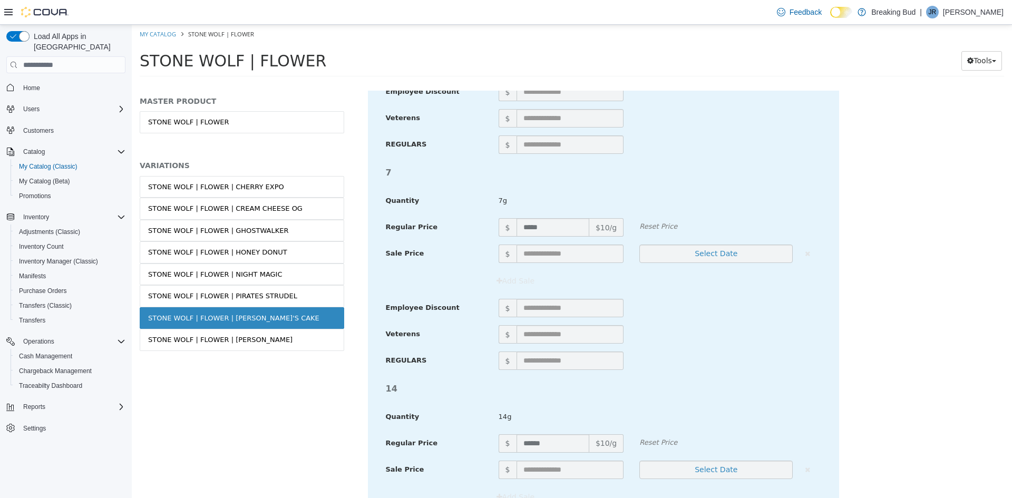
scroll to position [1266, 0]
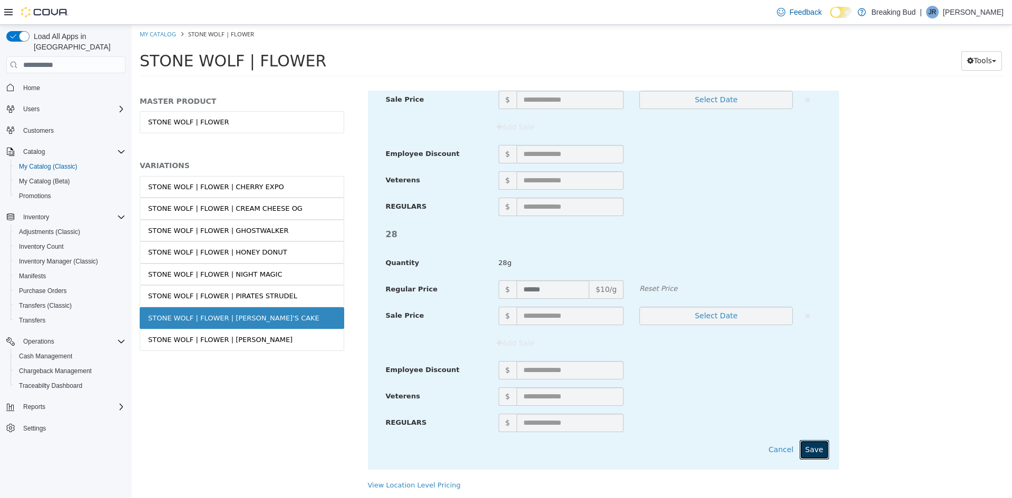
click at [807, 450] on button "Save" at bounding box center [815, 450] width 30 height 20
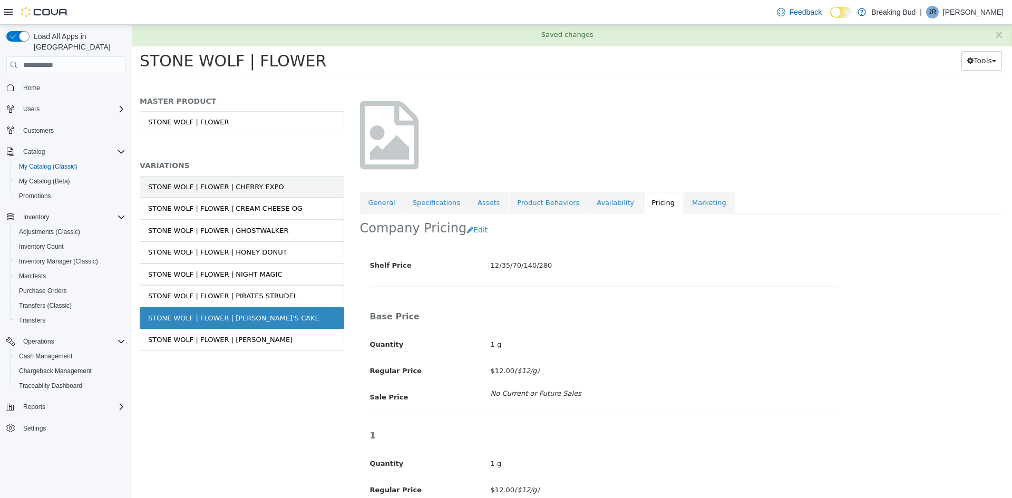
click at [246, 190] on div "STONE WOLF | FLOWER | CHERRY EXPO" at bounding box center [216, 187] width 136 height 11
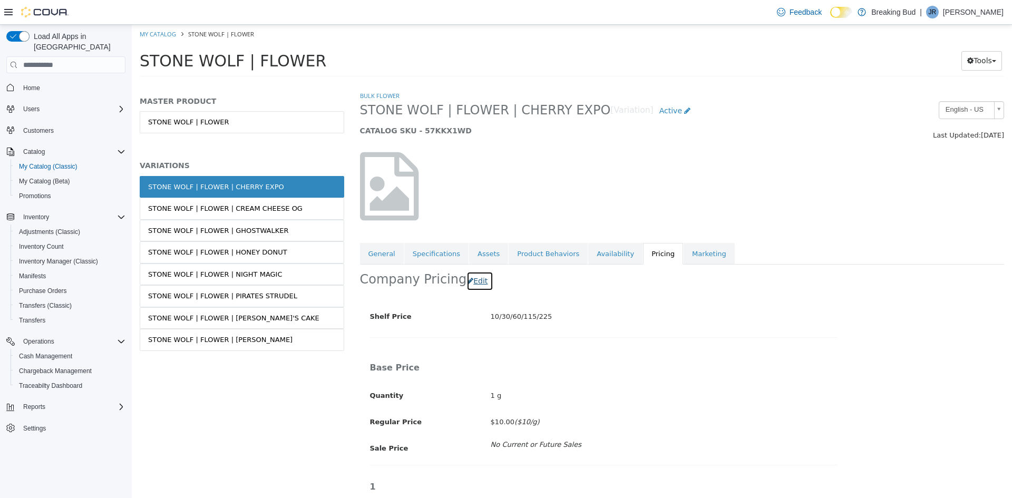
click at [470, 278] on button "Edit" at bounding box center [480, 282] width 27 height 20
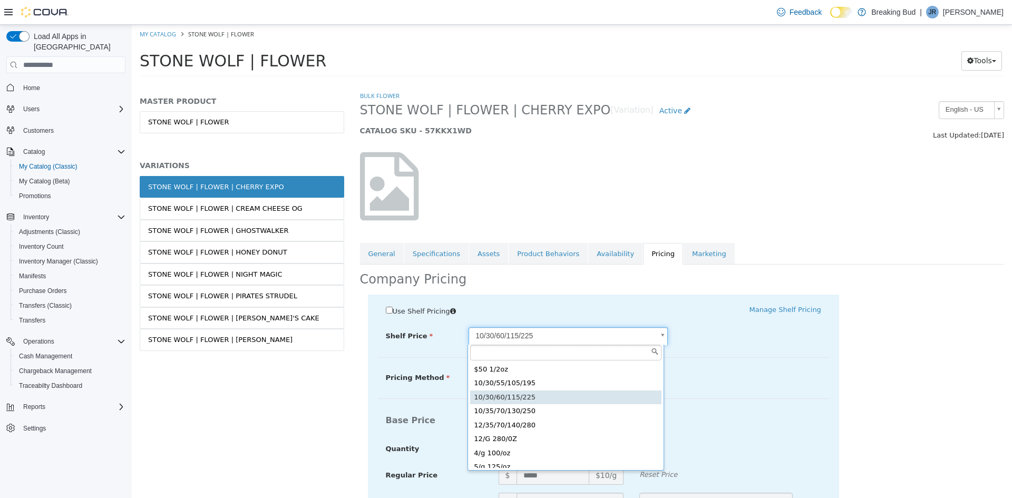
click at [613, 83] on body "Saving Bulk Changes... × Saved changes My Catalog STONE WOLF | FLOWER STONE WOL…" at bounding box center [572, 54] width 880 height 59
type input "*****"
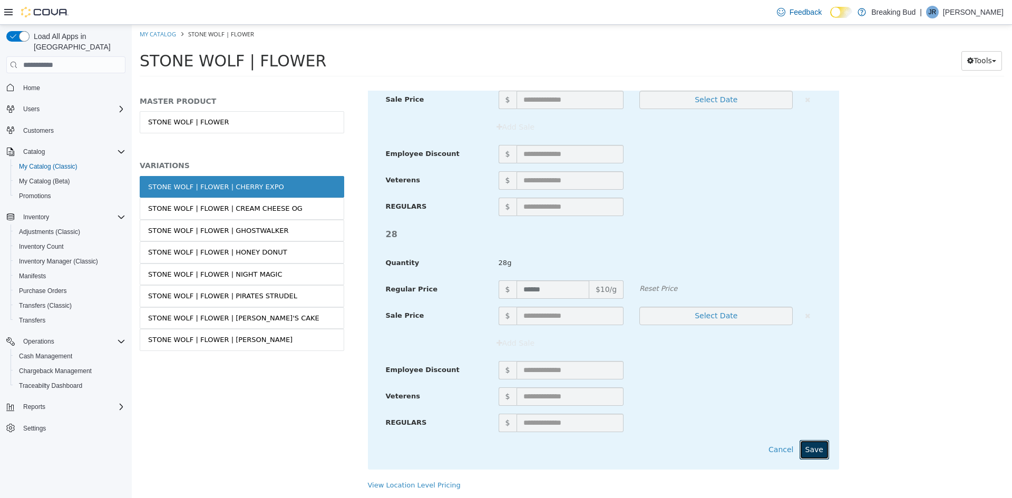
click at [815, 447] on button "Save" at bounding box center [815, 450] width 30 height 20
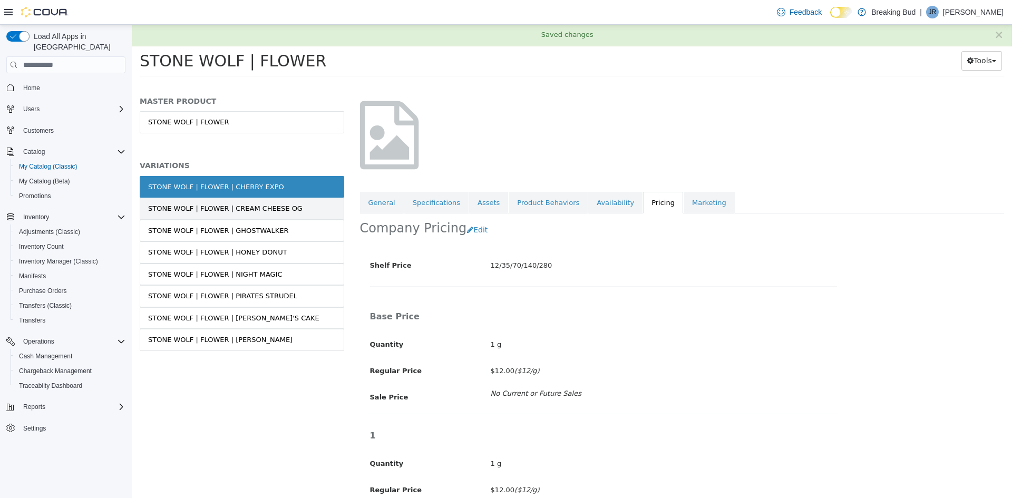
click at [289, 210] on link "STONE WOLF | FLOWER | CREAM CHEESE OG" at bounding box center [242, 209] width 205 height 22
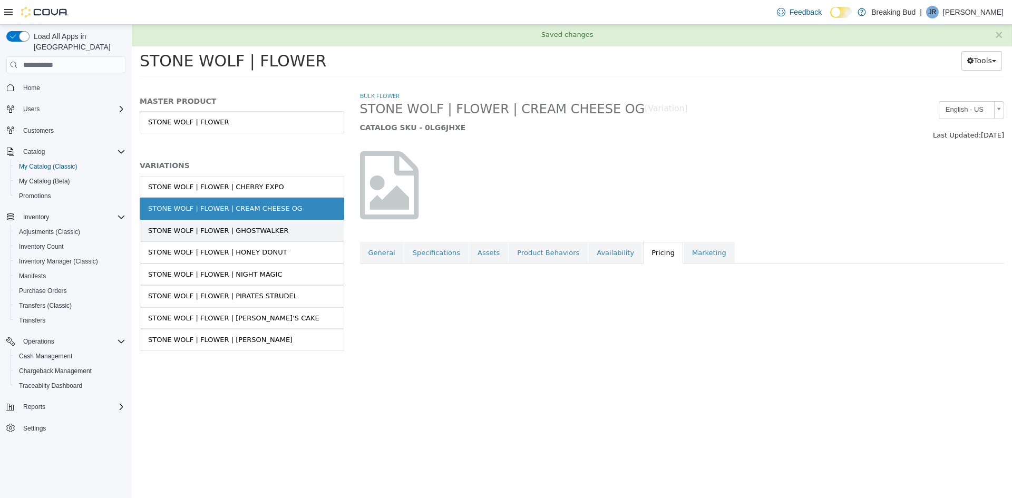
click at [283, 227] on link "STONE WOLF | FLOWER | GHOSTWALKER" at bounding box center [242, 231] width 205 height 22
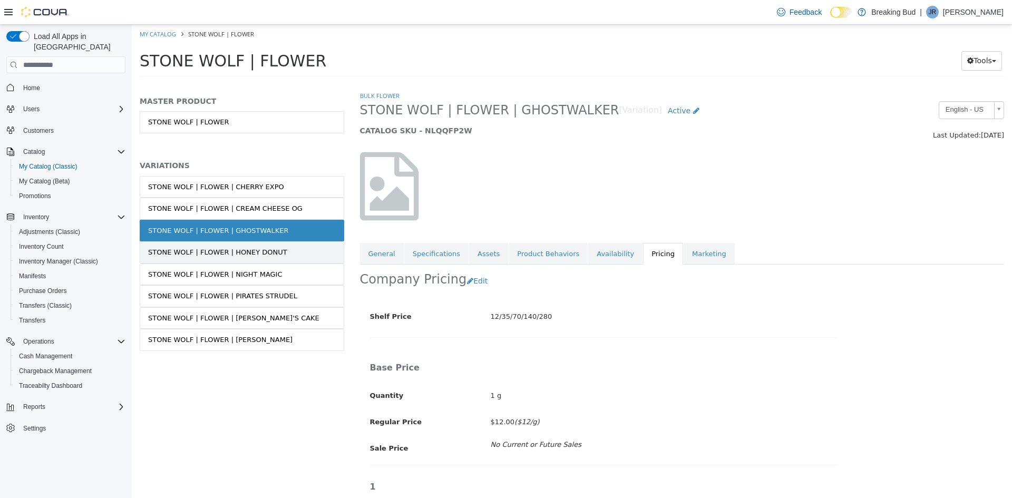
click at [279, 253] on link "STONE WOLF | FLOWER | HONEY DONUT" at bounding box center [242, 252] width 205 height 22
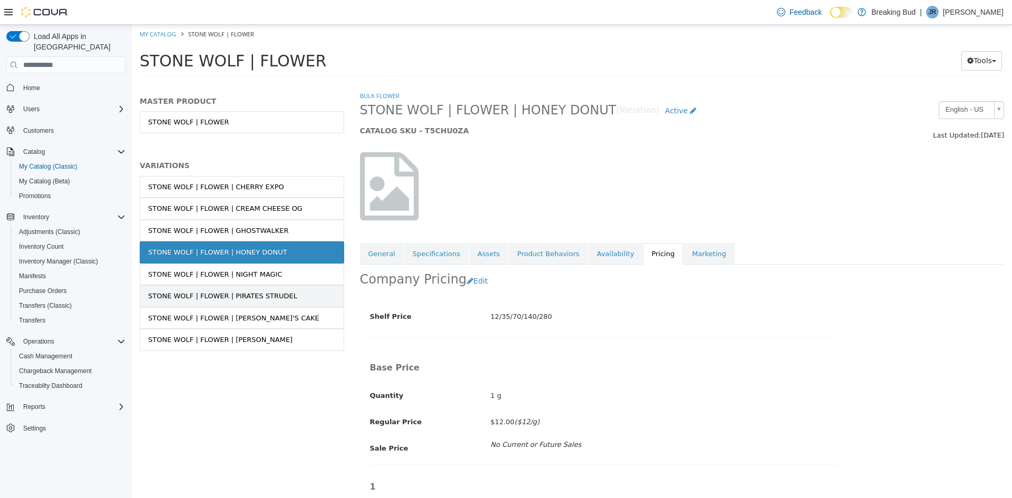
click at [278, 296] on div "STONE WOLF | FLOWER | PIRATES STRUDEL" at bounding box center [222, 296] width 149 height 11
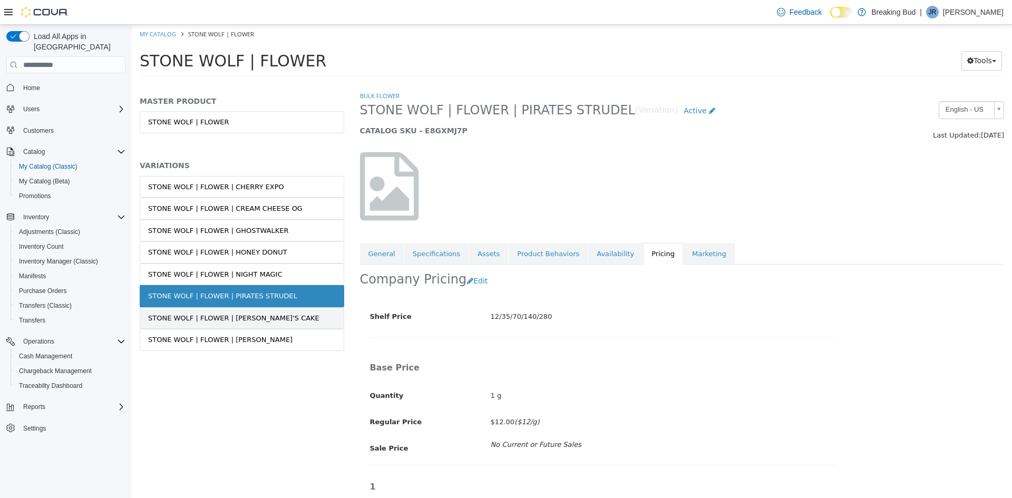
click at [280, 320] on link "STONE WOLF | FLOWER | [PERSON_NAME]'S CAKE" at bounding box center [242, 318] width 205 height 22
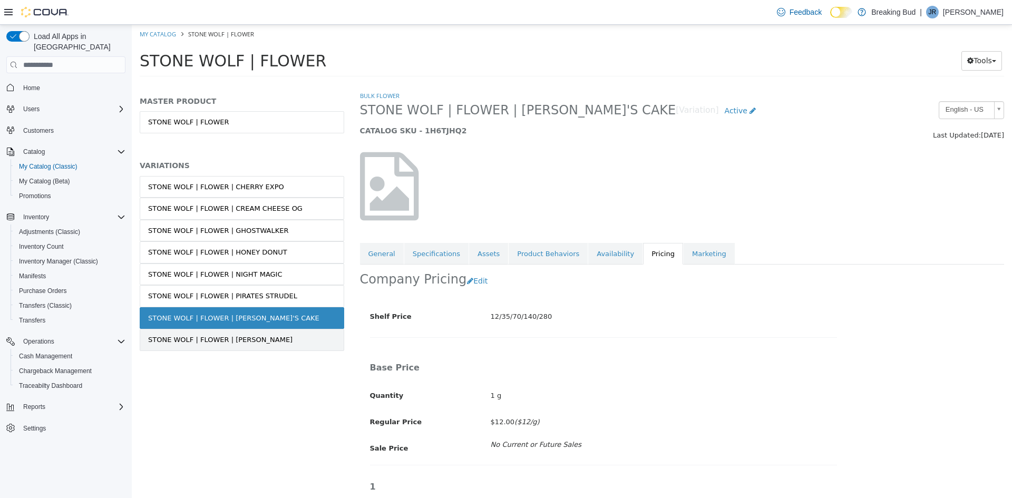
click at [283, 340] on link "STONE WOLF | FLOWER | [PERSON_NAME]" at bounding box center [242, 340] width 205 height 22
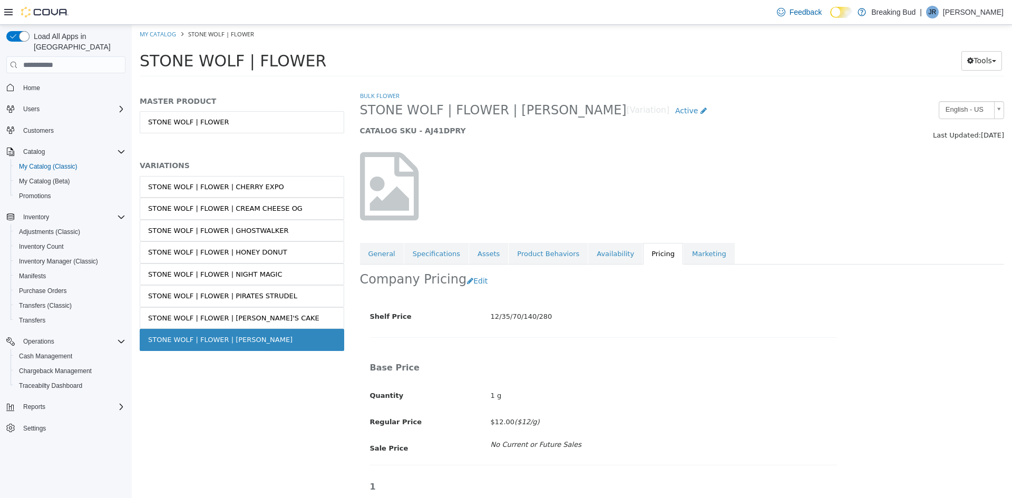
click at [538, 213] on div at bounding box center [462, 191] width 220 height 79
